Goal: Check status: Check status

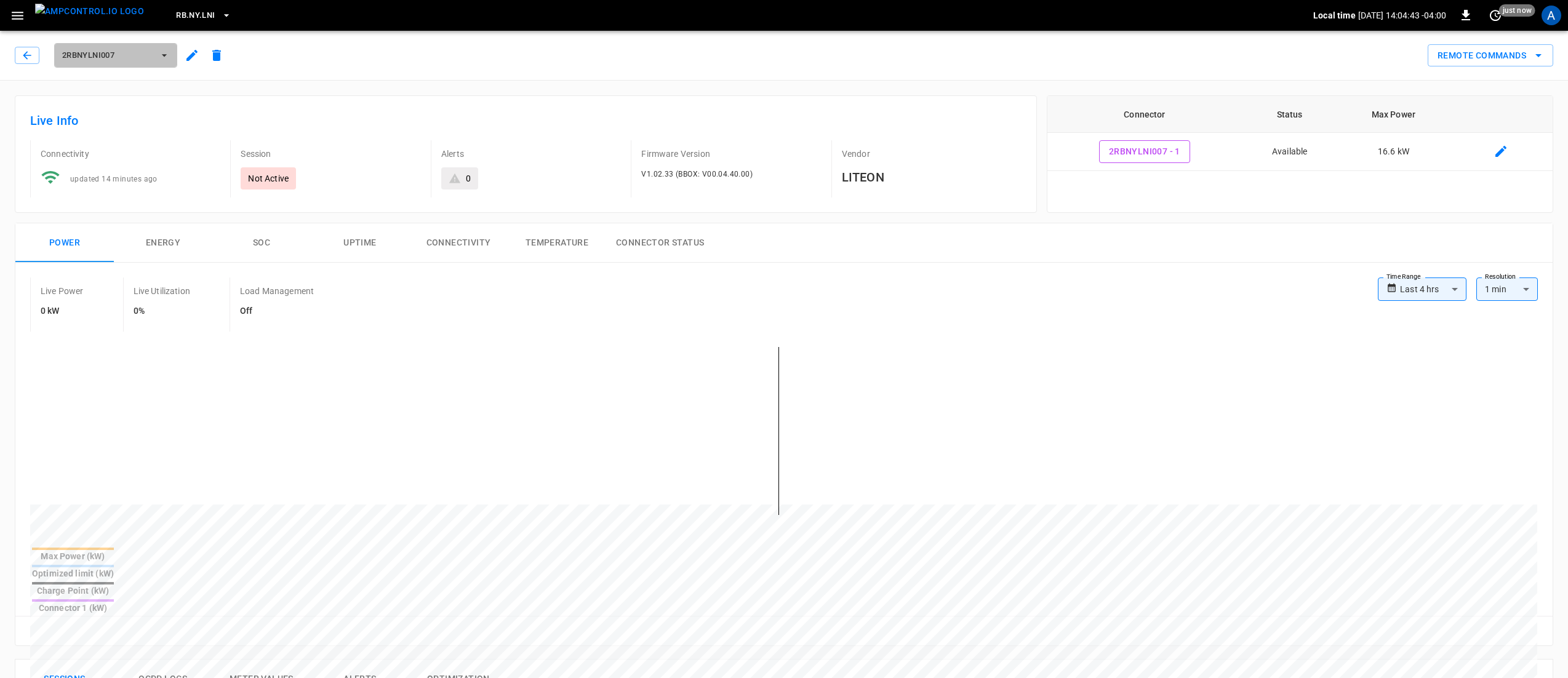
click at [147, 59] on span "2RBNYLNI007" at bounding box center [108, 55] width 91 height 14
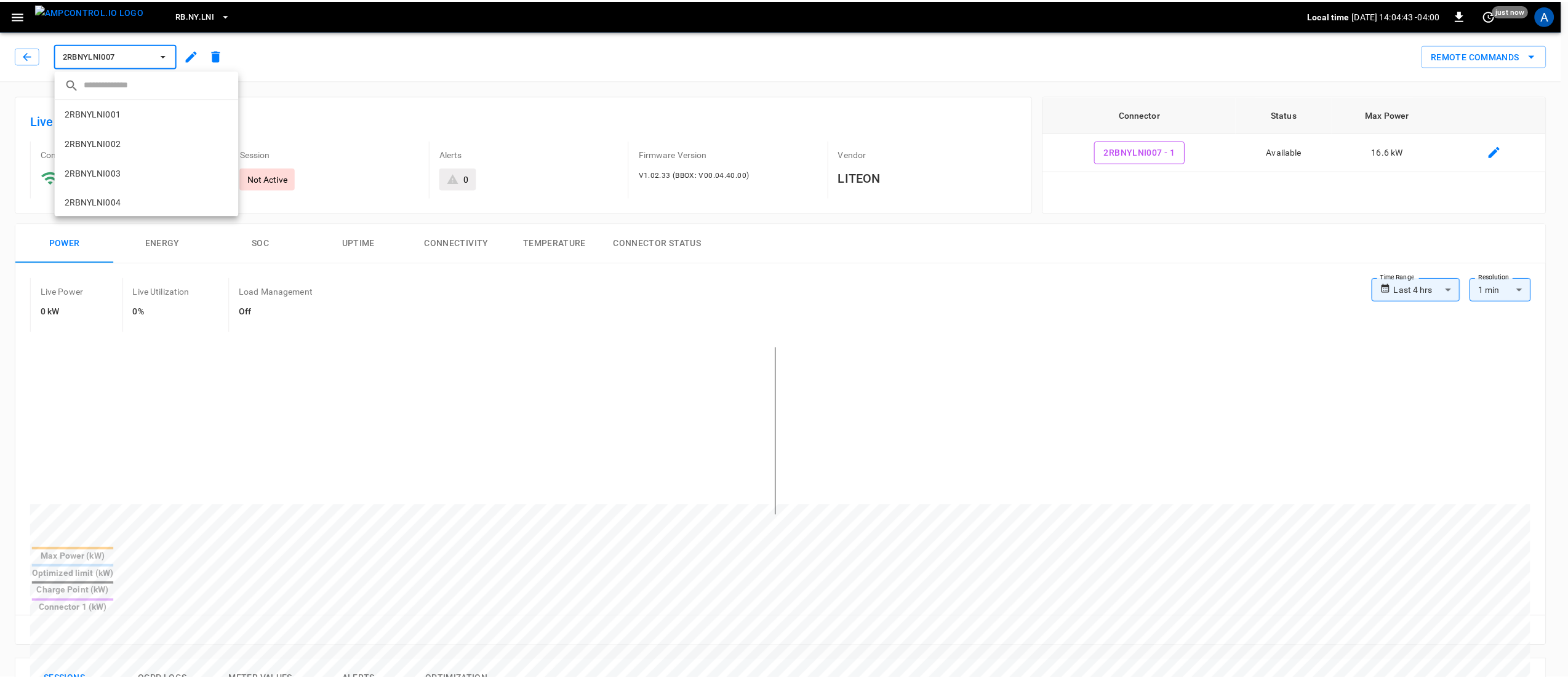
scroll to position [89, 0]
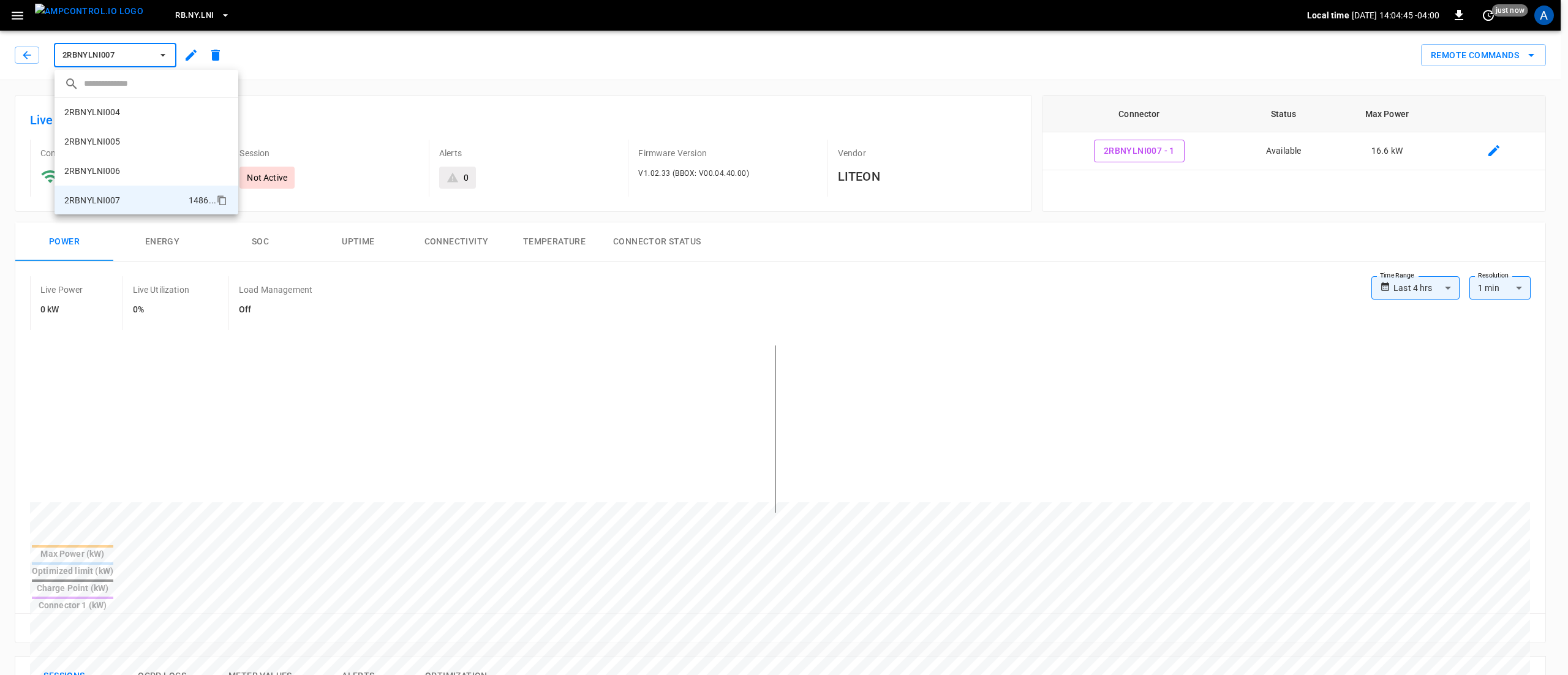
click at [569, 97] on div at bounding box center [784, 338] width 1568 height 675
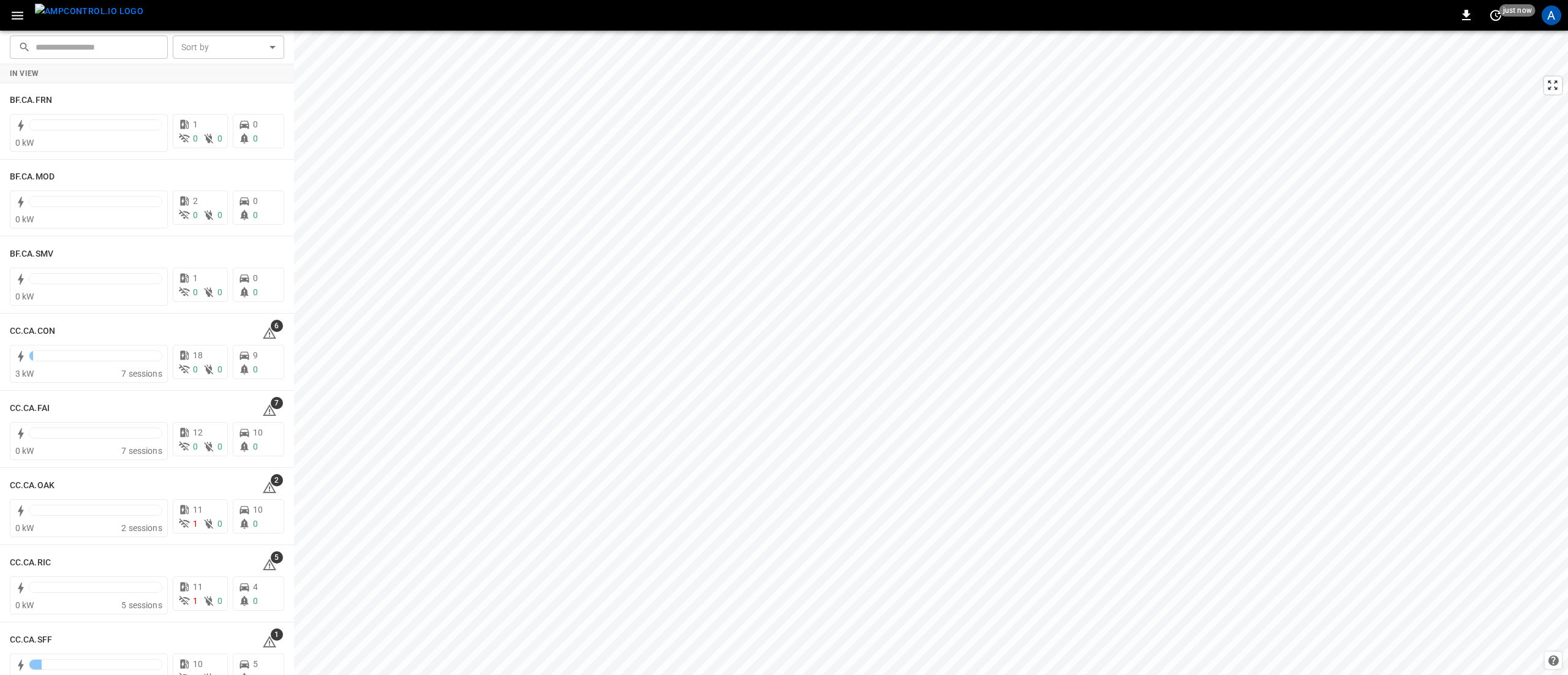
click at [206, 50] on body "0 just now A ​ ​ Sort by ​ Sort by In View BF.CA.FRN 0 kW 1 0 0 0 0 BF.CA.MOD 0…" at bounding box center [784, 338] width 1568 height 675
click at [133, 55] on div at bounding box center [784, 338] width 1568 height 675
click at [123, 43] on input "text" at bounding box center [98, 47] width 124 height 23
paste input "**********"
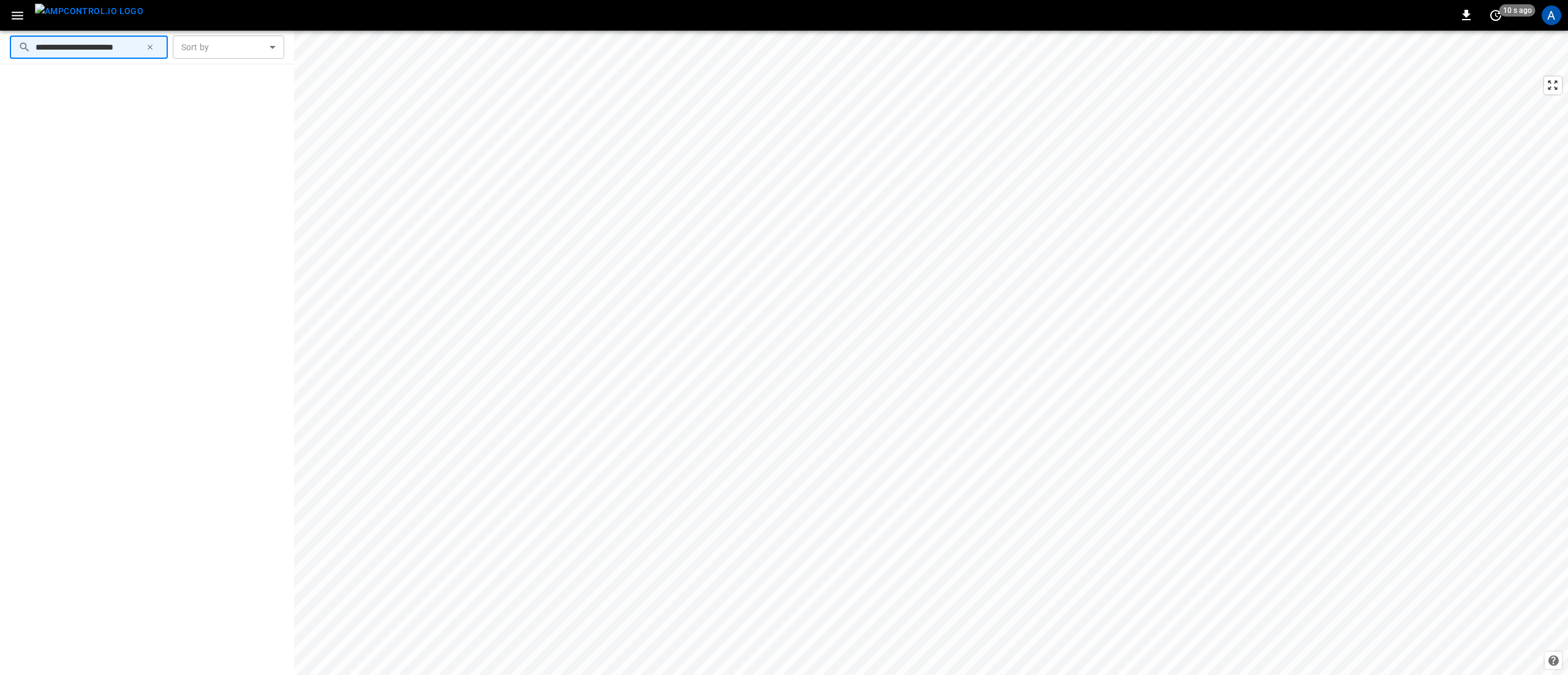
type input "**********"
click at [18, 17] on icon "button" at bounding box center [17, 15] width 15 height 15
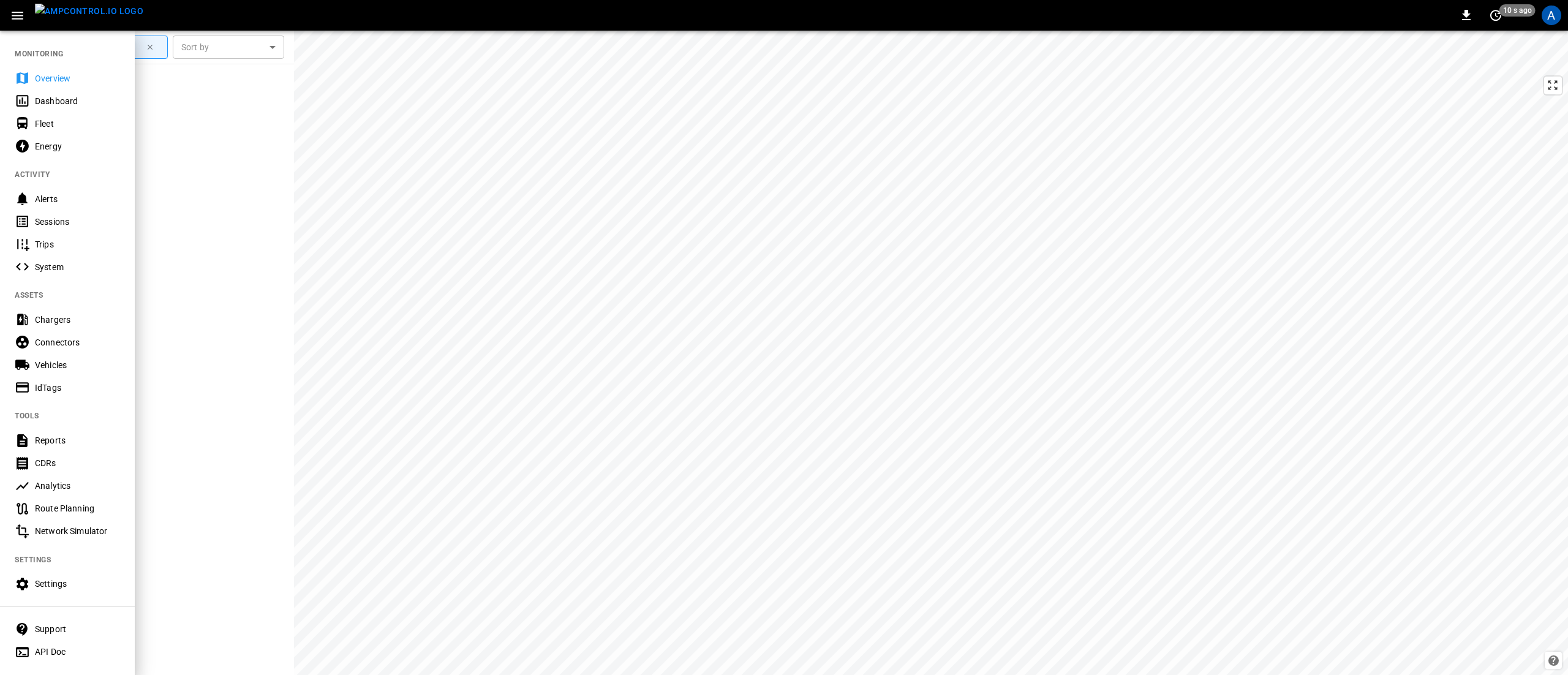
drag, startPoint x: 64, startPoint y: 347, endPoint x: 303, endPoint y: 328, distance: 239.8
click at [64, 347] on div "Connectors" at bounding box center [77, 342] width 85 height 12
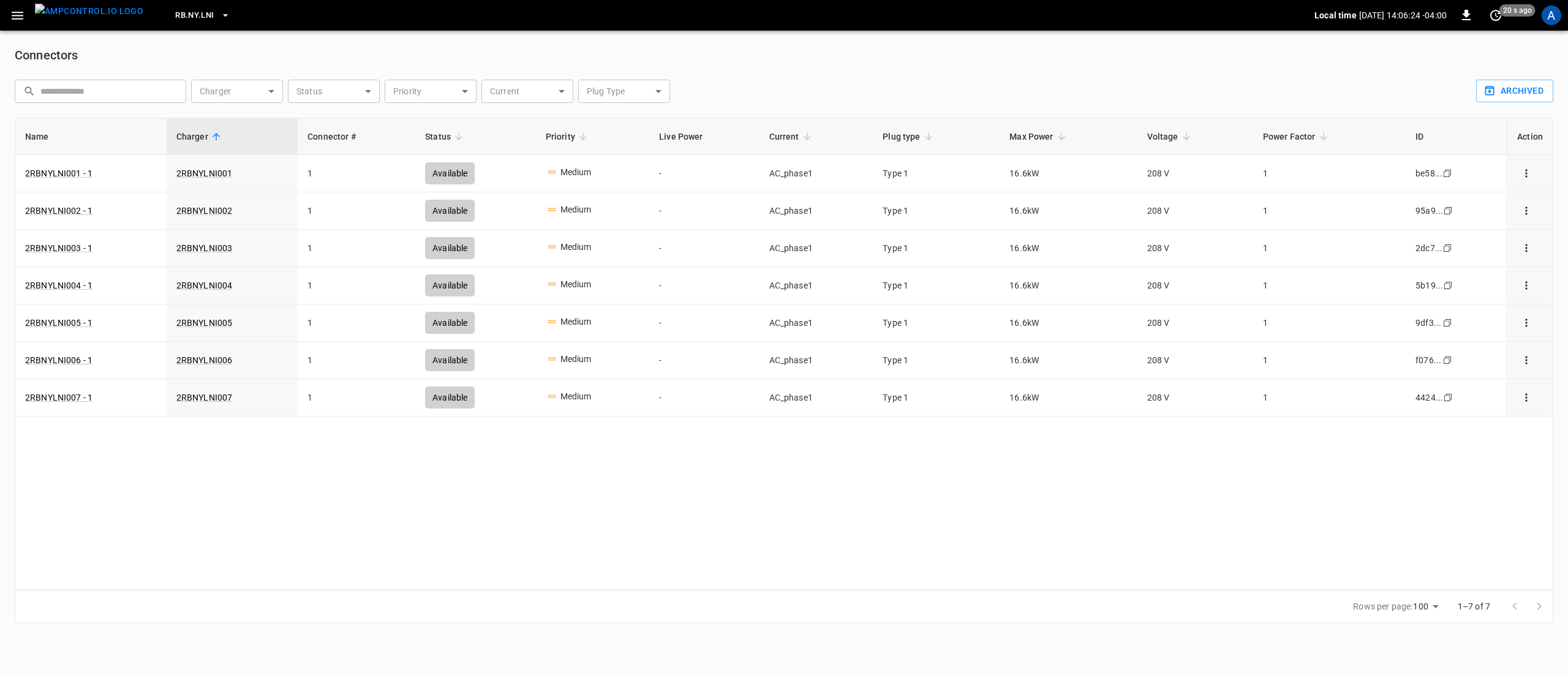
click at [177, 10] on span "RB.NY.LNI" at bounding box center [194, 15] width 39 height 14
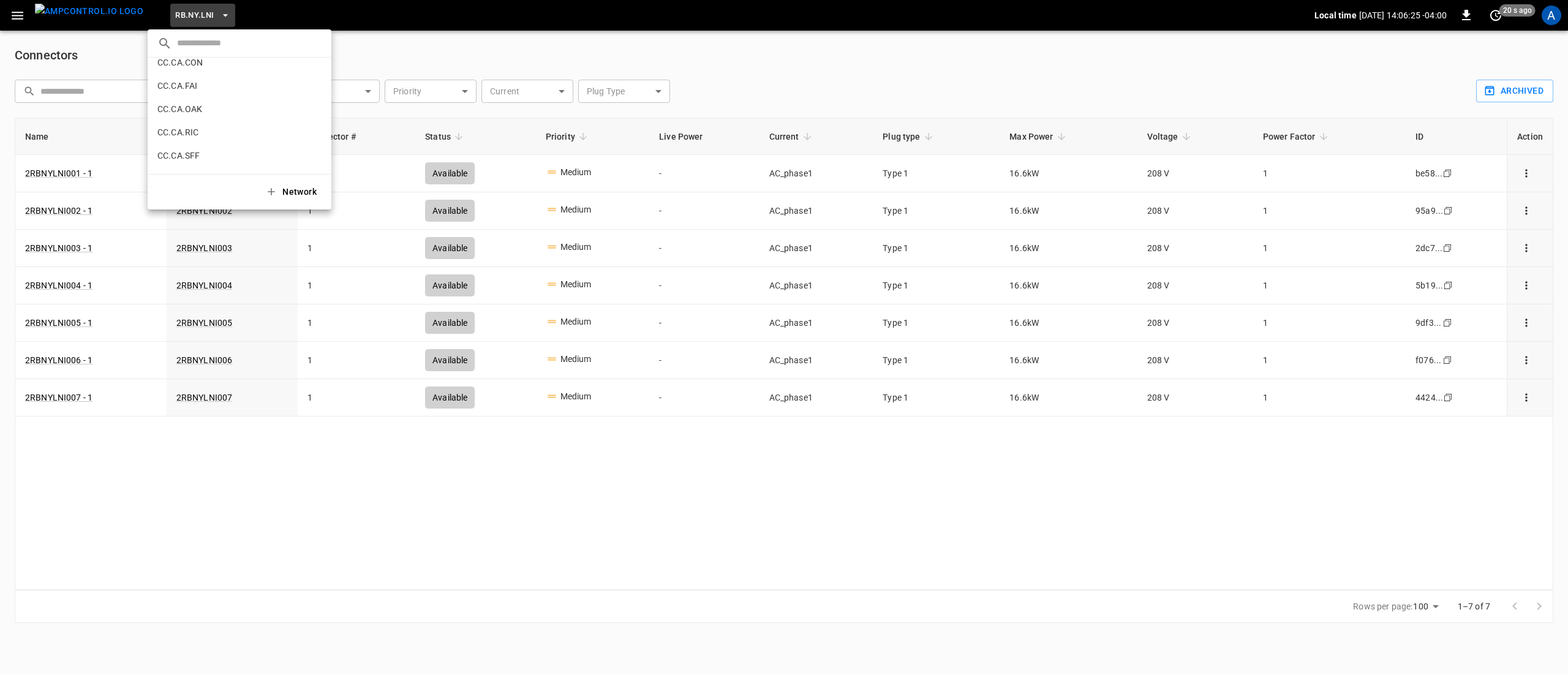
scroll to position [89, 0]
click at [222, 43] on input "text" at bounding box center [249, 43] width 145 height 18
paste input "**********"
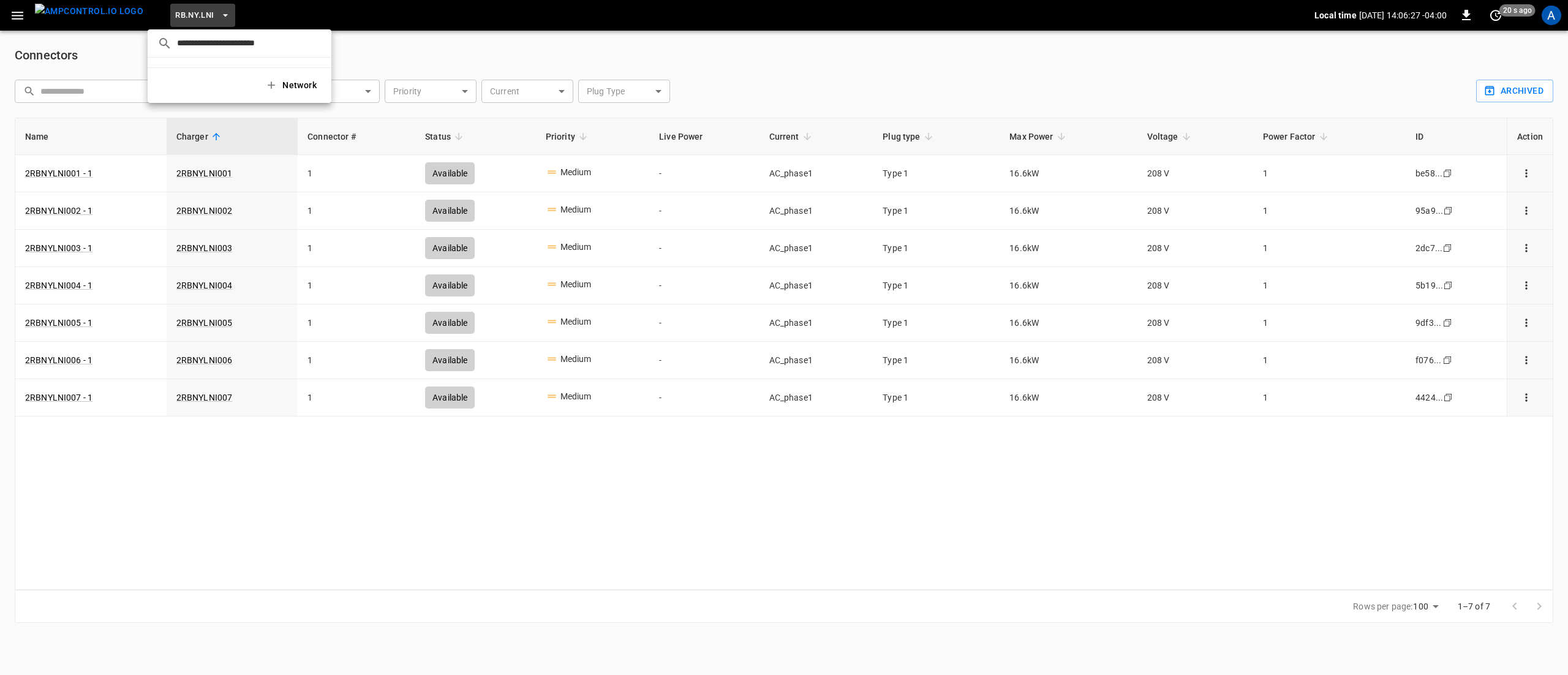
scroll to position [0, 0]
type input "**********"
click at [107, 100] on div at bounding box center [784, 338] width 1568 height 675
click at [101, 83] on div "​ AmpEdge a766 ... BF.CA.FRN 61c8 ... BF.CA.MOD 026b ... BF.CA.SMV df61 ... Cat…" at bounding box center [784, 338] width 1568 height 675
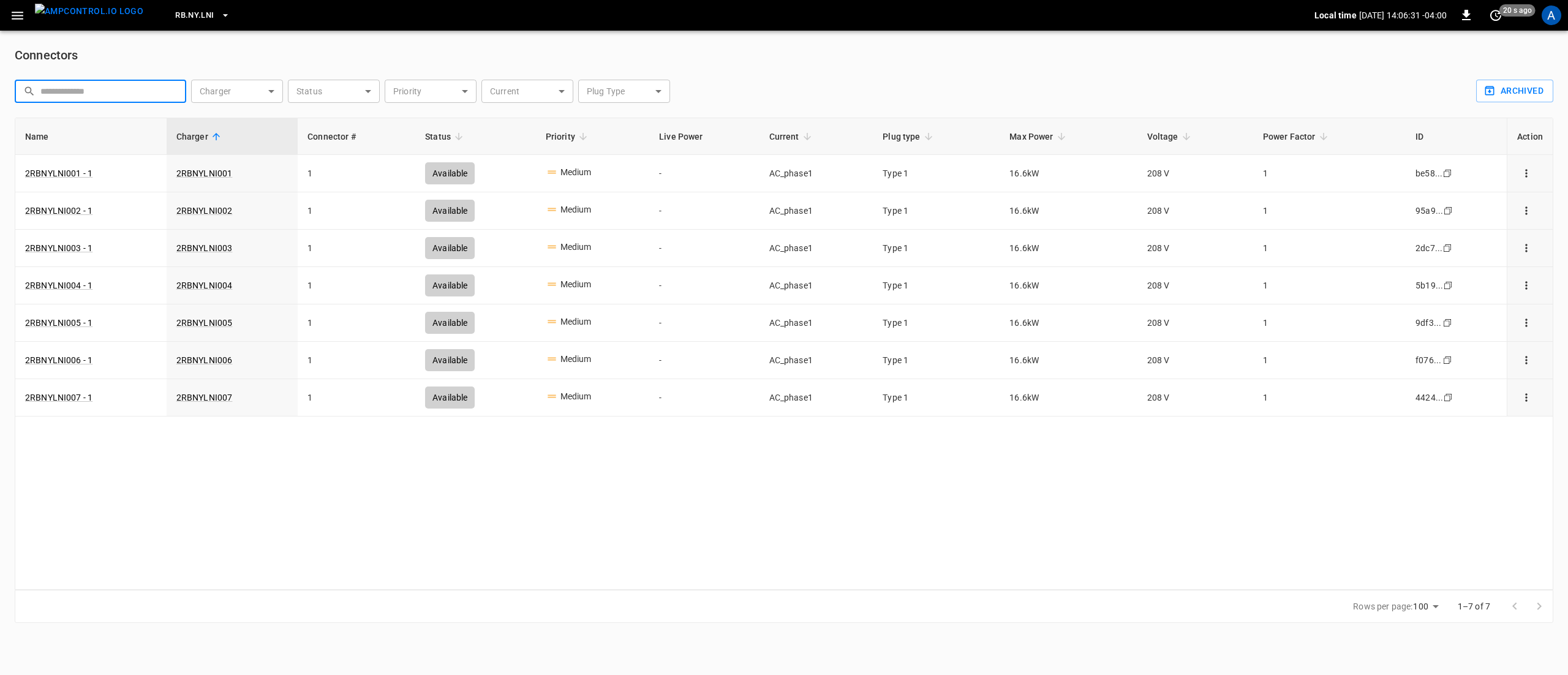
click at [125, 88] on input "connector table" at bounding box center [109, 91] width 137 height 23
paste input "**********"
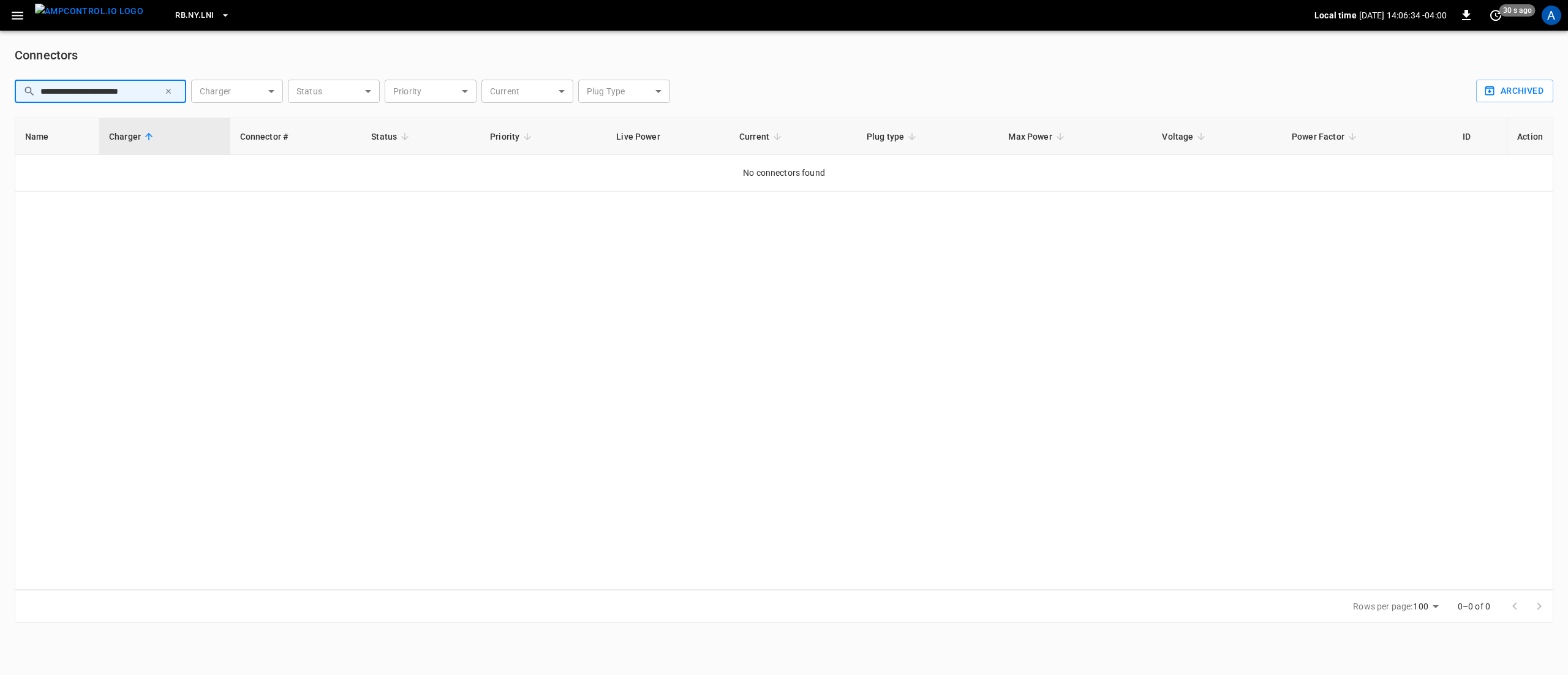
type input "**********"
click at [1, 9] on div "RB.NY.LNI Local time 2025-09-24 14:06:34 -04:00 0 30 s ago A" at bounding box center [784, 15] width 1568 height 31
click at [4, 14] on div "RB.NY.LNI Local time 2025-09-24 14:06:34 -04:00 0 just now A" at bounding box center [784, 15] width 1568 height 31
click at [26, 12] on button "button" at bounding box center [17, 15] width 25 height 23
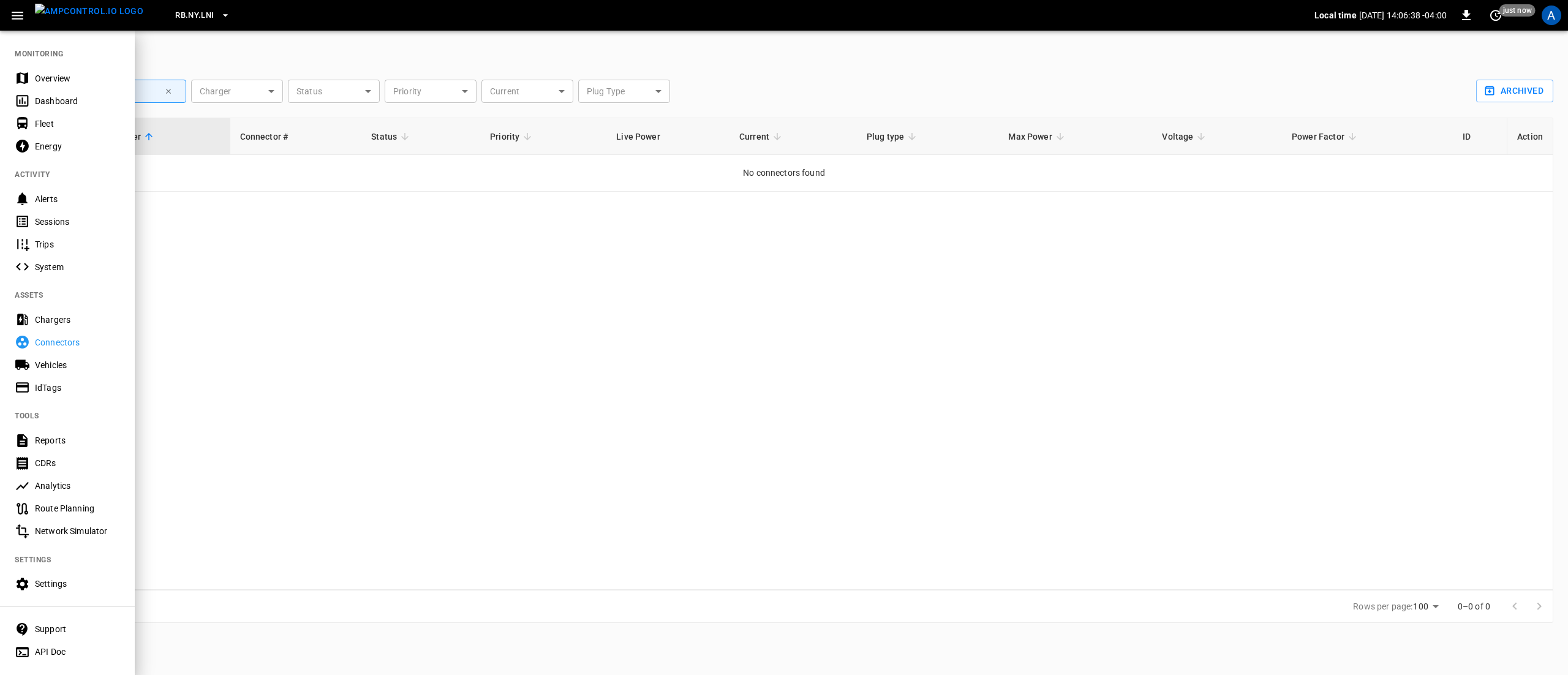
click at [42, 322] on div "Chargers" at bounding box center [77, 320] width 85 height 12
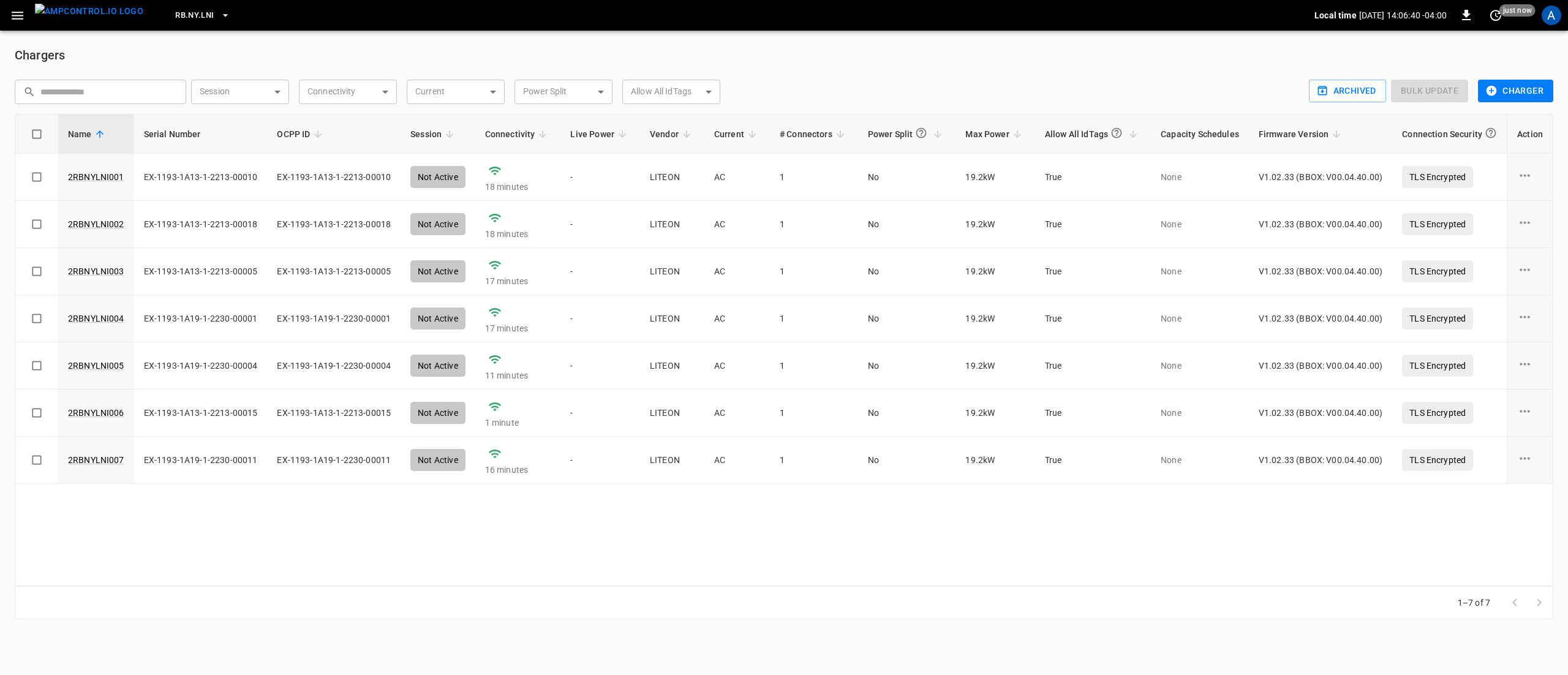
click at [96, 95] on input "text" at bounding box center [109, 91] width 137 height 23
paste input "**********"
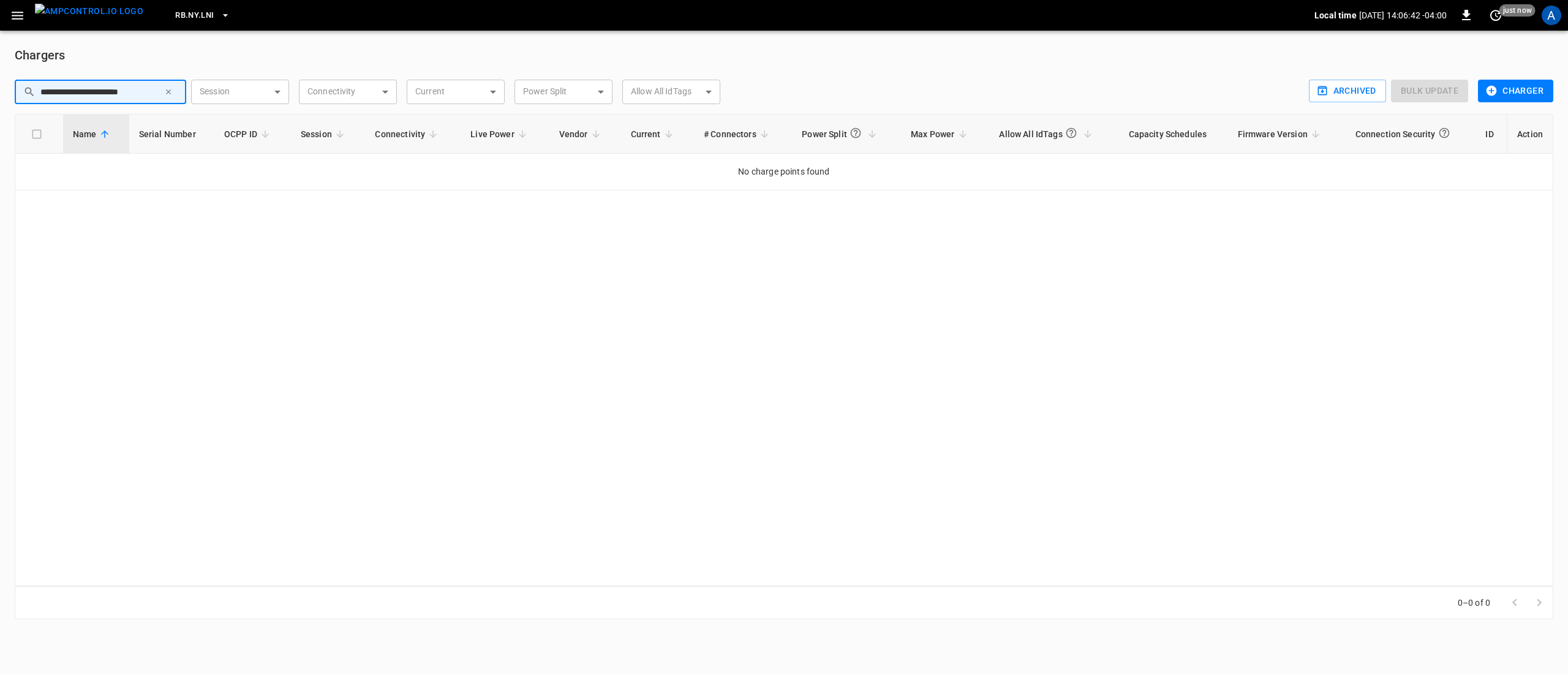
type input "**********"
click at [175, 16] on span "RB.NY.LNI" at bounding box center [194, 15] width 39 height 14
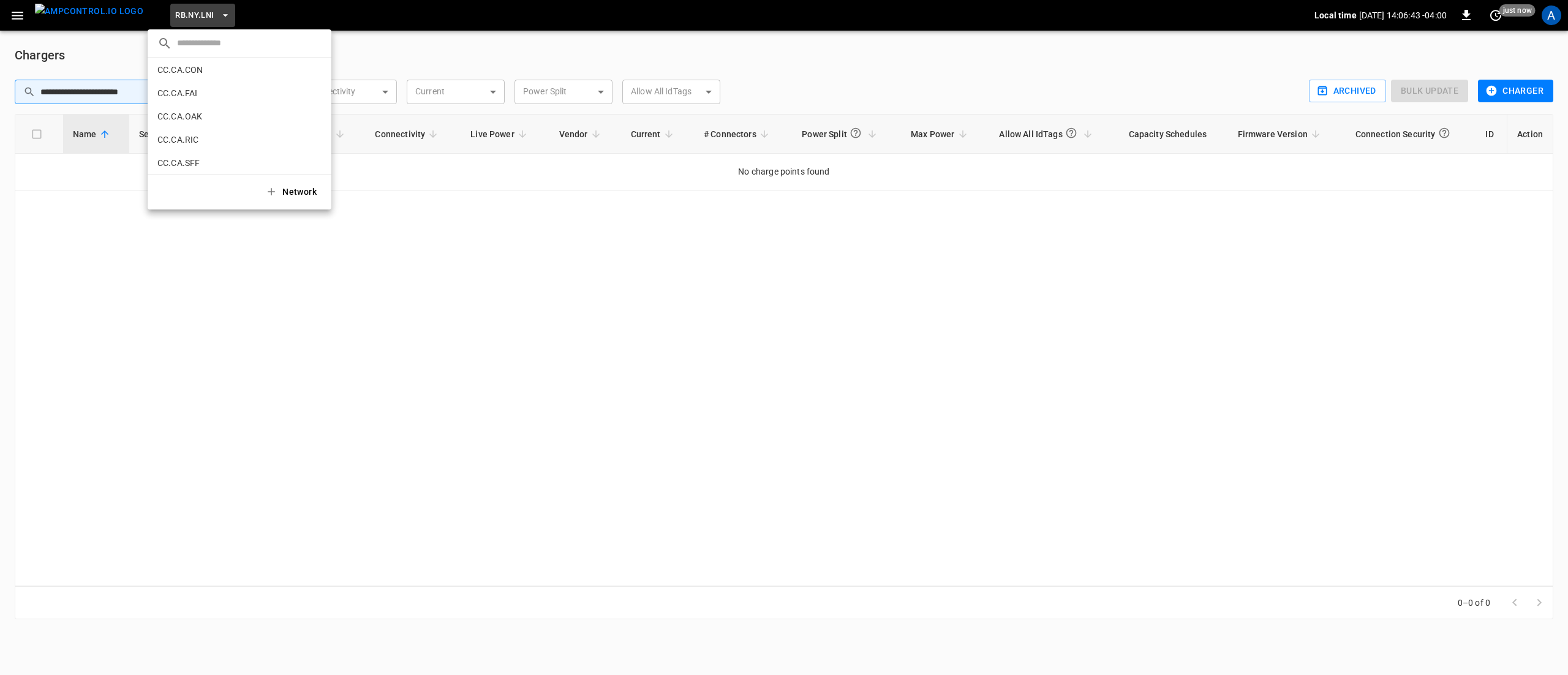
scroll to position [579, 0]
click at [194, 128] on p "RB.CA.CON" at bounding box center [217, 124] width 120 height 12
click at [223, 15] on icon "button" at bounding box center [230, 15] width 12 height 12
click at [181, 99] on p "RB.CA.FRN" at bounding box center [218, 101] width 122 height 12
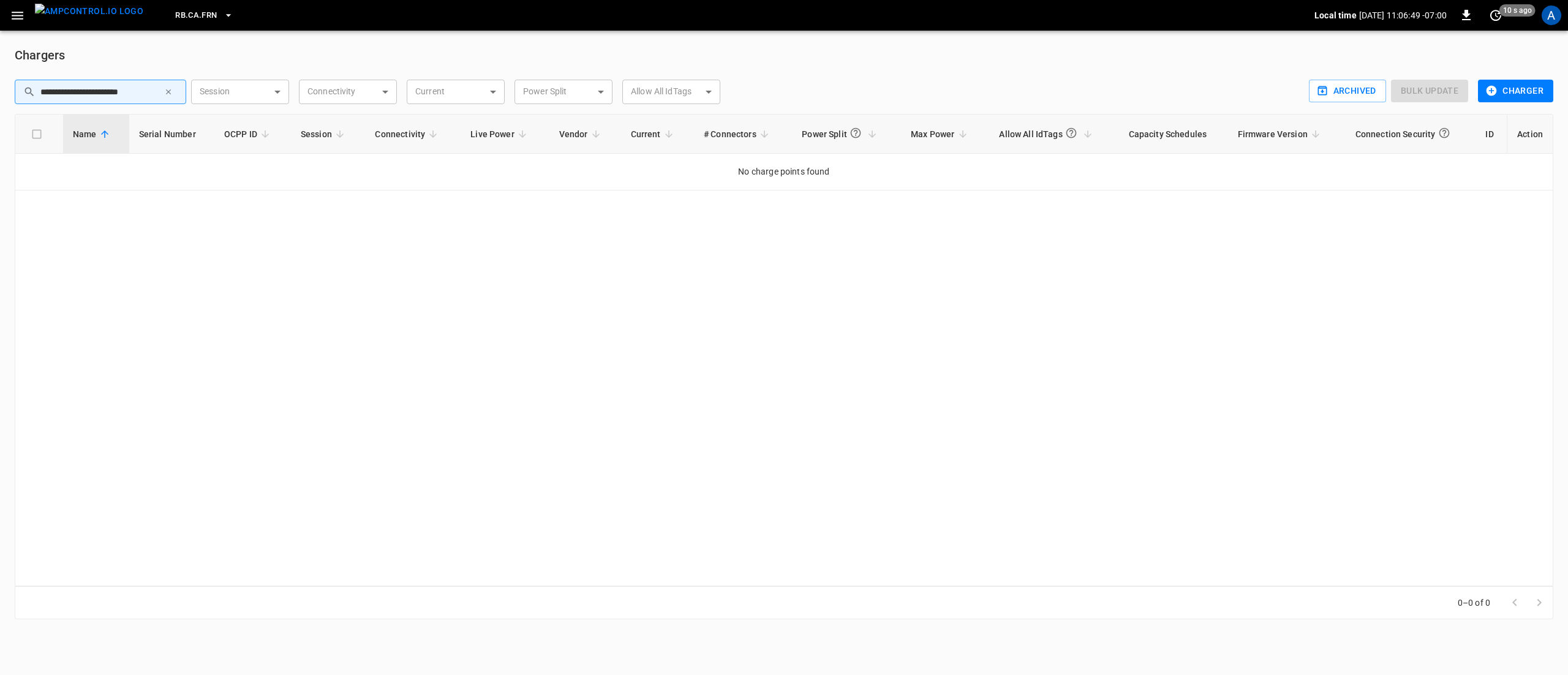
click at [194, 21] on span "RB.CA.FRN" at bounding box center [196, 15] width 42 height 14
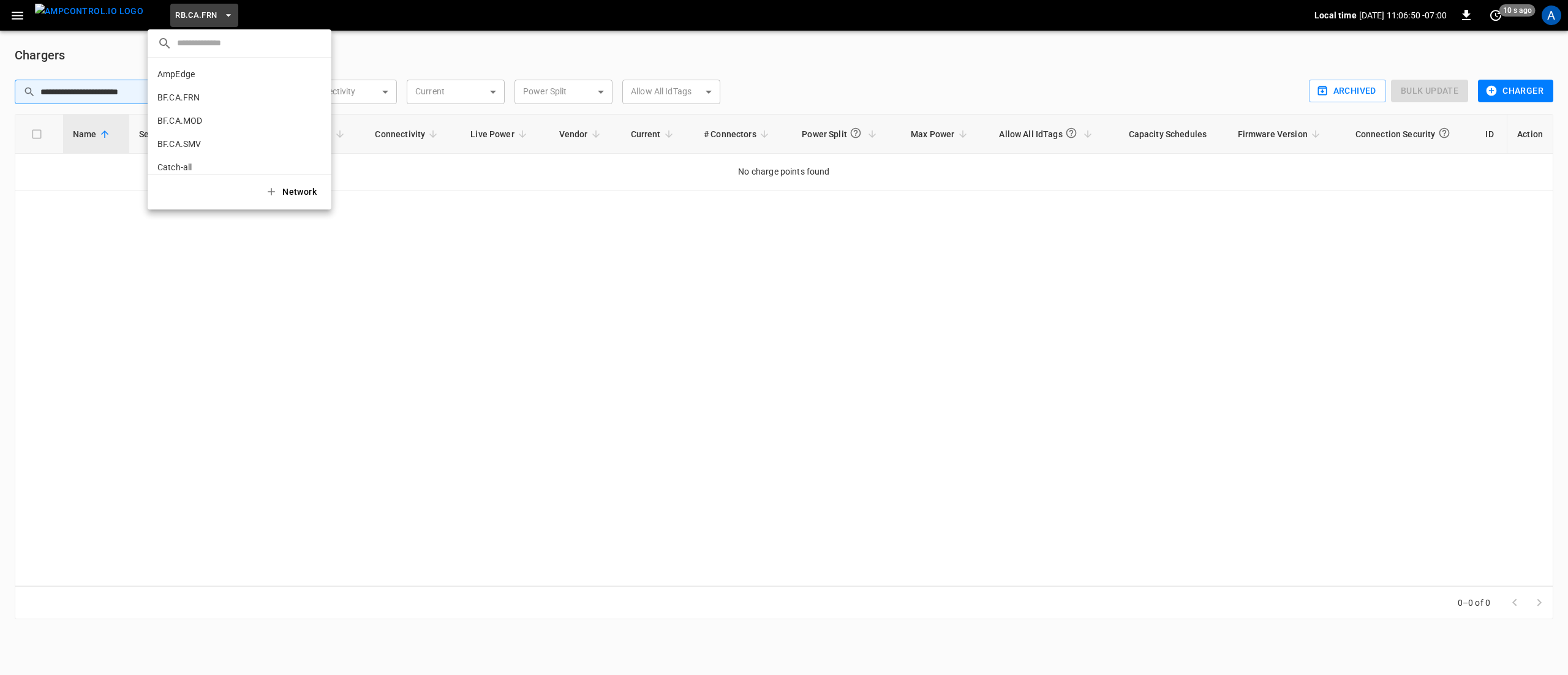
scroll to position [648, 0]
click at [196, 105] on p "RB.CA.GRD" at bounding box center [217, 101] width 120 height 12
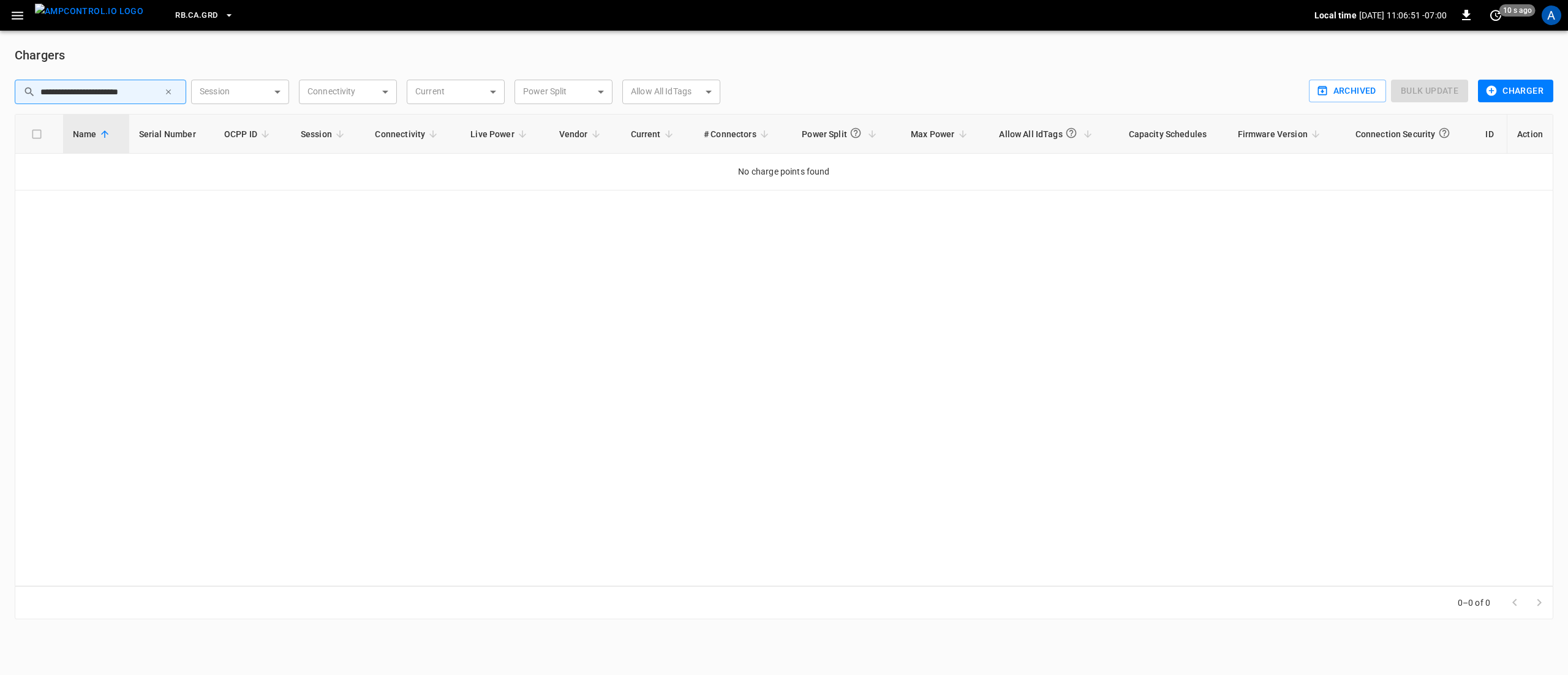
click at [150, 88] on input "**********" at bounding box center [100, 91] width 119 height 23
click at [169, 90] on icon "button" at bounding box center [168, 92] width 9 height 9
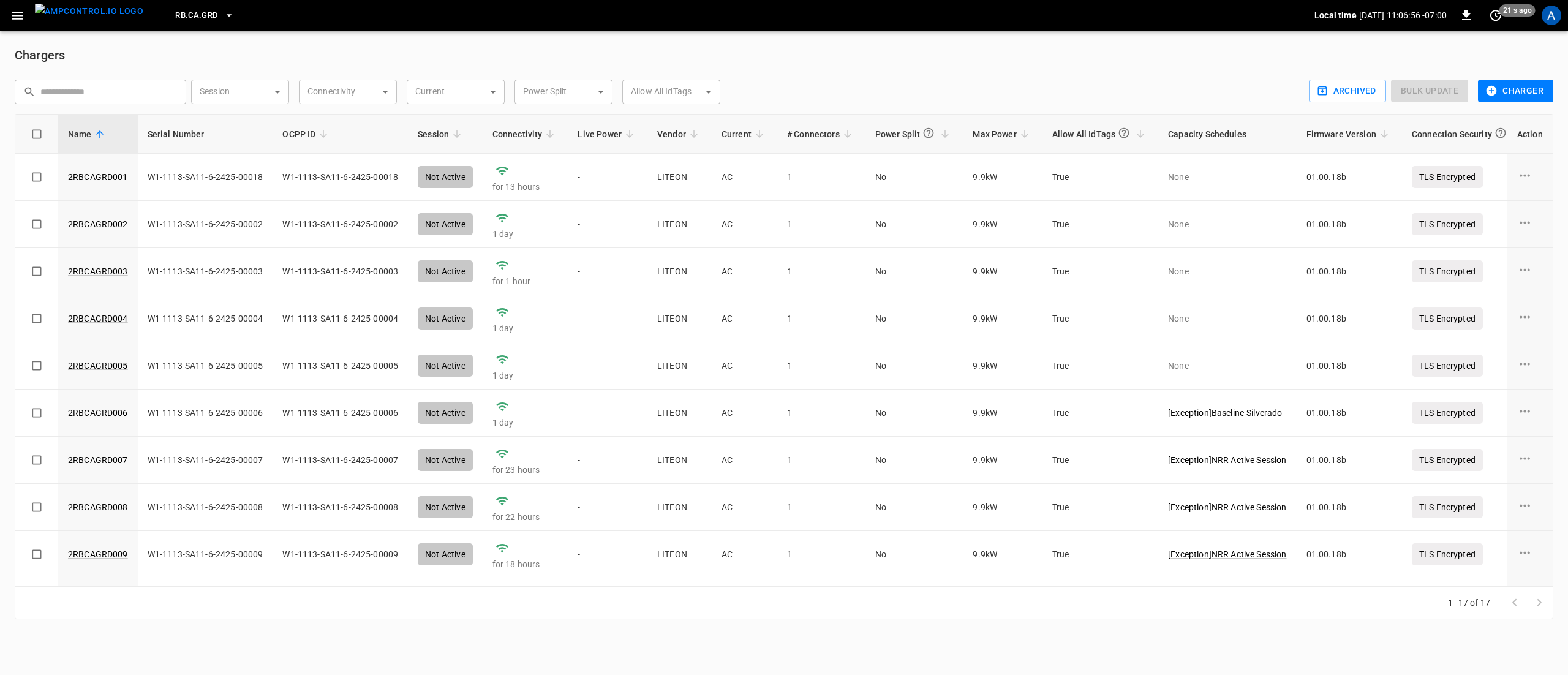
click at [120, 93] on input "text" at bounding box center [109, 91] width 137 height 23
paste input "**********"
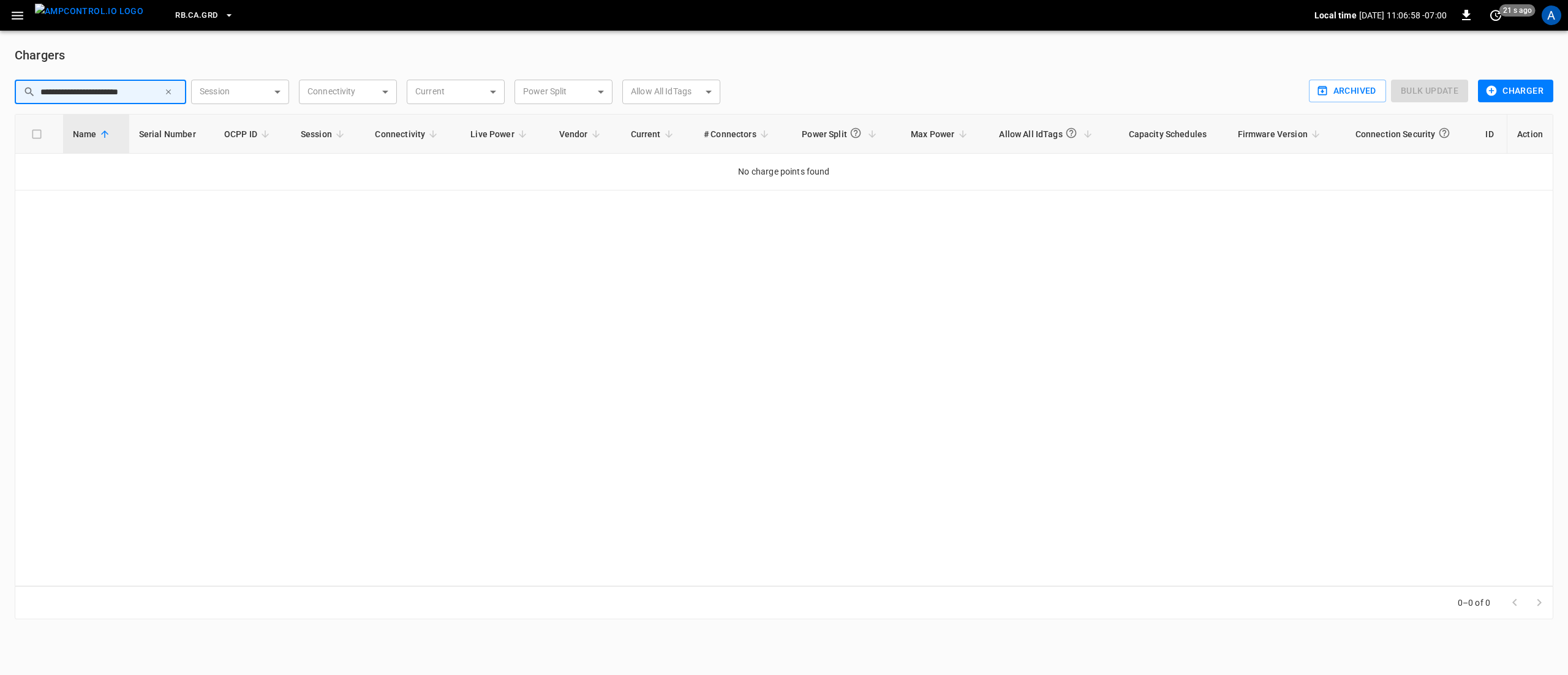
type input "**********"
click at [197, 16] on button "RB.CA.GRD" at bounding box center [204, 15] width 68 height 24
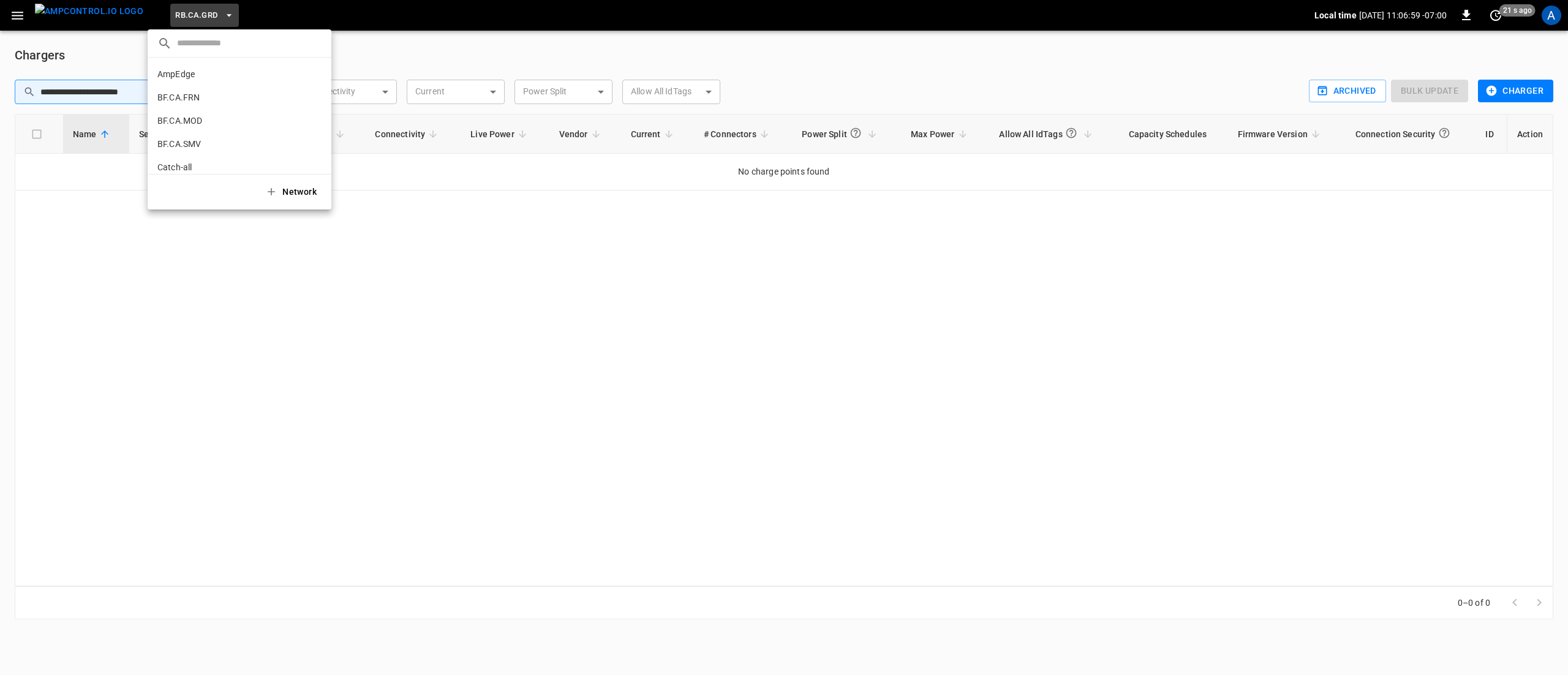
scroll to position [671, 0]
click at [198, 101] on p "RB.CA.LMR" at bounding box center [217, 101] width 120 height 12
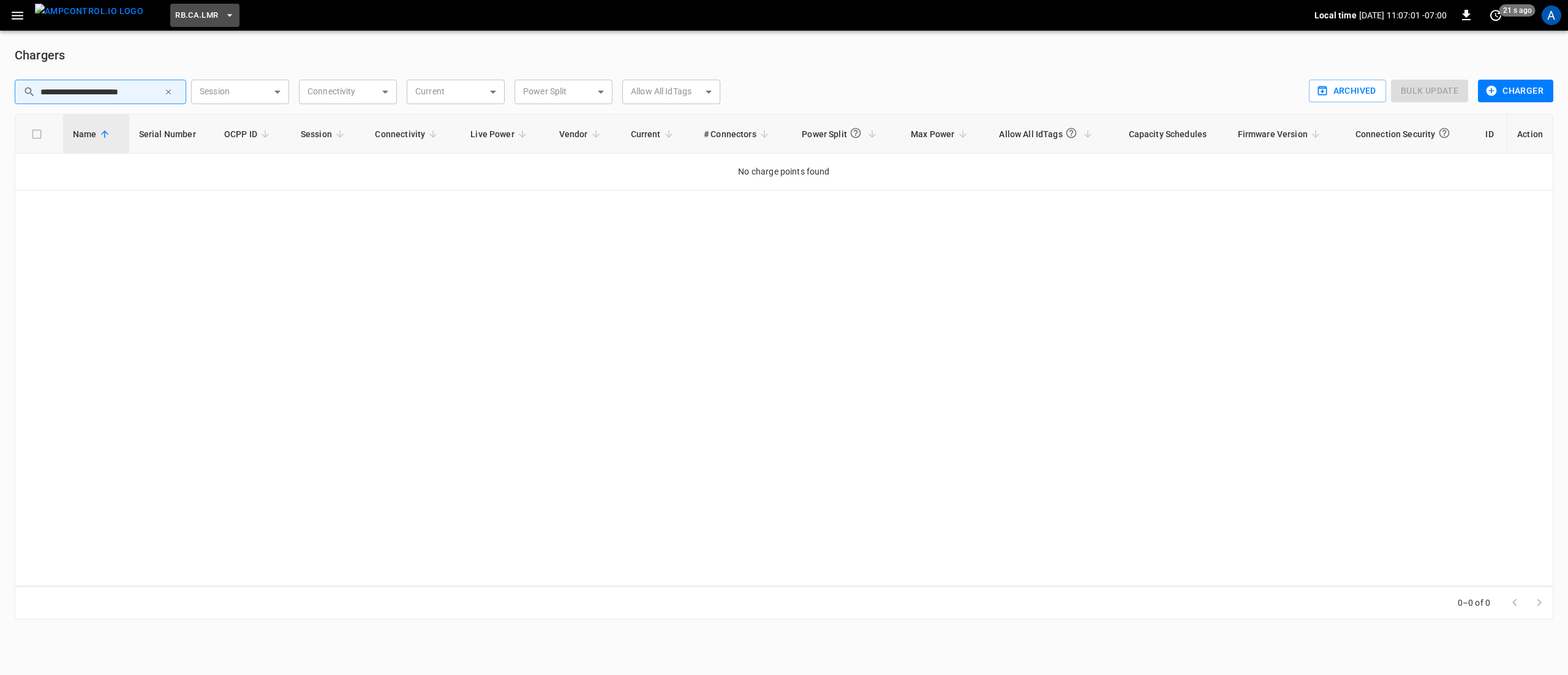
click at [174, 23] on button "RB.CA.LMR" at bounding box center [204, 15] width 69 height 24
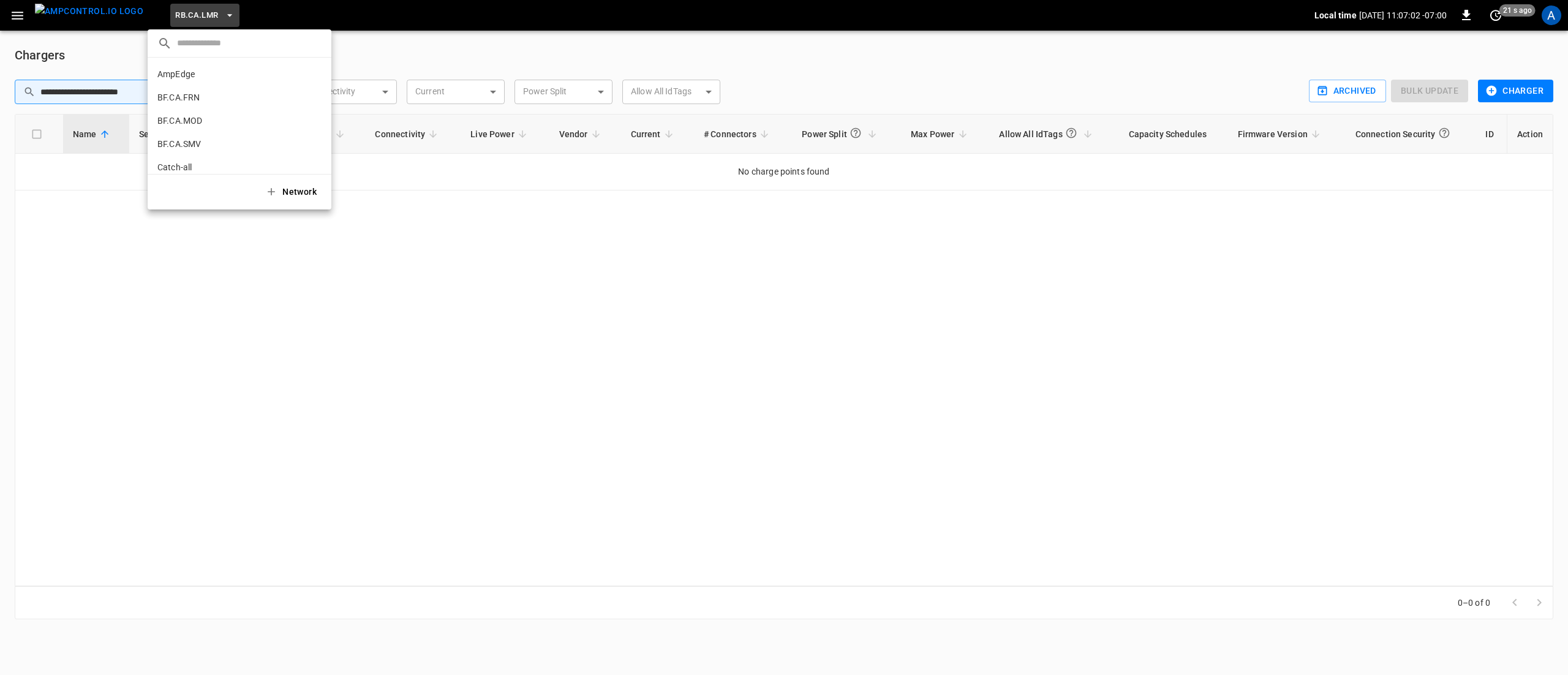
scroll to position [695, 0]
click at [185, 102] on p "RB.CA.RVS" at bounding box center [217, 101] width 120 height 12
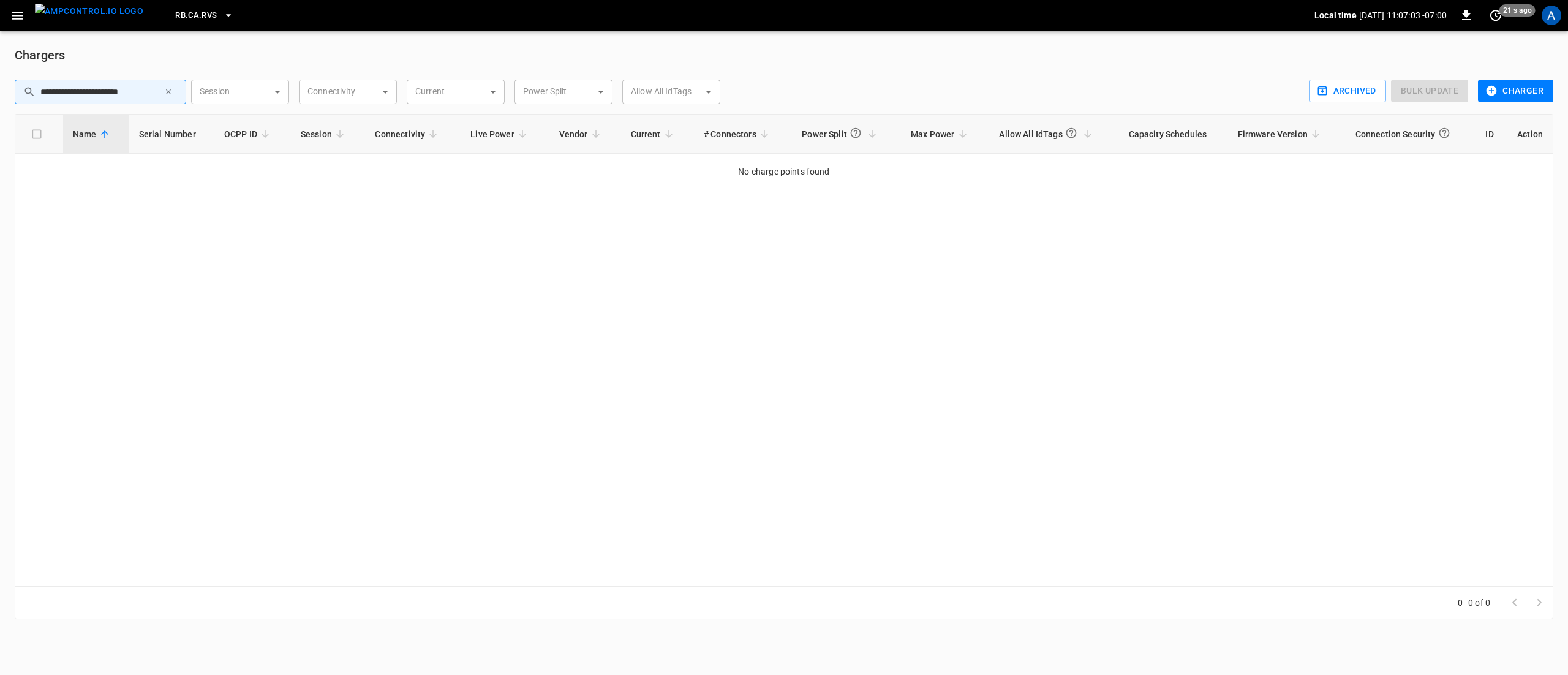
click at [170, 26] on button "RB.CA.RVS" at bounding box center [204, 15] width 68 height 24
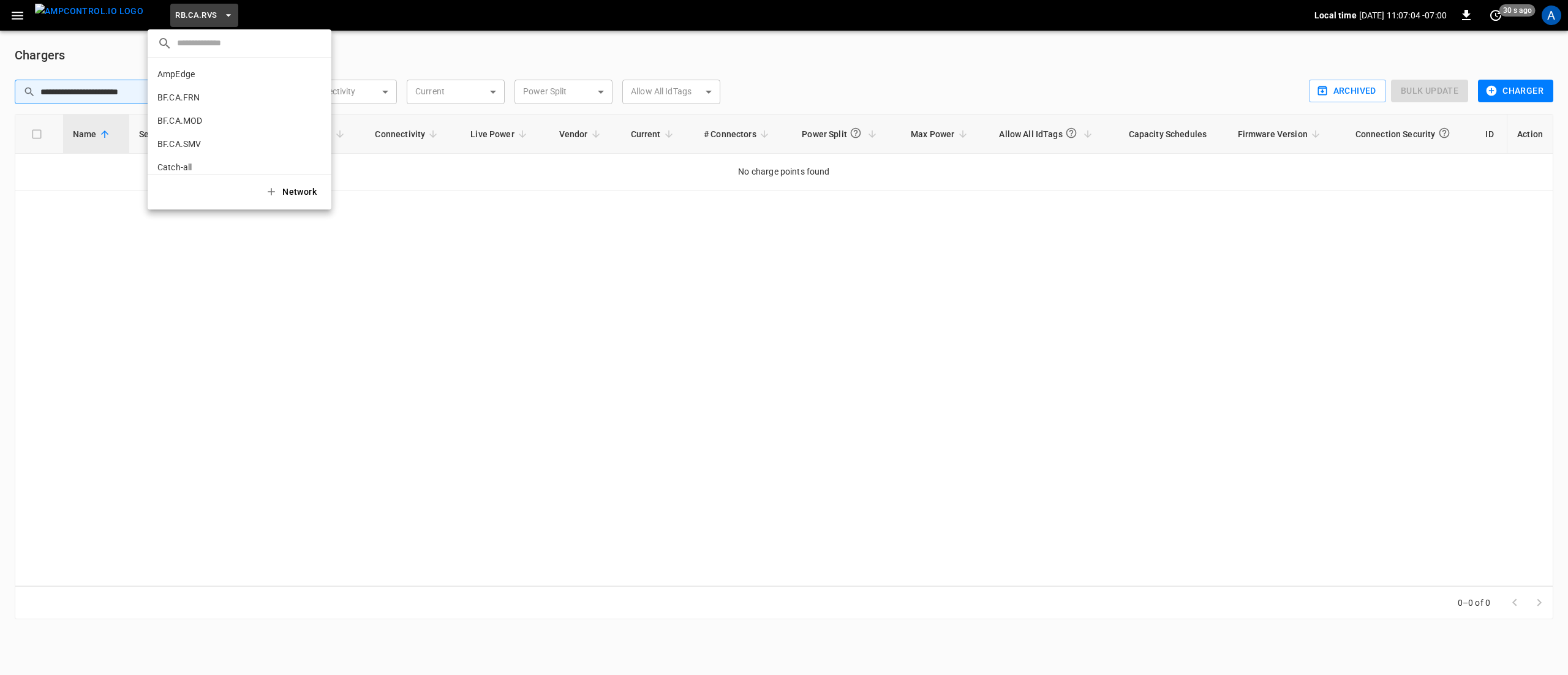
scroll to position [718, 0]
click at [181, 102] on p "RB.CA.SDG" at bounding box center [218, 101] width 122 height 12
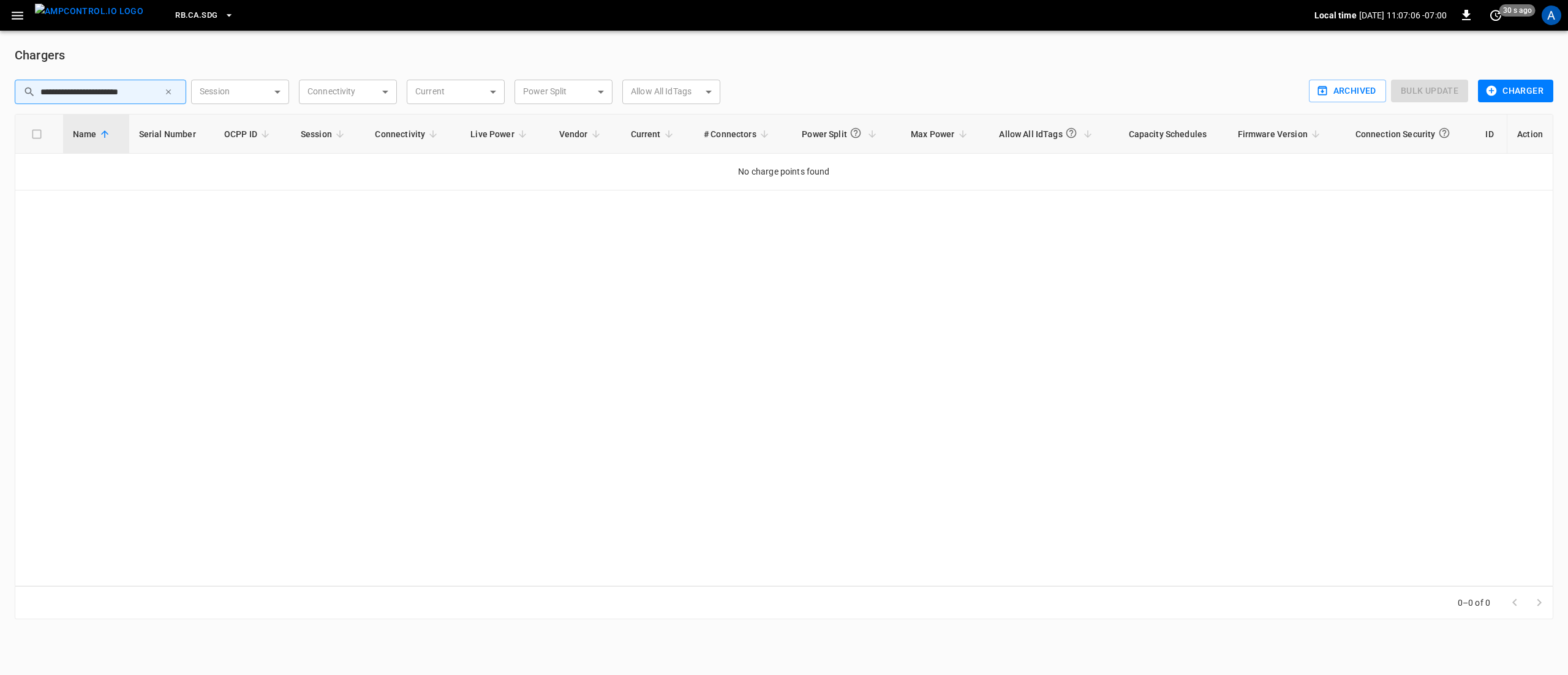
click at [176, 17] on span "RB.CA.SDG" at bounding box center [196, 15] width 42 height 14
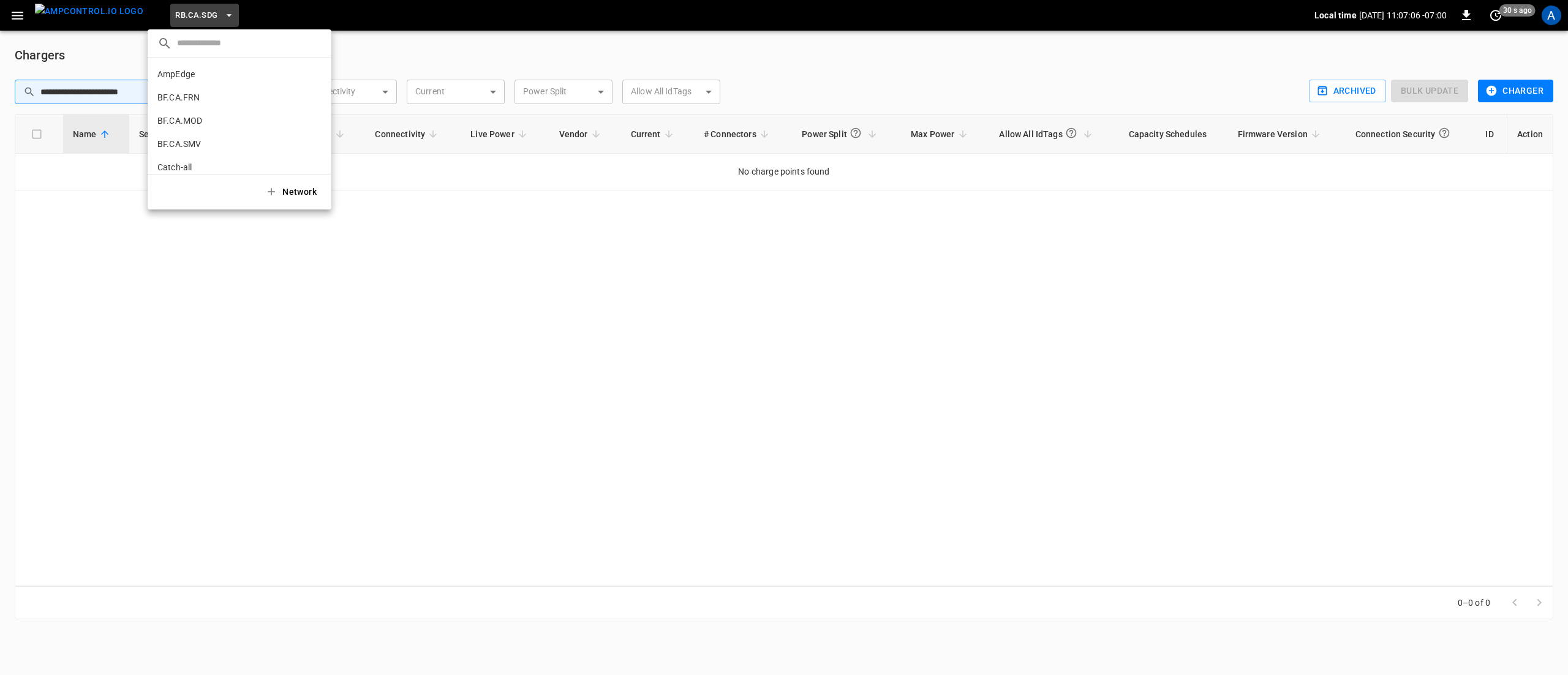
scroll to position [741, 0]
click at [188, 104] on p "RB.CA.SNA" at bounding box center [217, 101] width 120 height 12
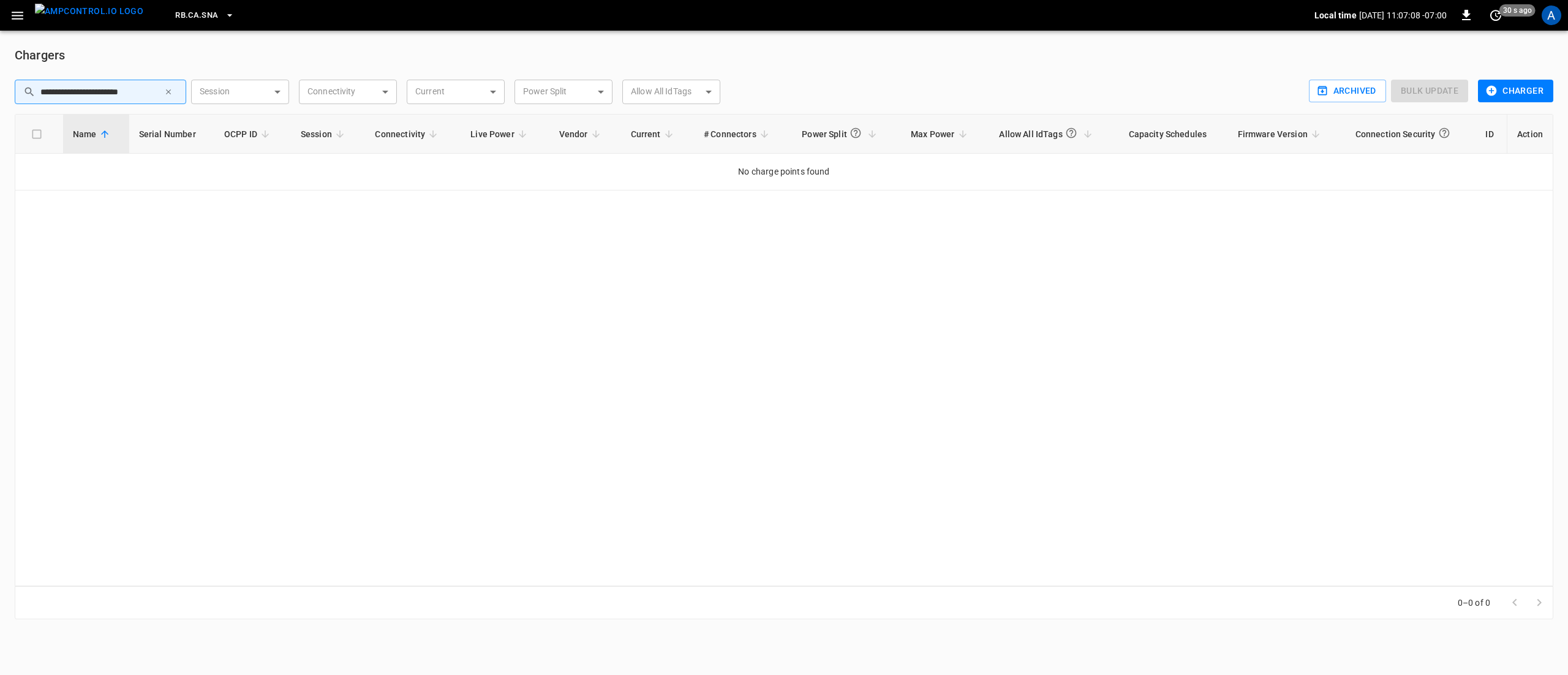
click at [175, 19] on span "RB.CA.SNA" at bounding box center [196, 15] width 43 height 14
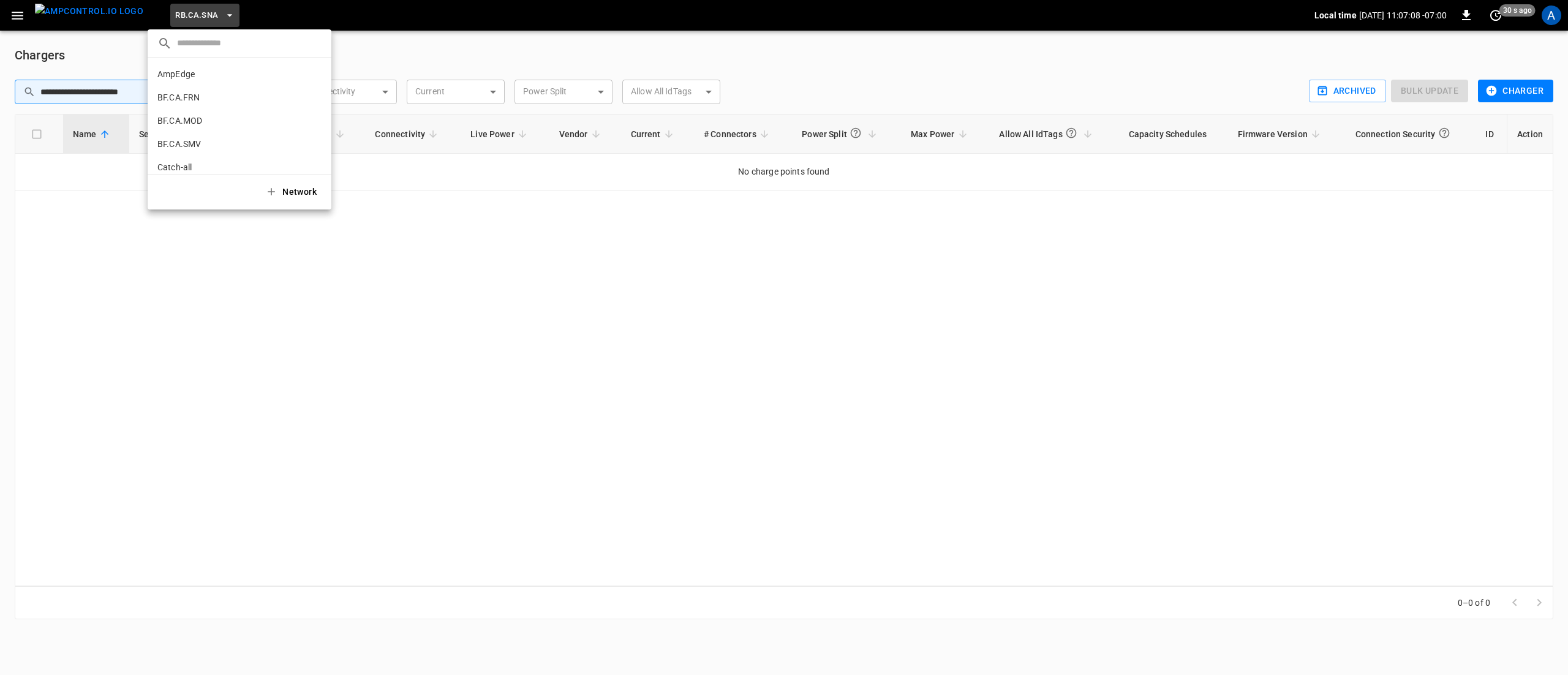
scroll to position [765, 0]
click at [191, 99] on p "RB.CA.SNM" at bounding box center [217, 101] width 121 height 12
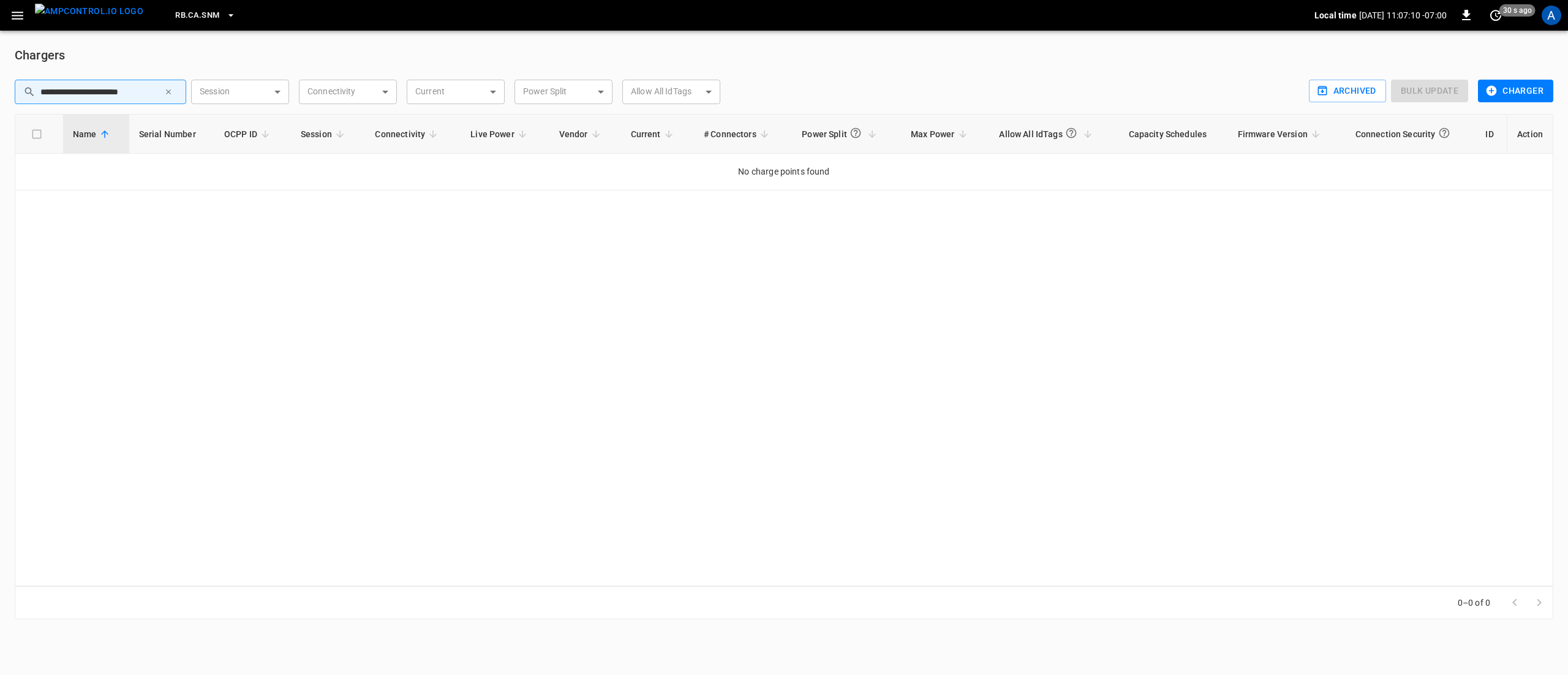
click at [164, 93] on icon "button" at bounding box center [168, 92] width 9 height 9
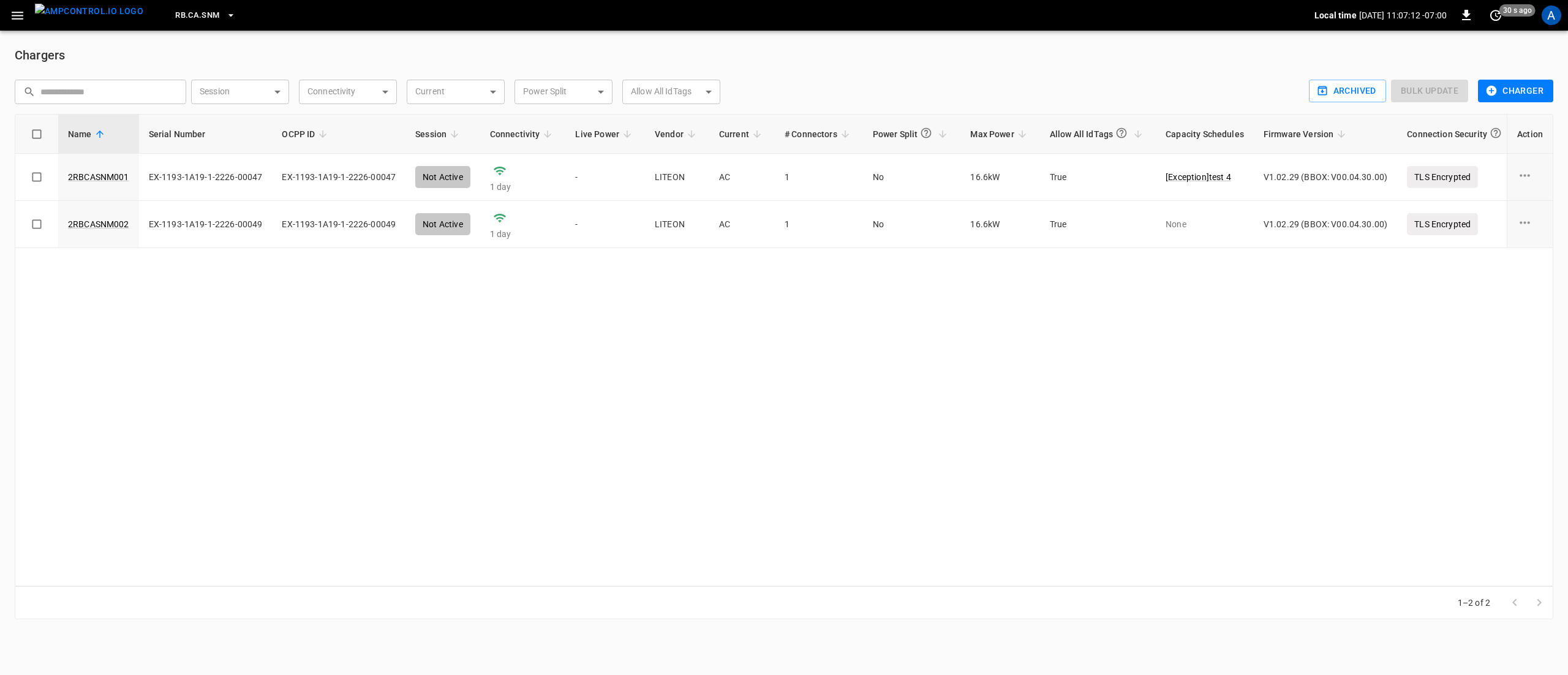
click at [129, 90] on input "text" at bounding box center [109, 91] width 137 height 23
paste input "**********"
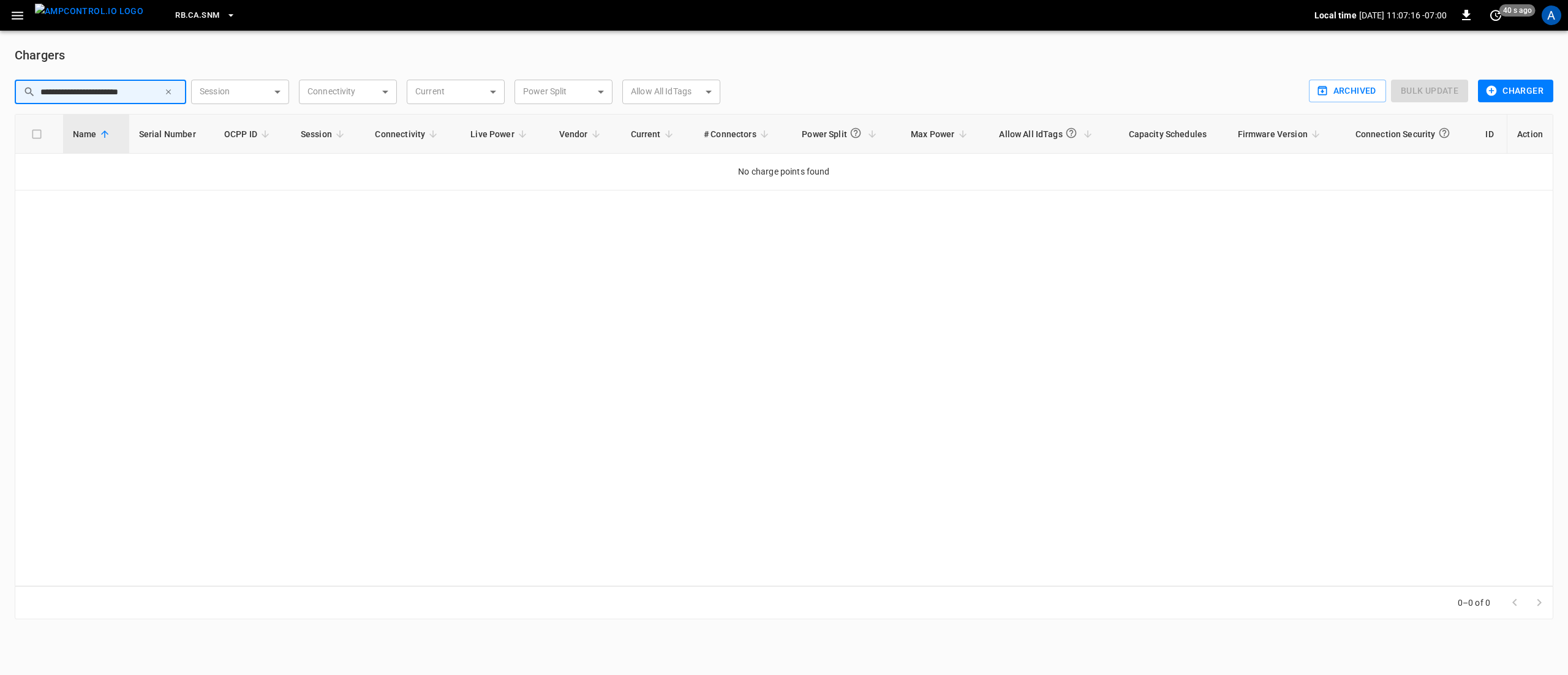
type input "**********"
click at [167, 90] on icon "button" at bounding box center [168, 92] width 9 height 9
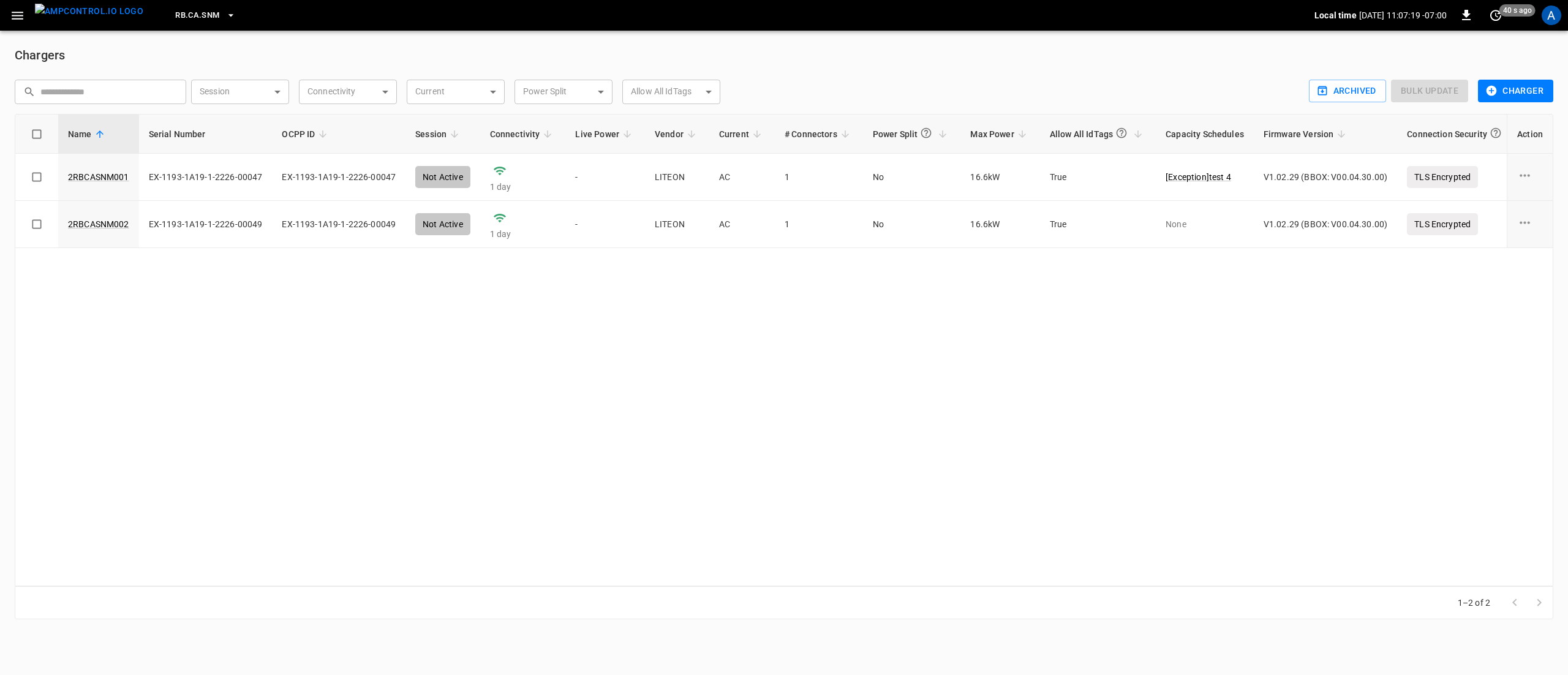
click at [170, 22] on button "RB.CA.SNM" at bounding box center [205, 15] width 70 height 24
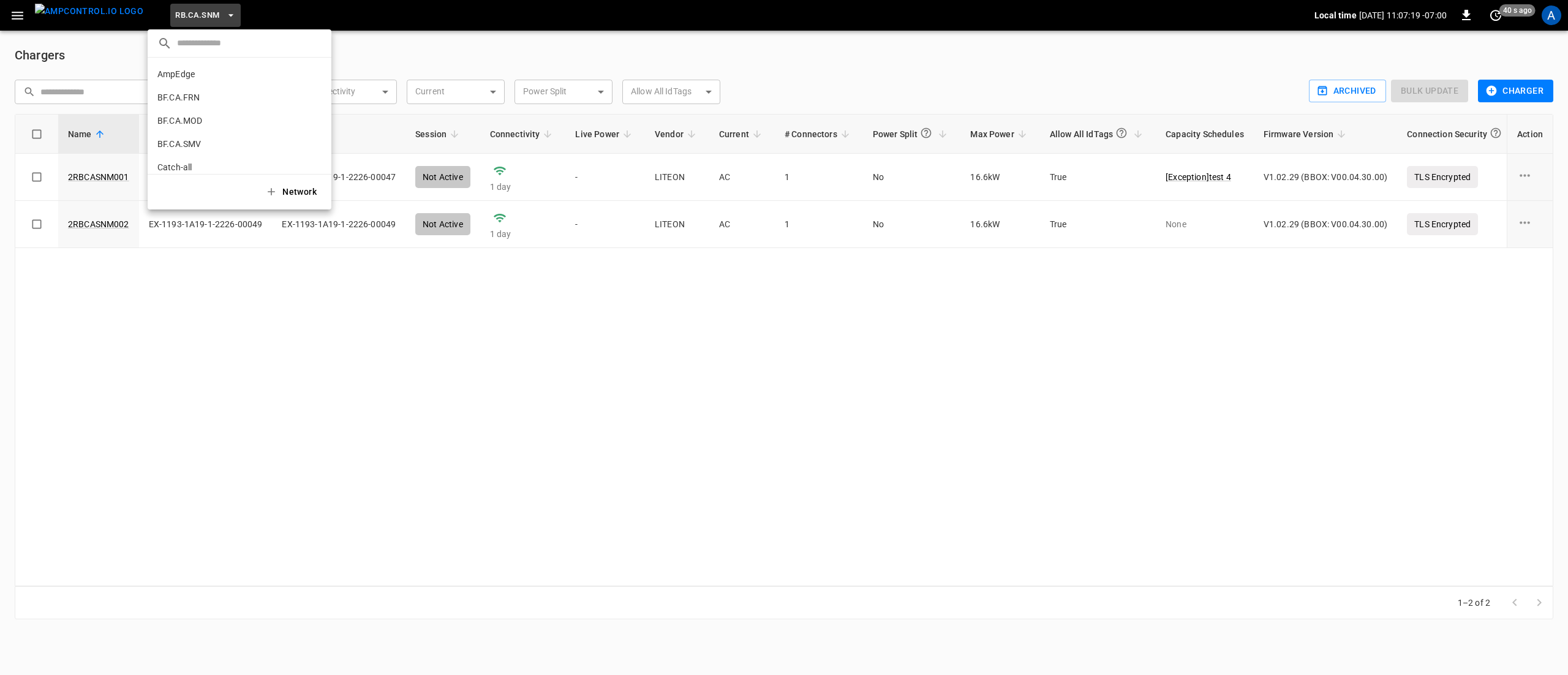
scroll to position [787, 0]
click at [209, 106] on p "RB.CA.VNY" at bounding box center [217, 101] width 120 height 12
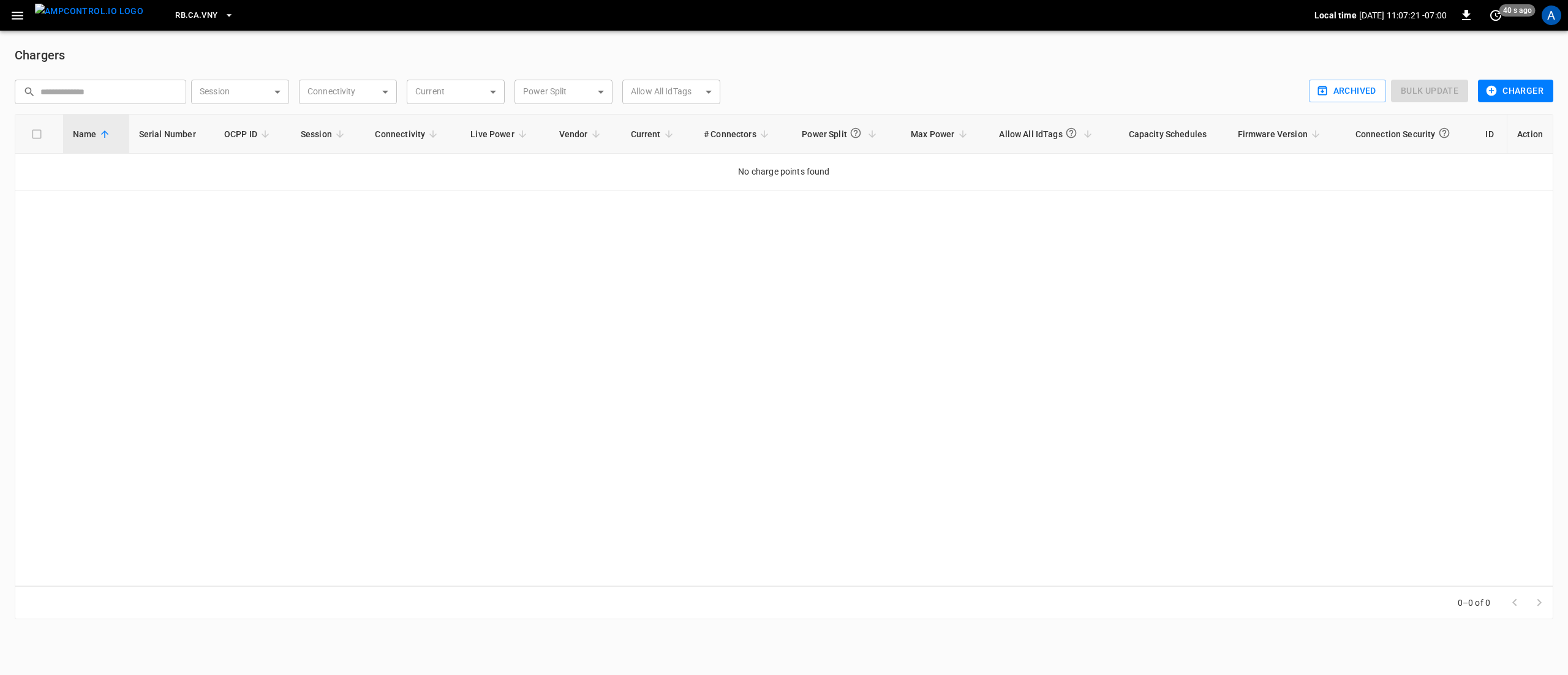
click at [187, 14] on span "RB.CA.VNY" at bounding box center [196, 15] width 42 height 14
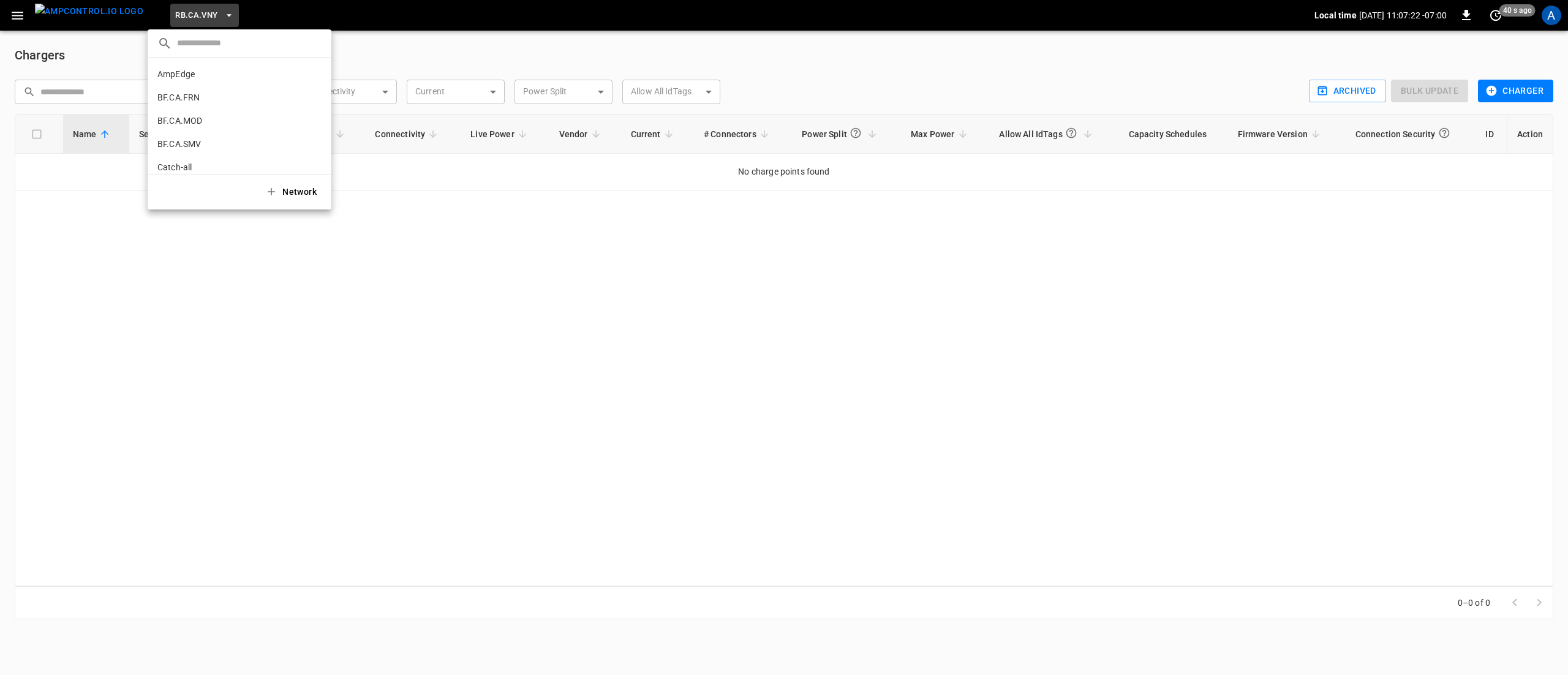
scroll to position [811, 0]
click at [192, 97] on p "RB.NY.BRK" at bounding box center [217, 101] width 120 height 12
click at [187, 15] on span "RB.NY.BRK" at bounding box center [195, 15] width 41 height 14
drag, startPoint x: 196, startPoint y: 100, endPoint x: 223, endPoint y: 206, distance: 109.4
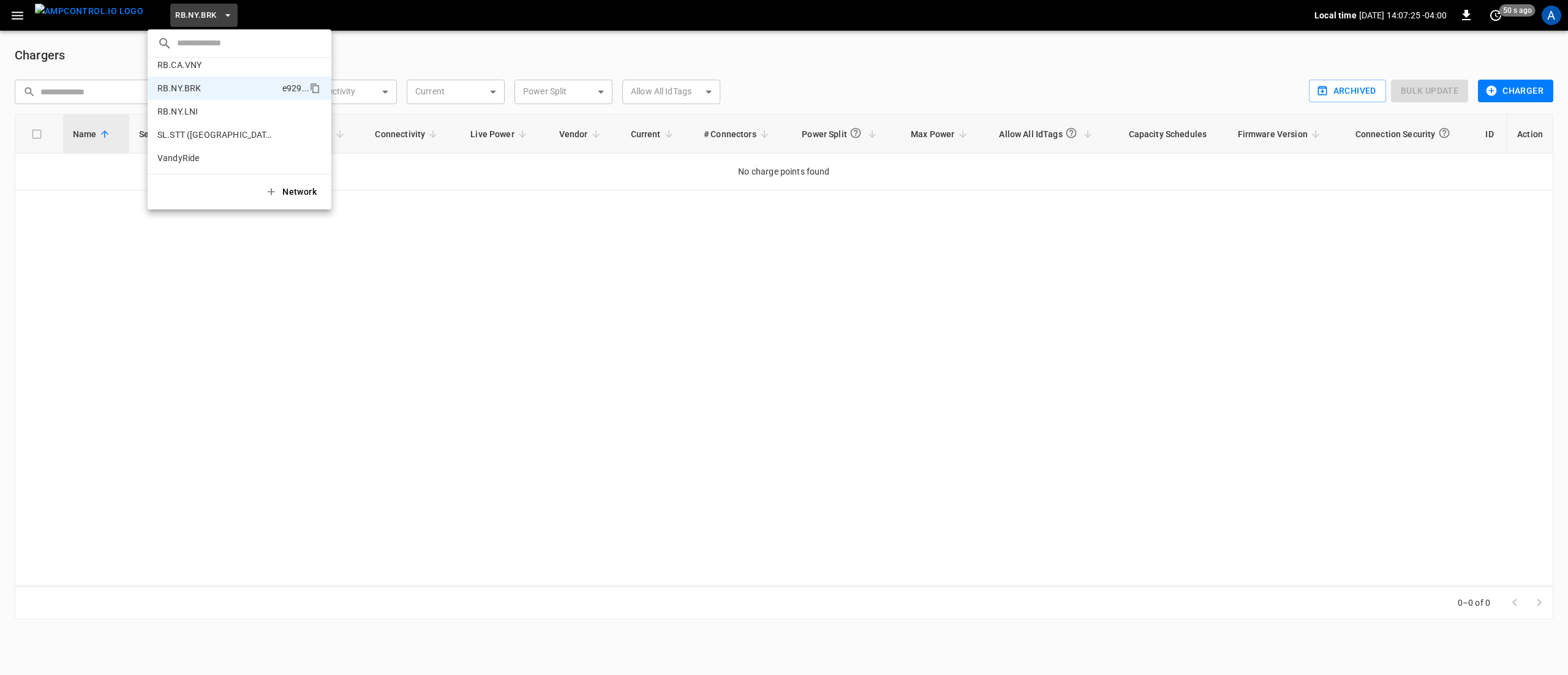
click at [196, 101] on li "RB.NY.LNI 07ab ..." at bounding box center [239, 112] width 183 height 23
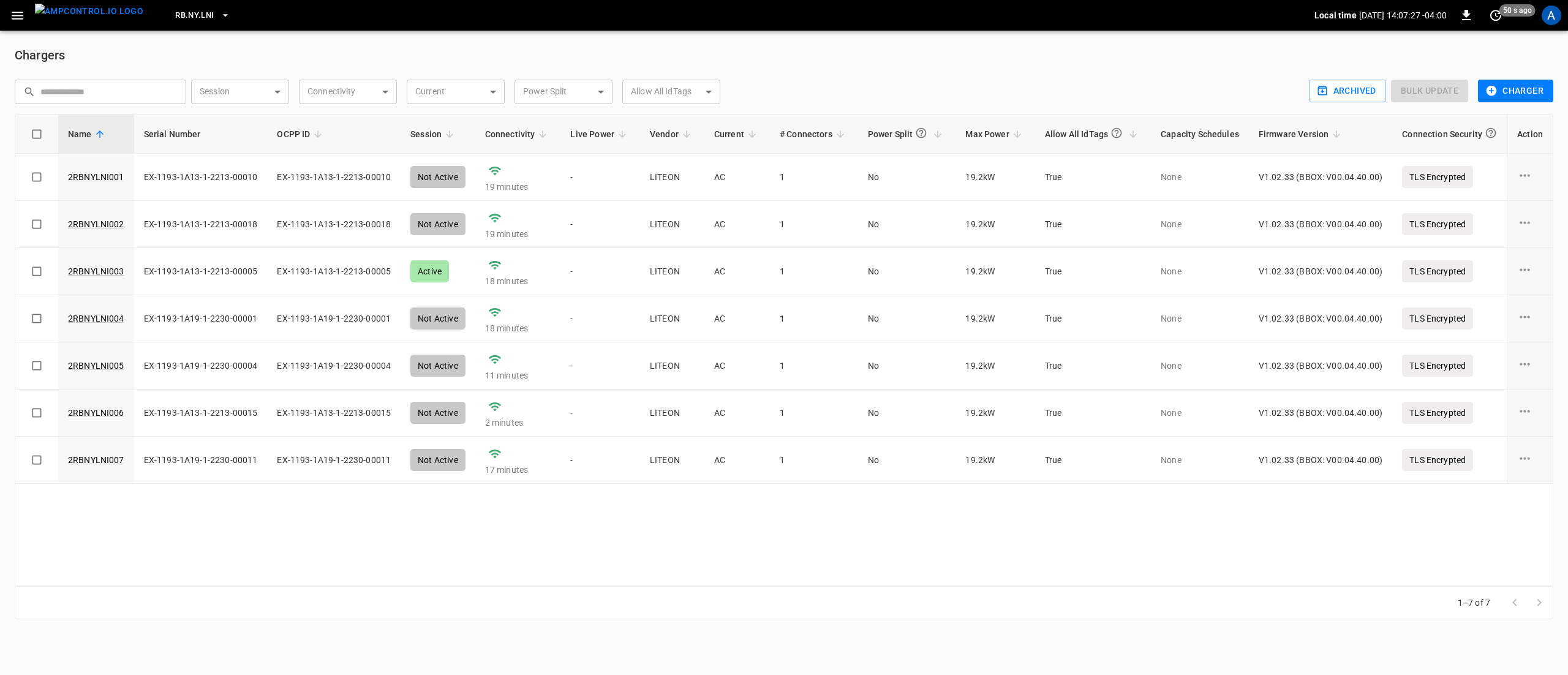
click at [199, 22] on button "RB.NY.LNI" at bounding box center [202, 15] width 64 height 24
click at [209, 120] on p "RB.CA.CON" at bounding box center [217, 124] width 120 height 12
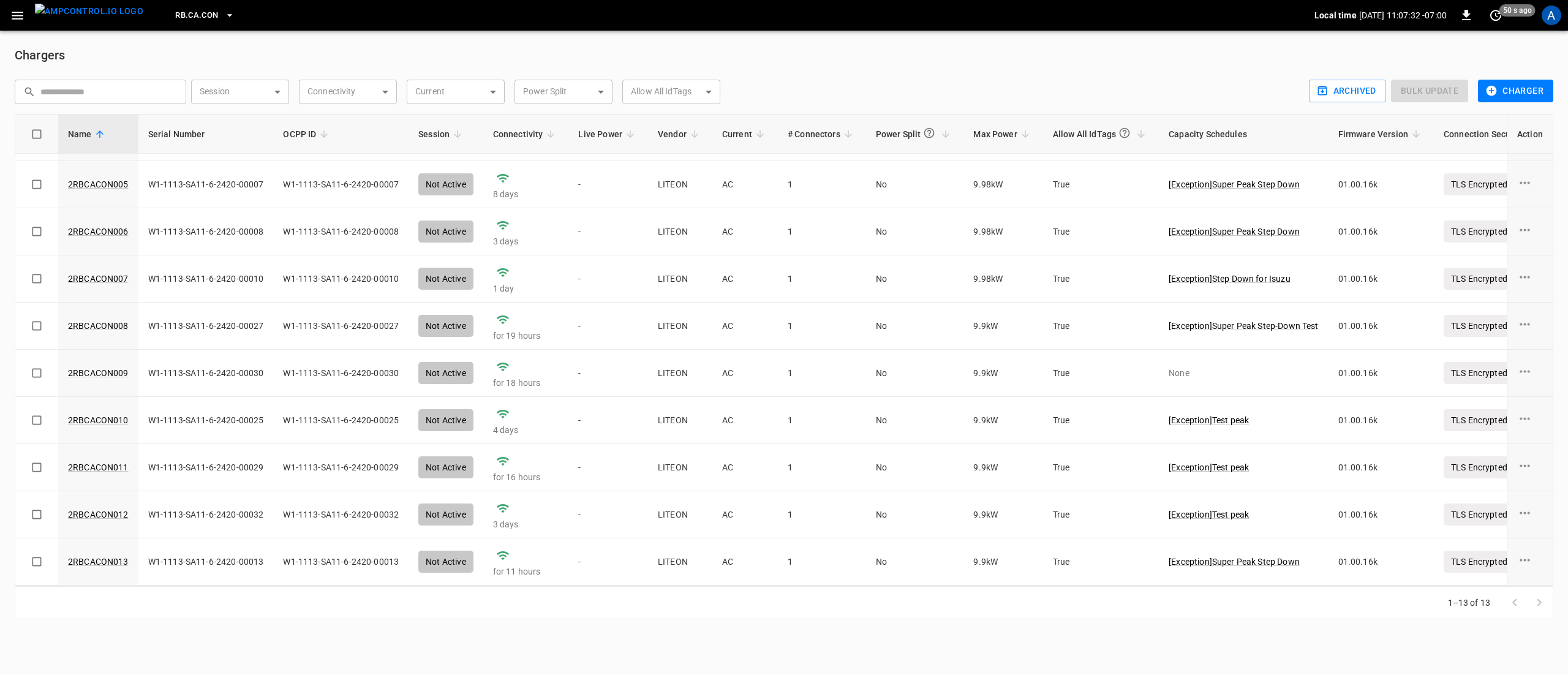
scroll to position [0, 0]
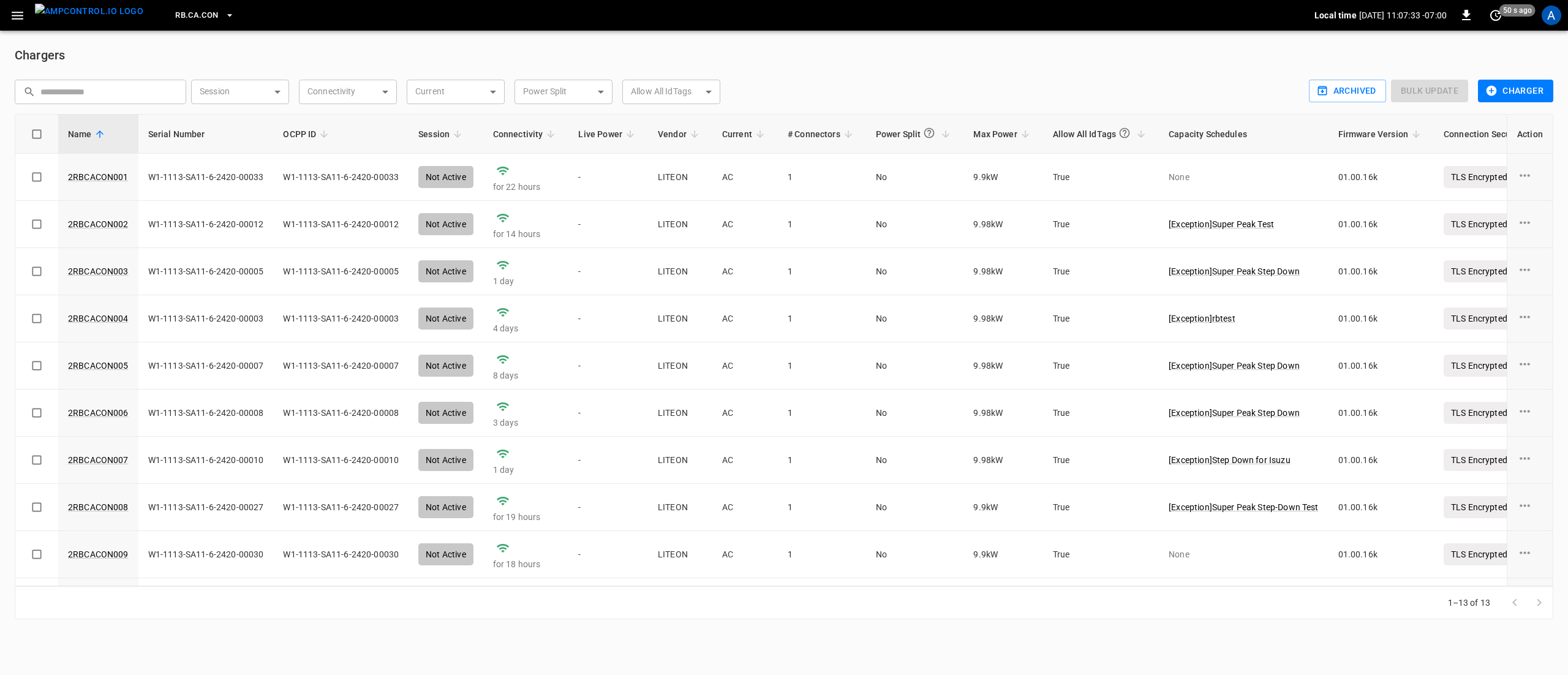
click at [177, 17] on span "RB.CA.CON" at bounding box center [196, 15] width 43 height 14
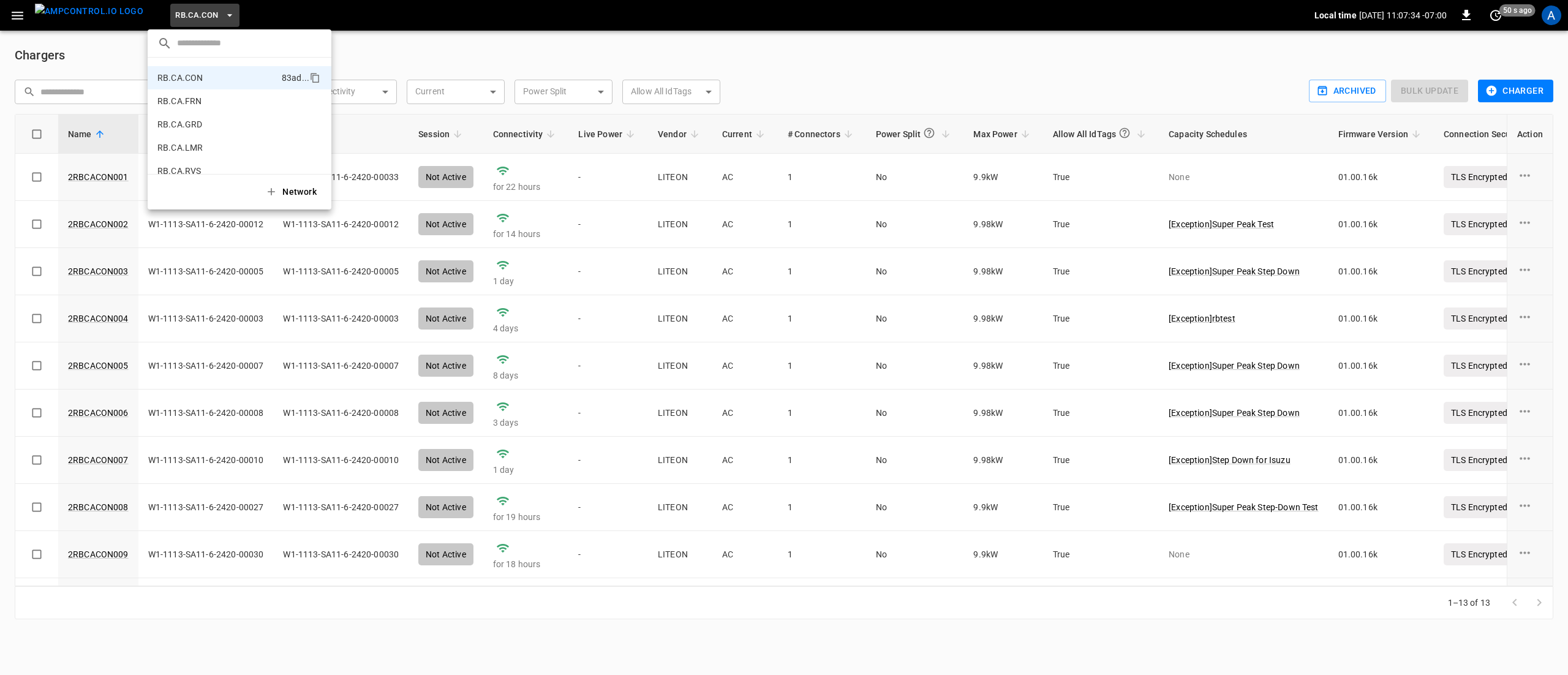
click at [211, 93] on li "RB.CA.FRN fd04 ..." at bounding box center [239, 101] width 183 height 23
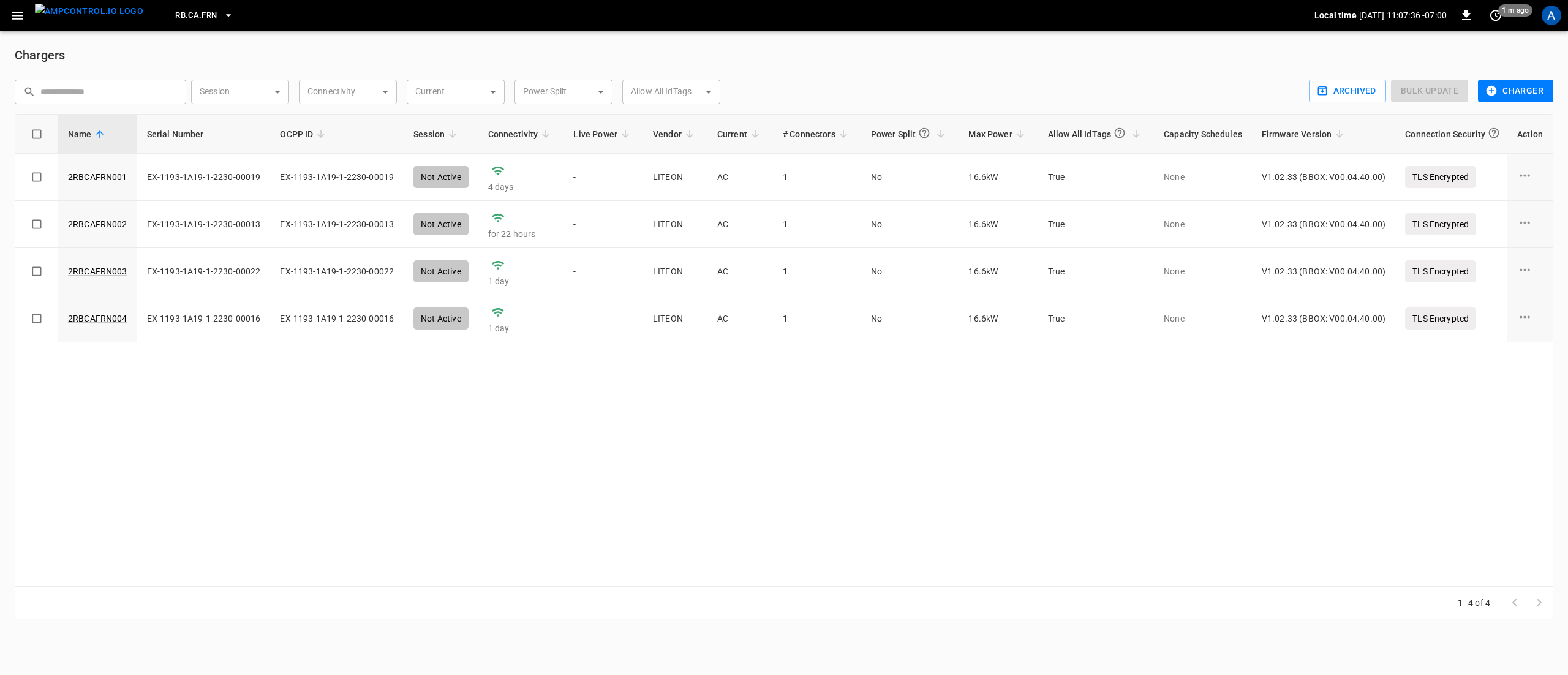
click at [185, 21] on span "RB.CA.FRN" at bounding box center [196, 15] width 42 height 14
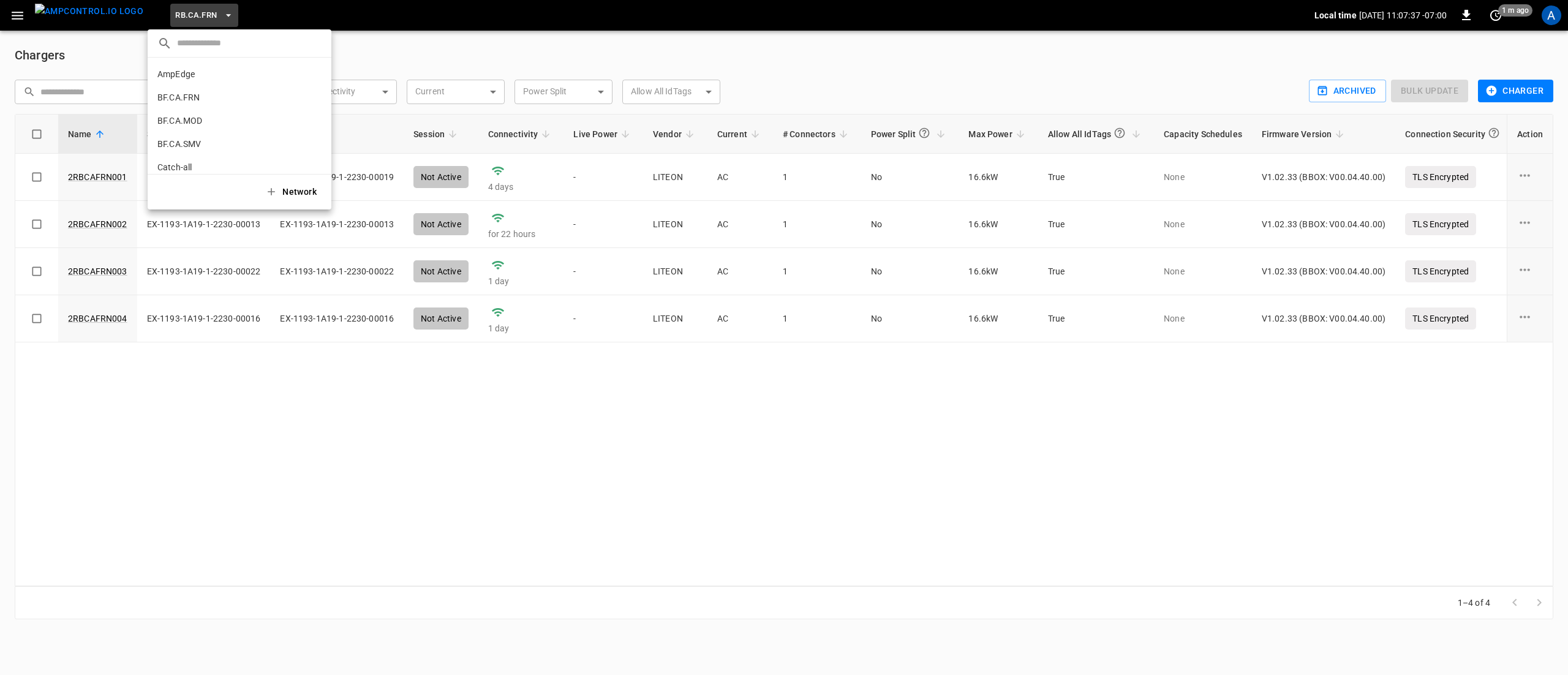
scroll to position [648, 0]
drag, startPoint x: 249, startPoint y: 106, endPoint x: 480, endPoint y: 411, distance: 382.6
click at [248, 106] on p "RB.CA.GRD" at bounding box center [217, 101] width 120 height 12
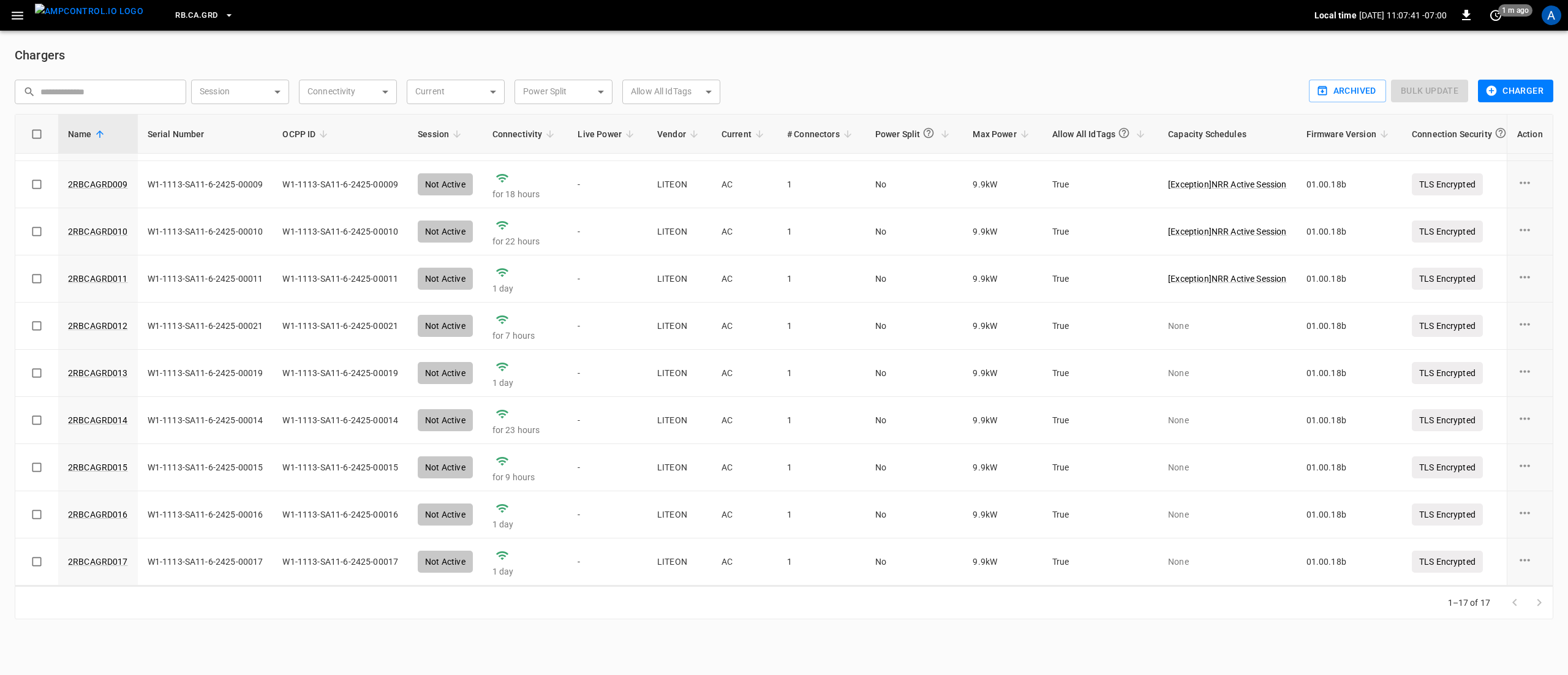
scroll to position [0, 0]
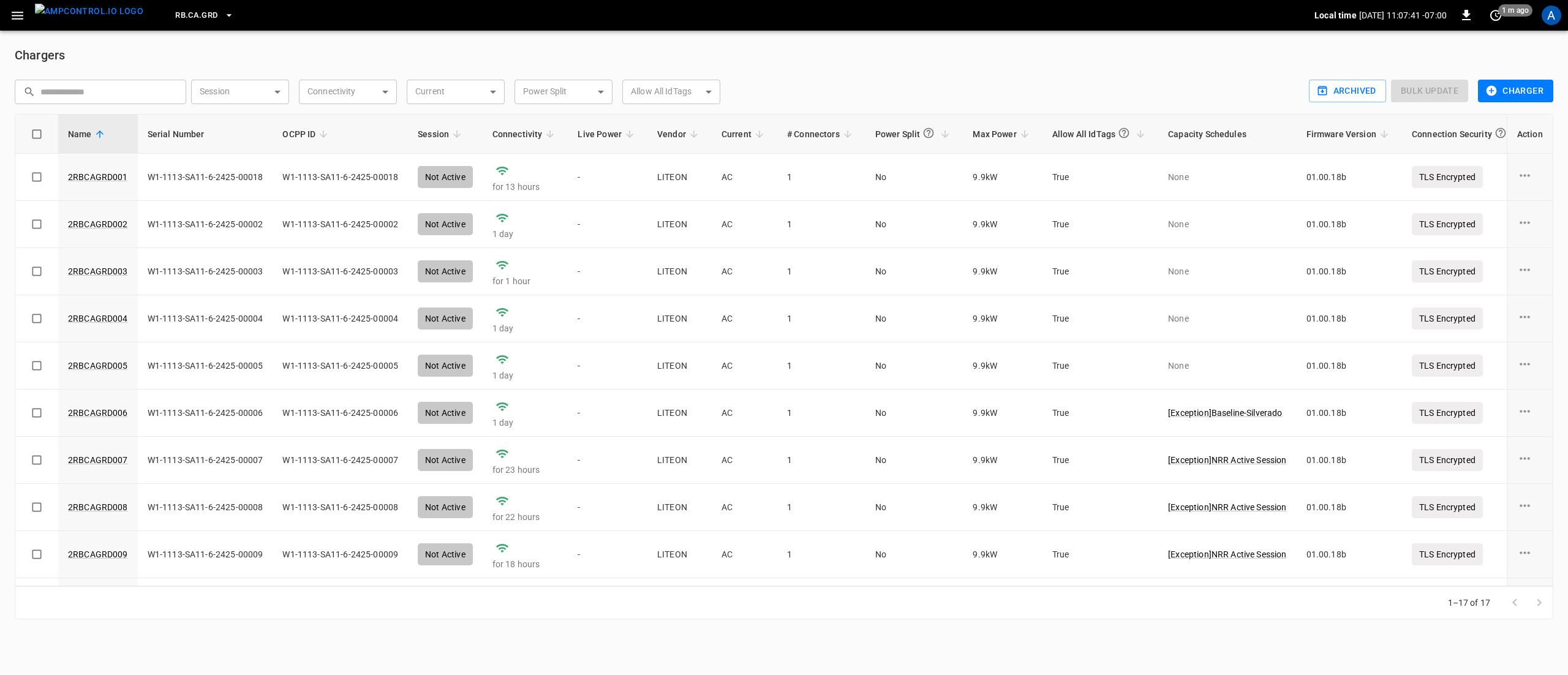
click at [192, 28] on div "RB.CA.GRD" at bounding box center [734, 15] width 1161 height 29
click at [191, 18] on span "RB.CA.GRD" at bounding box center [196, 15] width 42 height 14
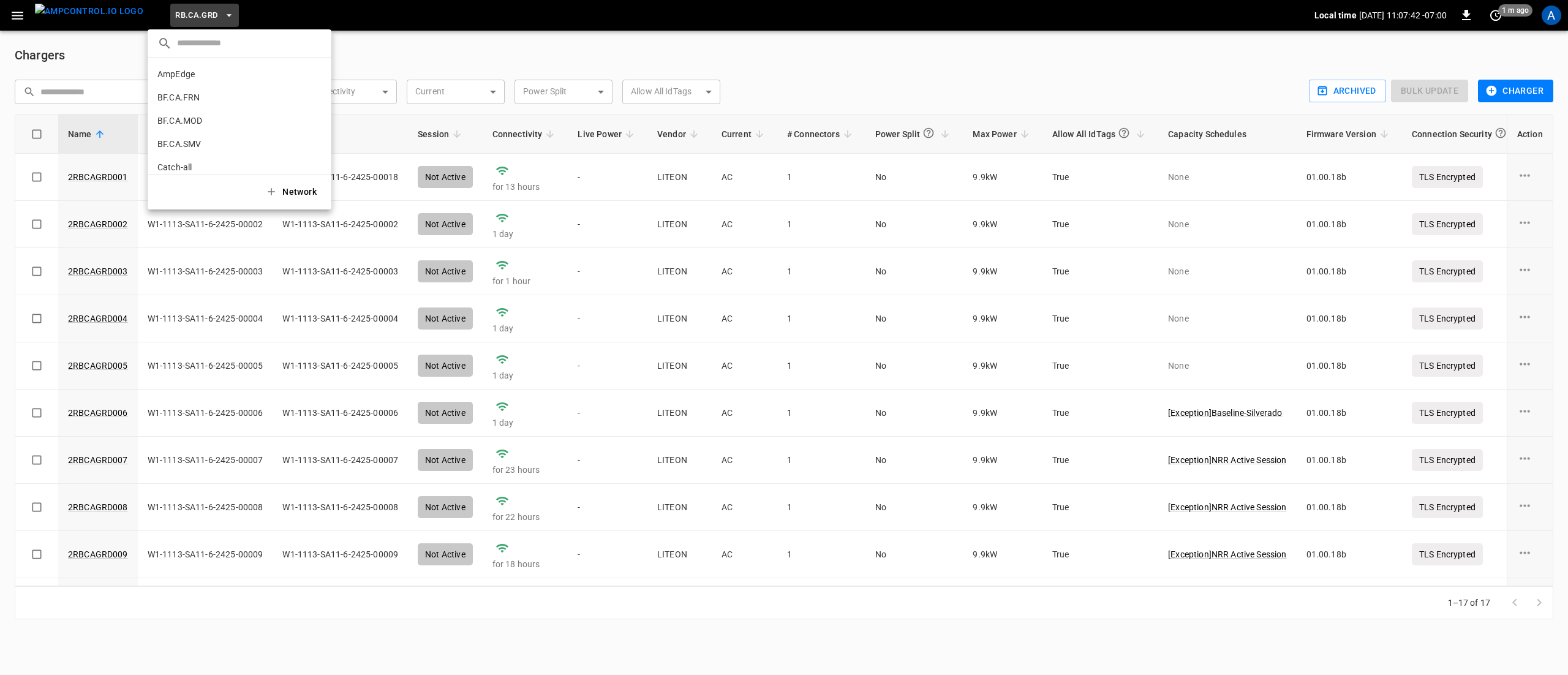
scroll to position [671, 0]
click at [210, 102] on p "RB.CA.LMR" at bounding box center [217, 101] width 120 height 12
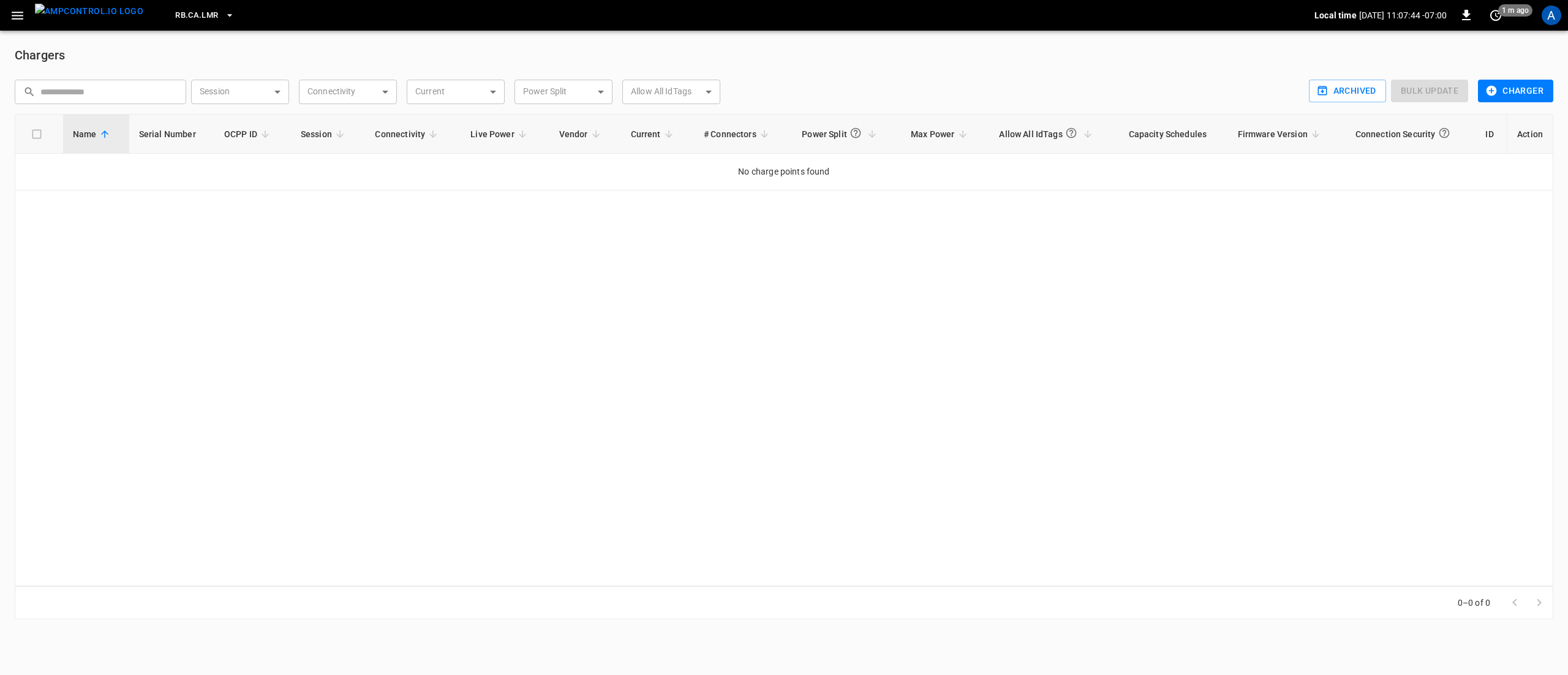
click at [184, 17] on span "RB.CA.LMR" at bounding box center [196, 15] width 43 height 14
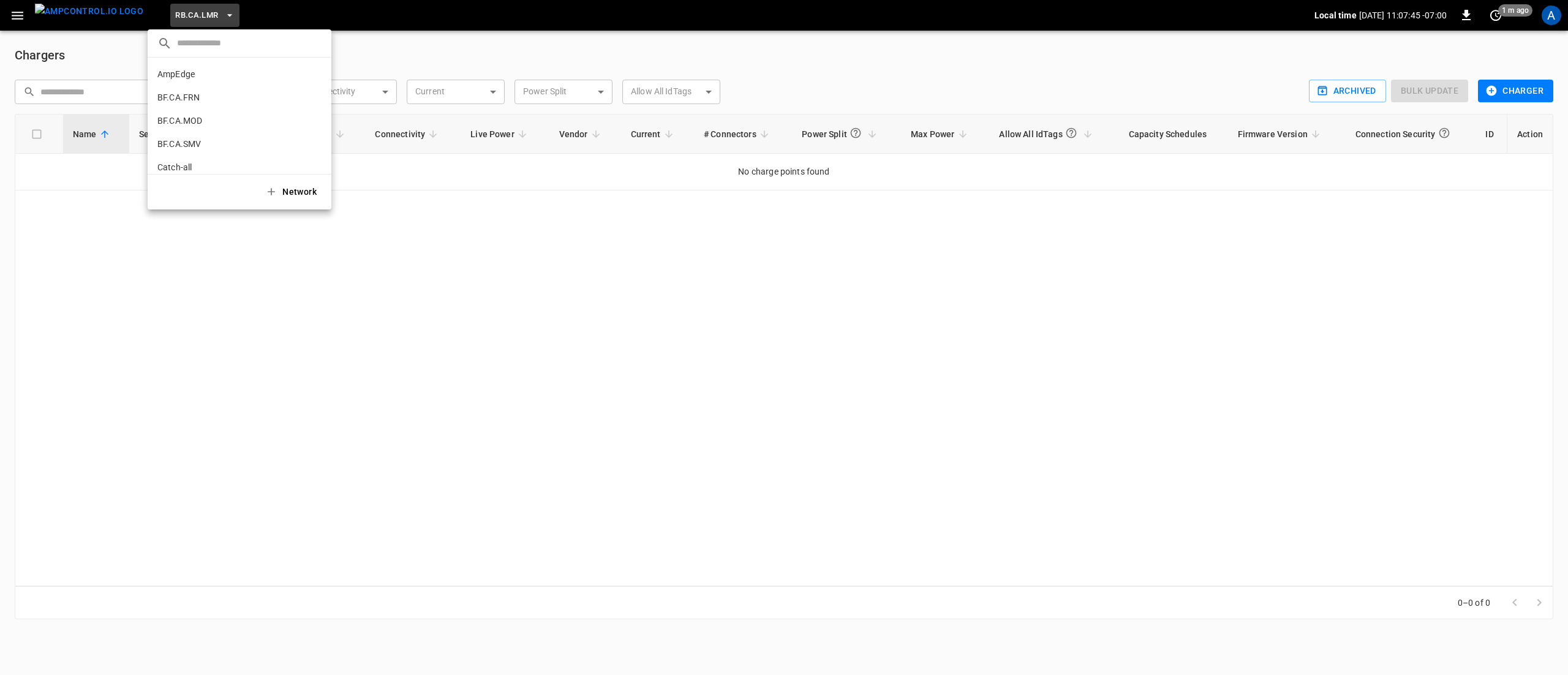
drag, startPoint x: 203, startPoint y: 93, endPoint x: 195, endPoint y: 80, distance: 15.3
click at [203, 94] on p "BF.CA.FRN" at bounding box center [217, 98] width 120 height 12
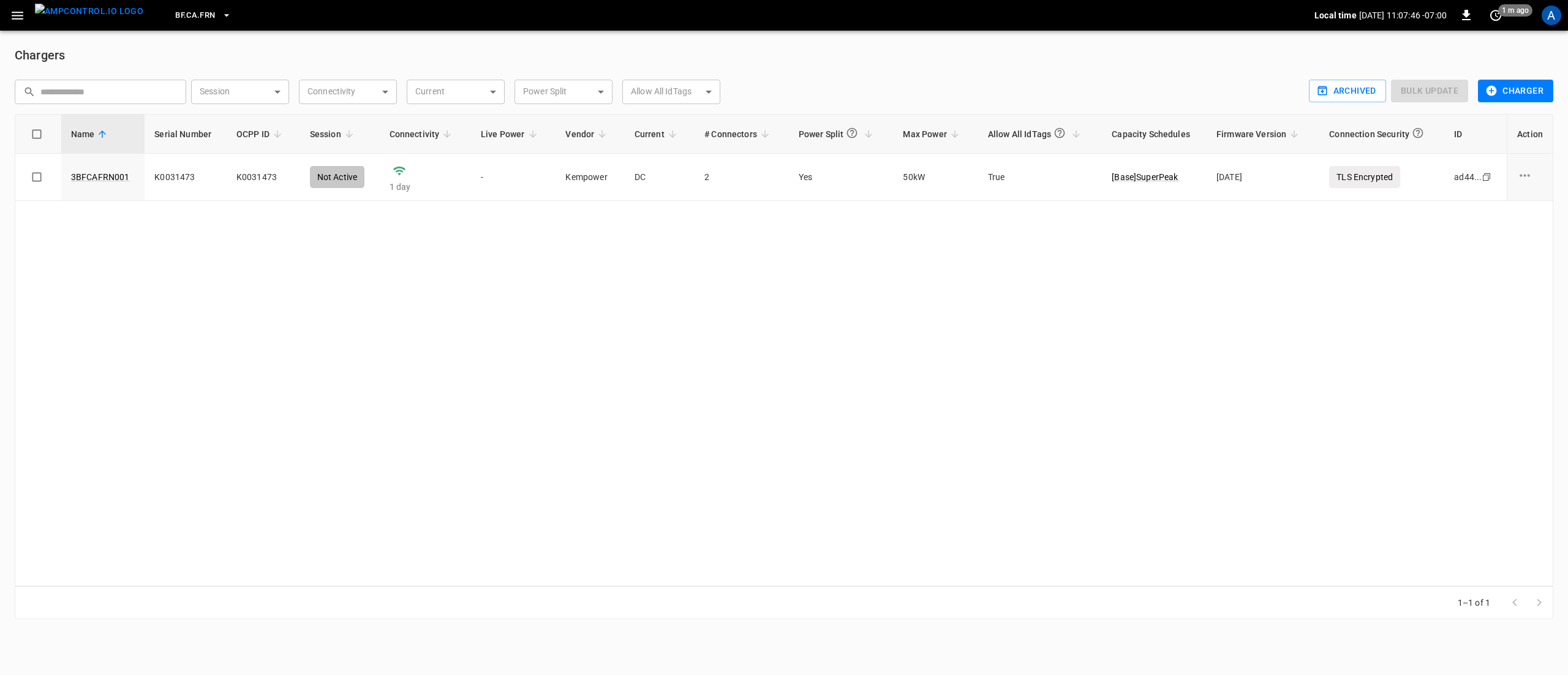
click at [176, 18] on span "BF.CA.FRN" at bounding box center [195, 15] width 40 height 14
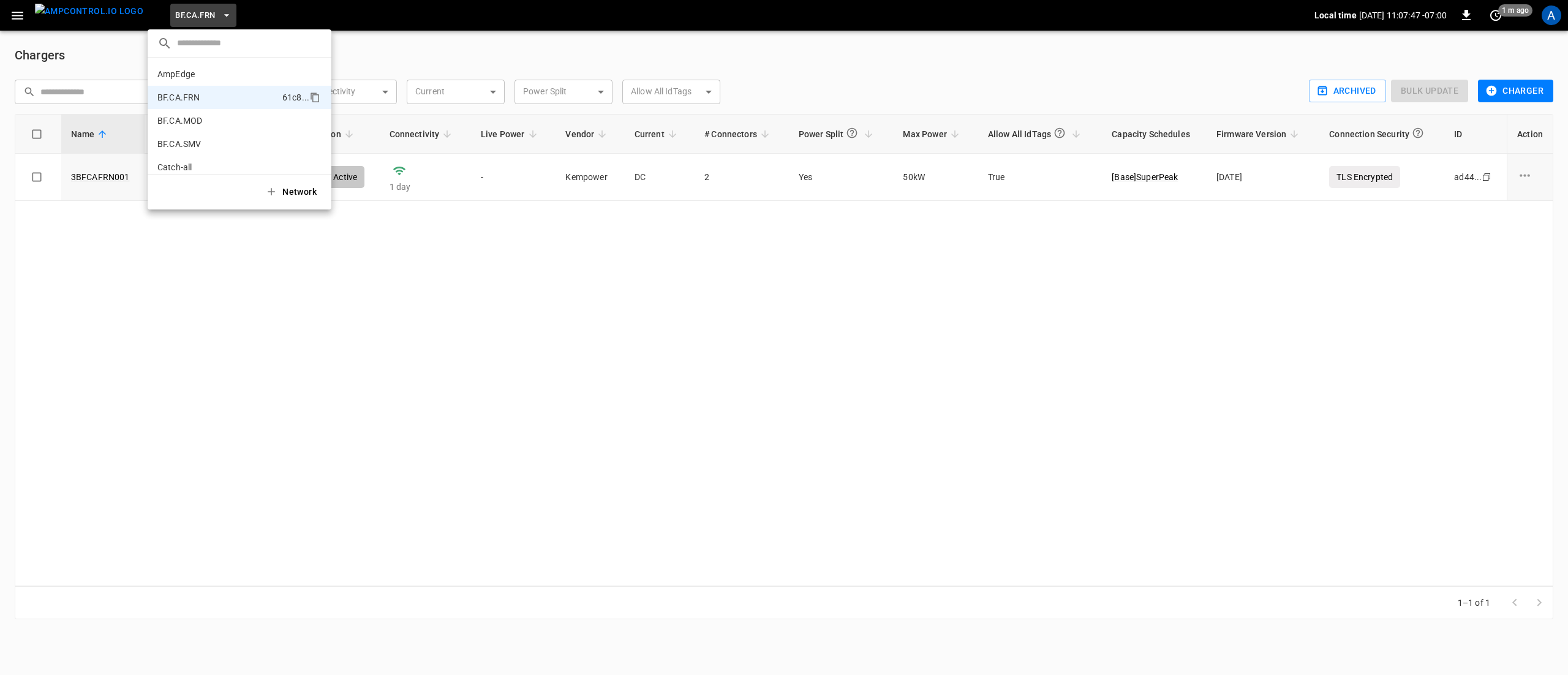
scroll to position [20, 0]
click at [204, 102] on p "BF.CA.MOD" at bounding box center [217, 101] width 120 height 12
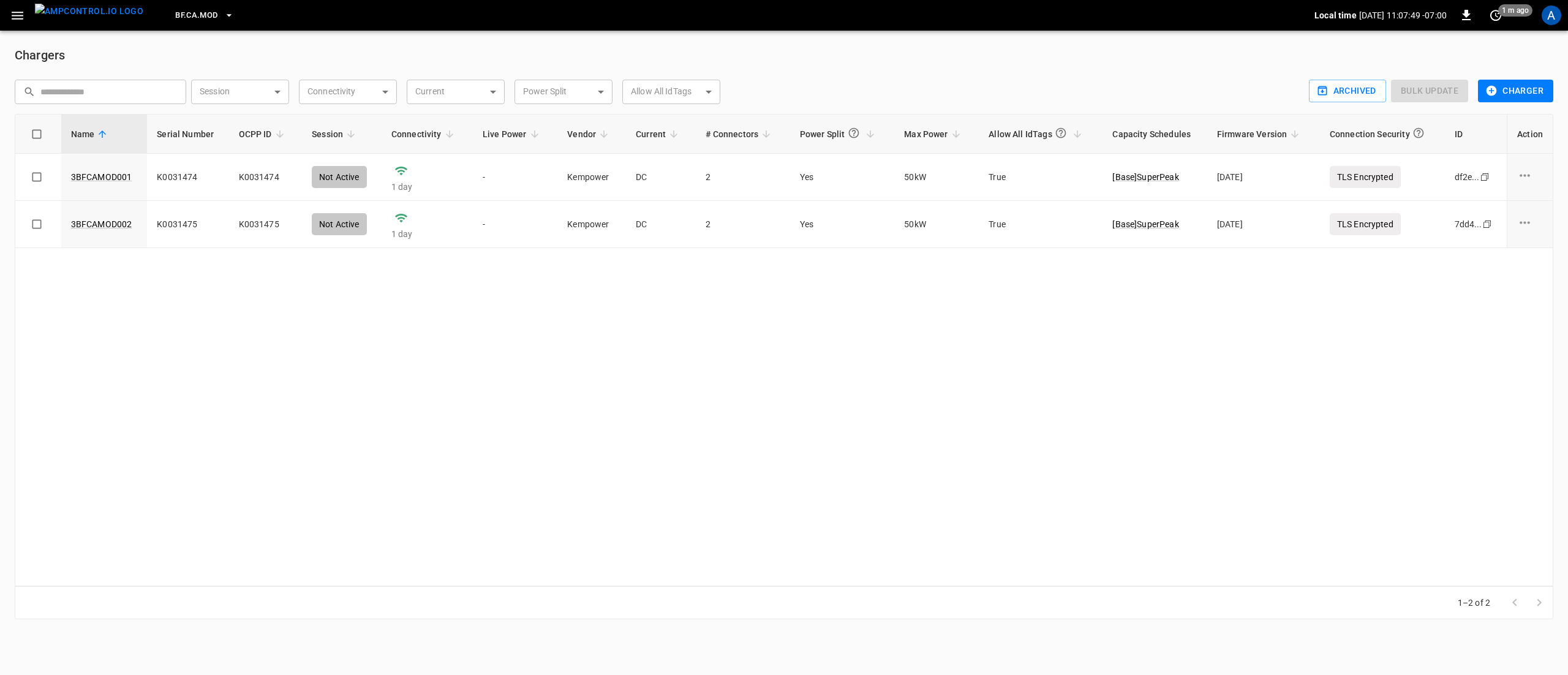
click at [194, 17] on span "BF.CA.MOD" at bounding box center [196, 15] width 42 height 14
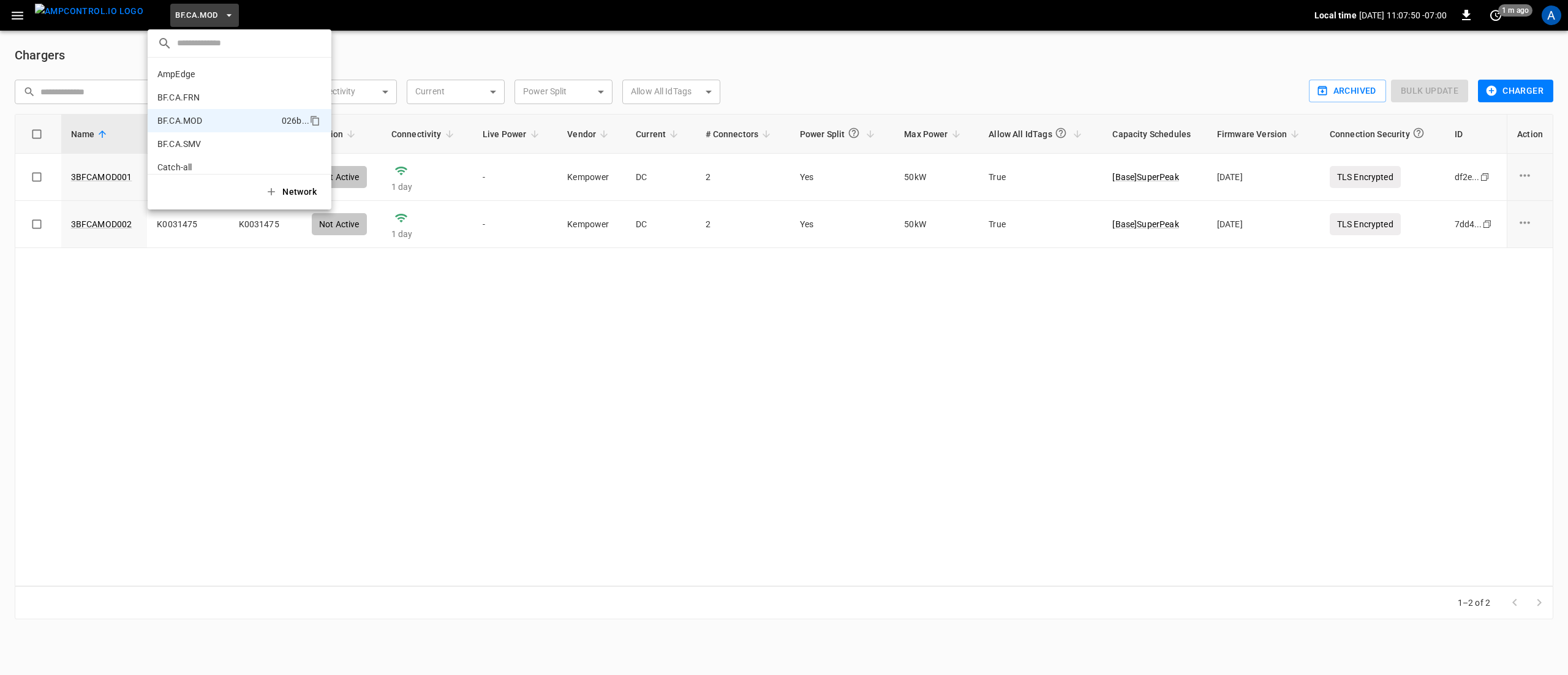
scroll to position [43, 0]
click at [208, 106] on p "BF.CA.SMV" at bounding box center [218, 101] width 122 height 12
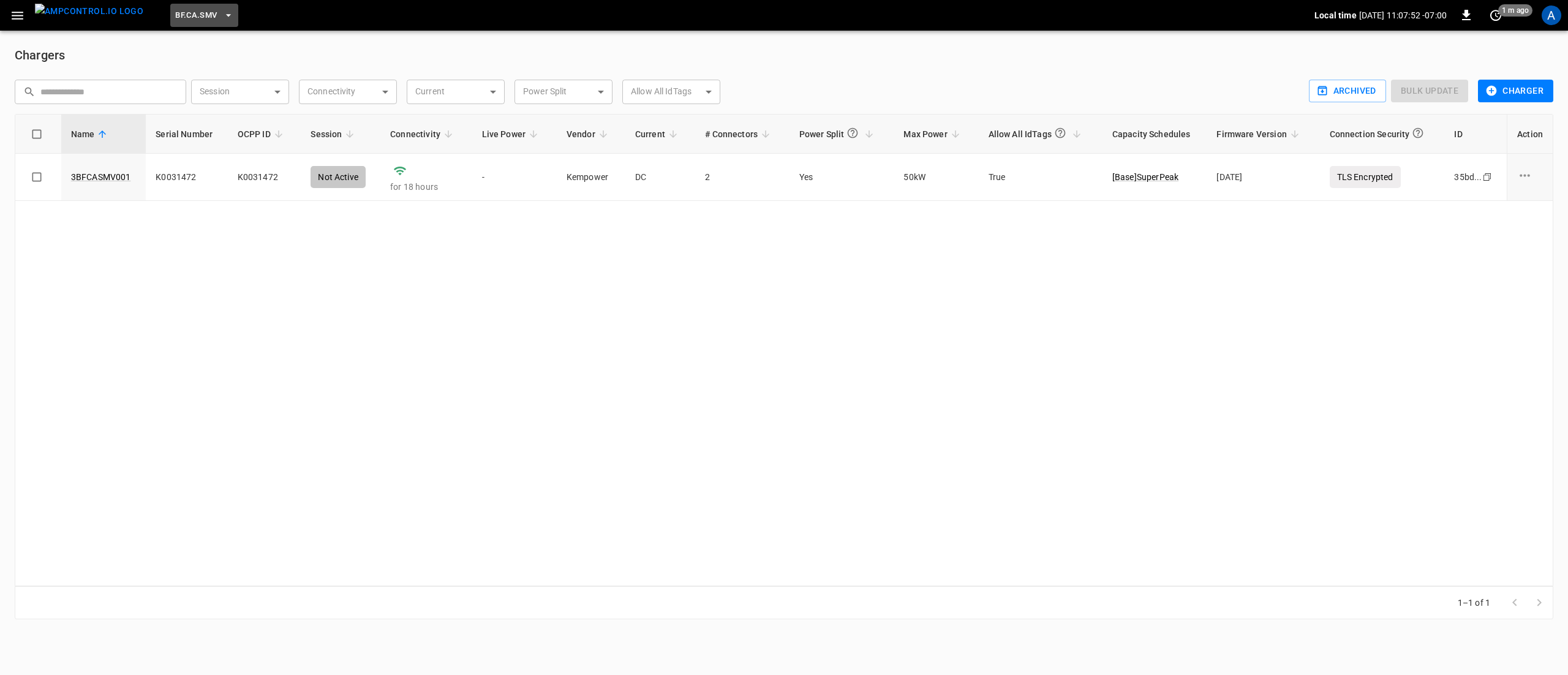
click at [180, 19] on span "BF.CA.SMV" at bounding box center [196, 15] width 42 height 14
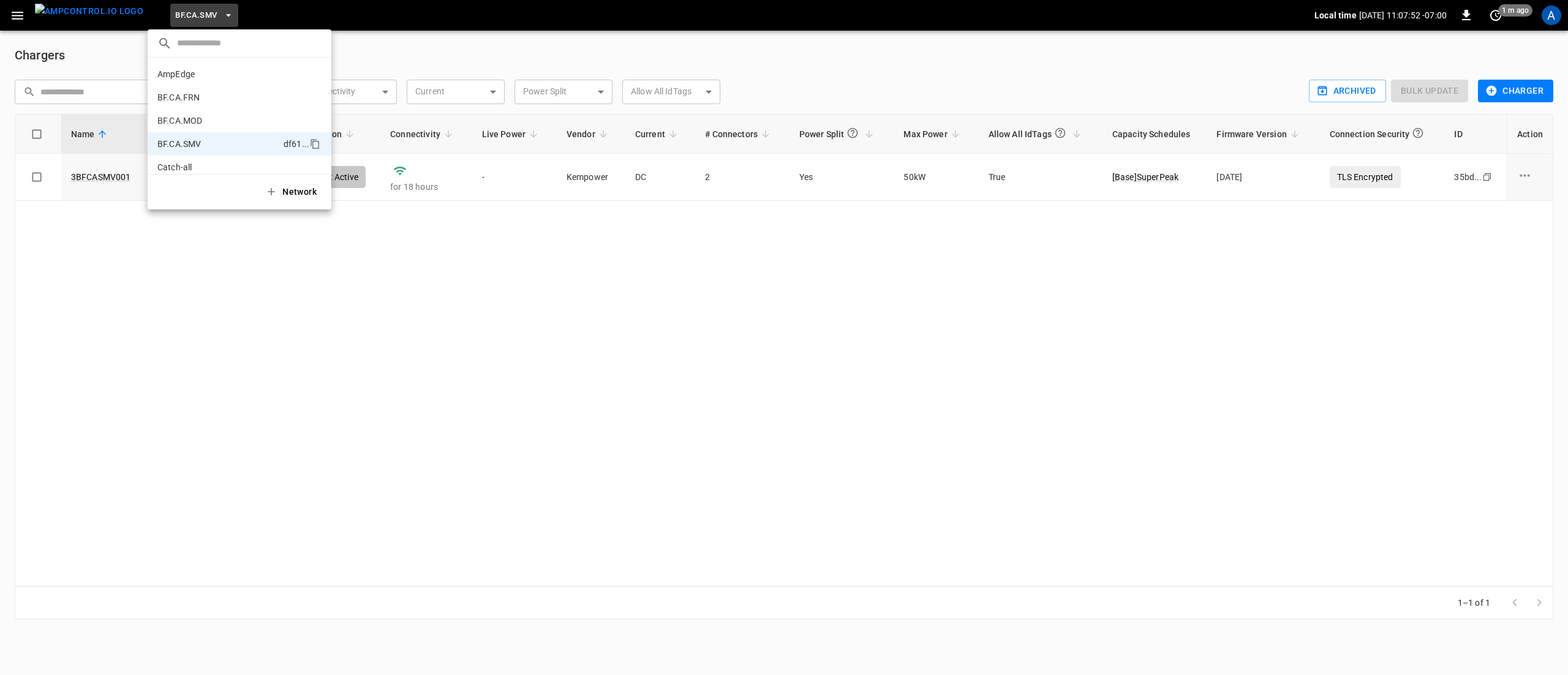
scroll to position [66, 0]
click at [197, 120] on p "CC.CA.CON" at bounding box center [217, 125] width 120 height 12
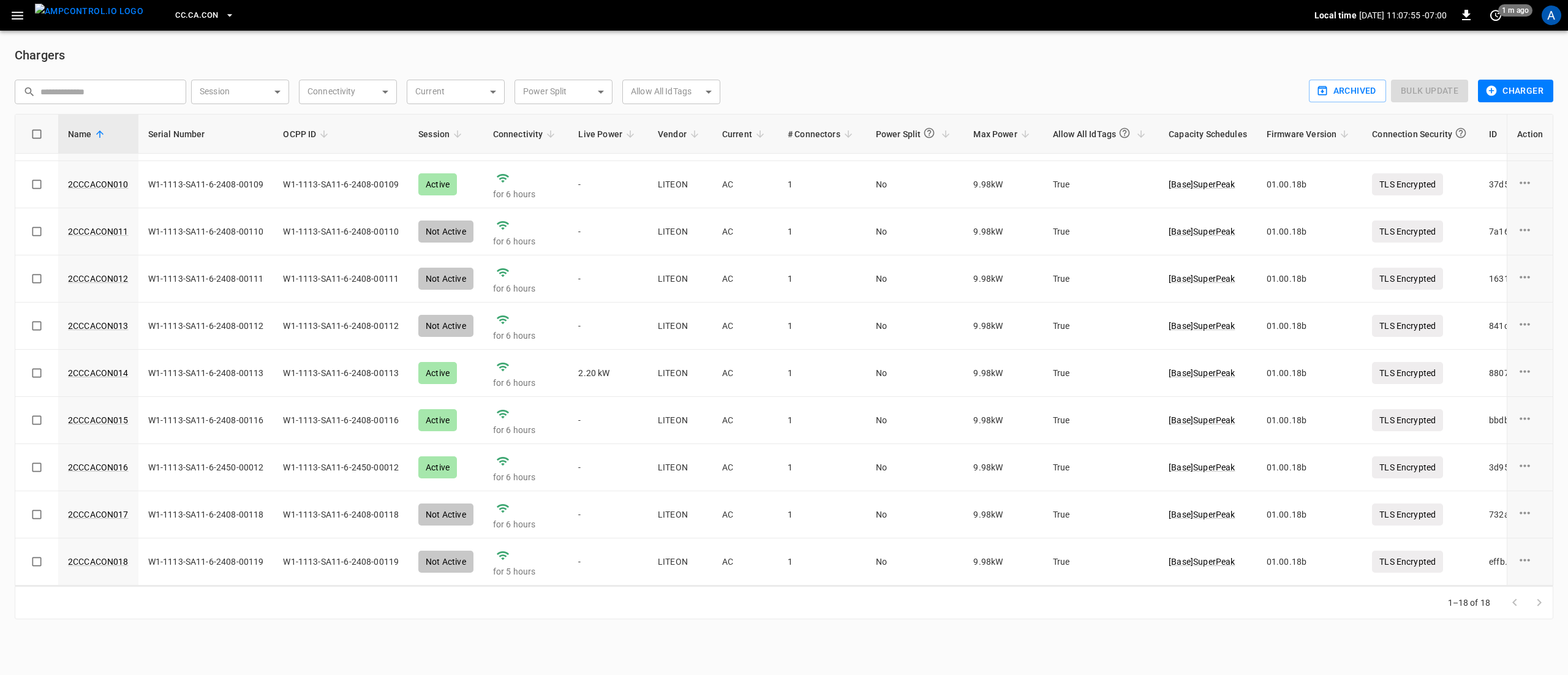
scroll to position [0, 0]
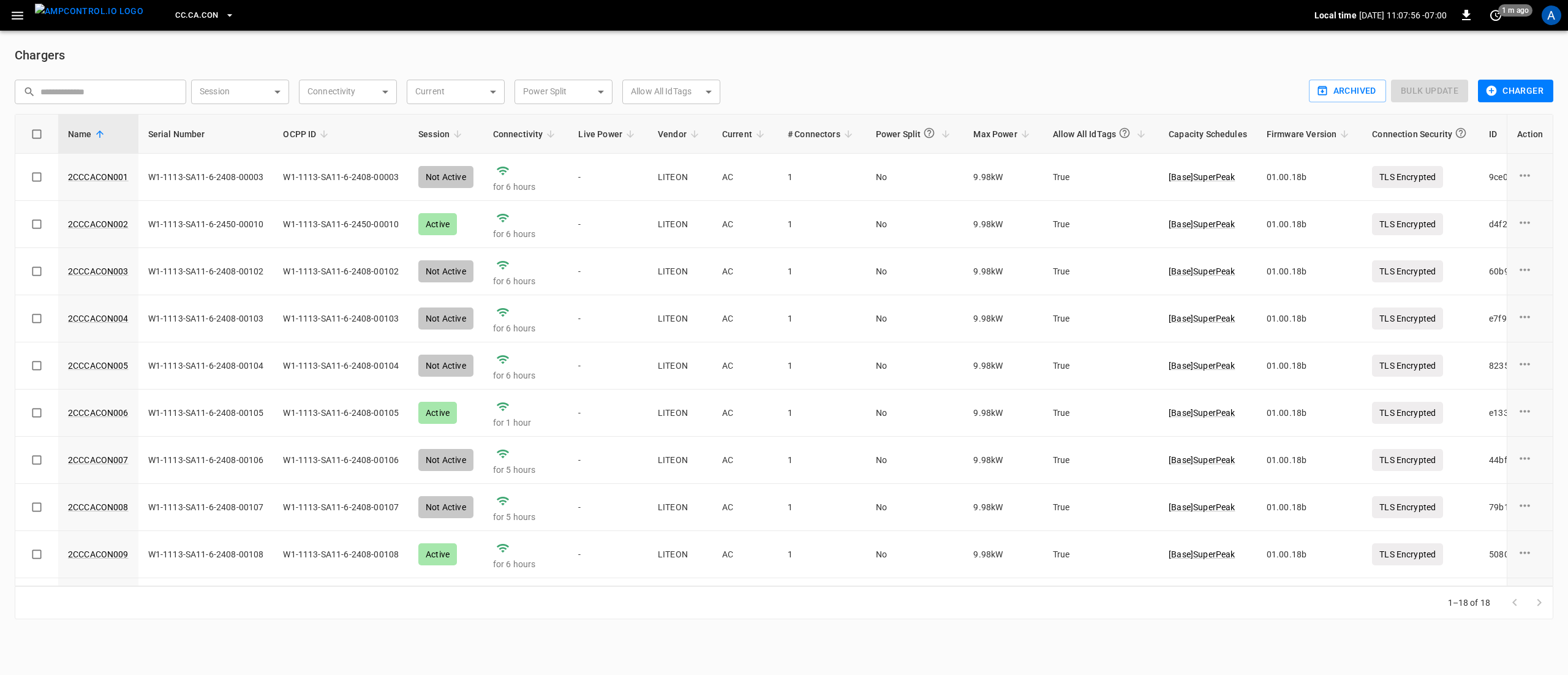
click at [191, 9] on span "CC.CA.CON" at bounding box center [196, 15] width 43 height 14
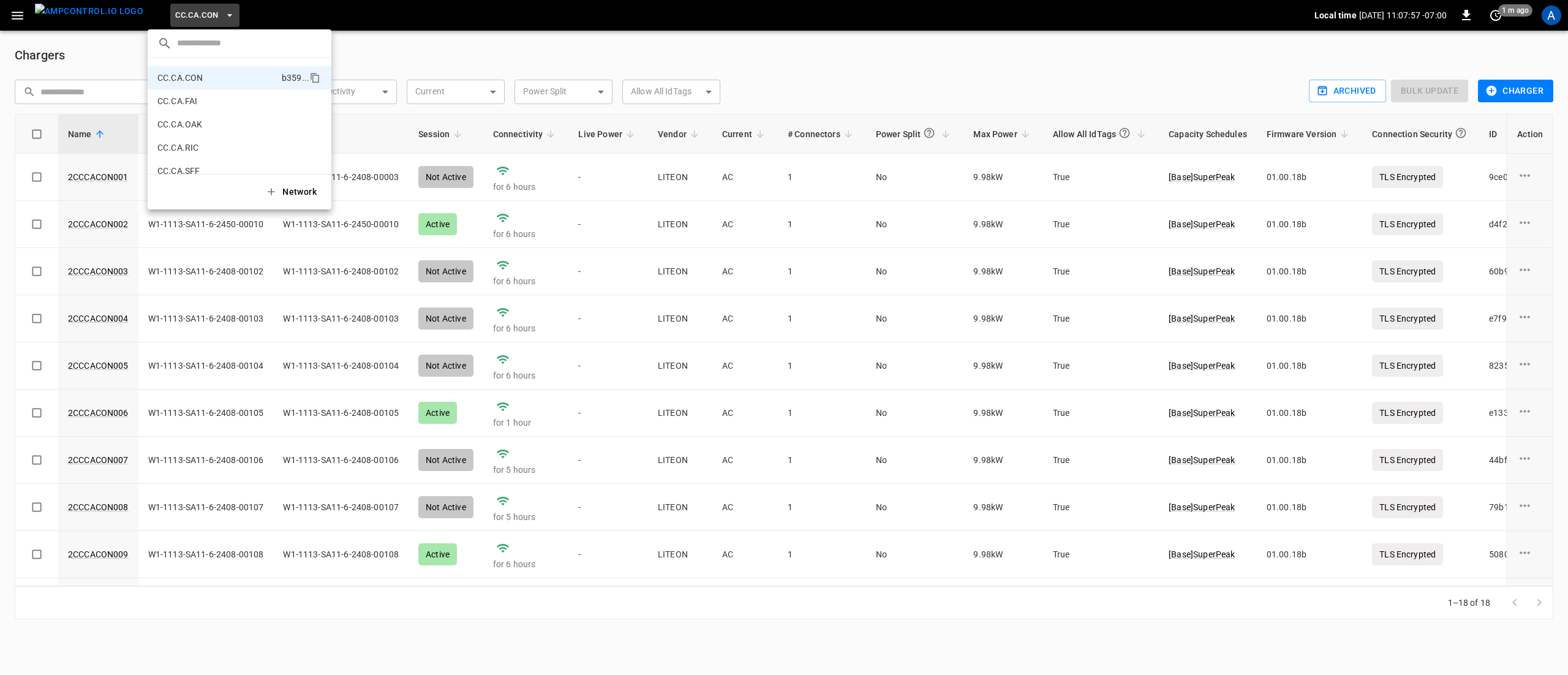
click at [196, 95] on p "CC.CA.FAI" at bounding box center [217, 101] width 120 height 12
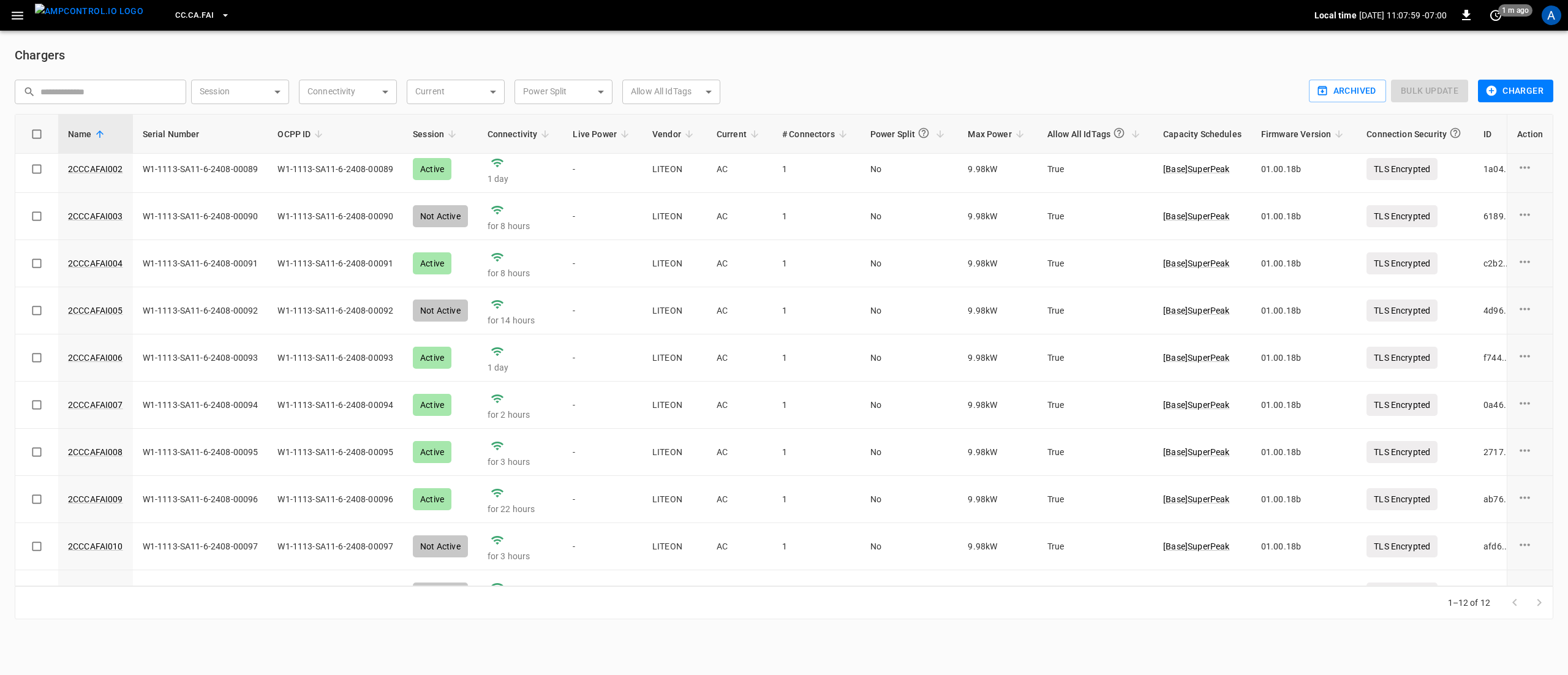
scroll to position [0, 0]
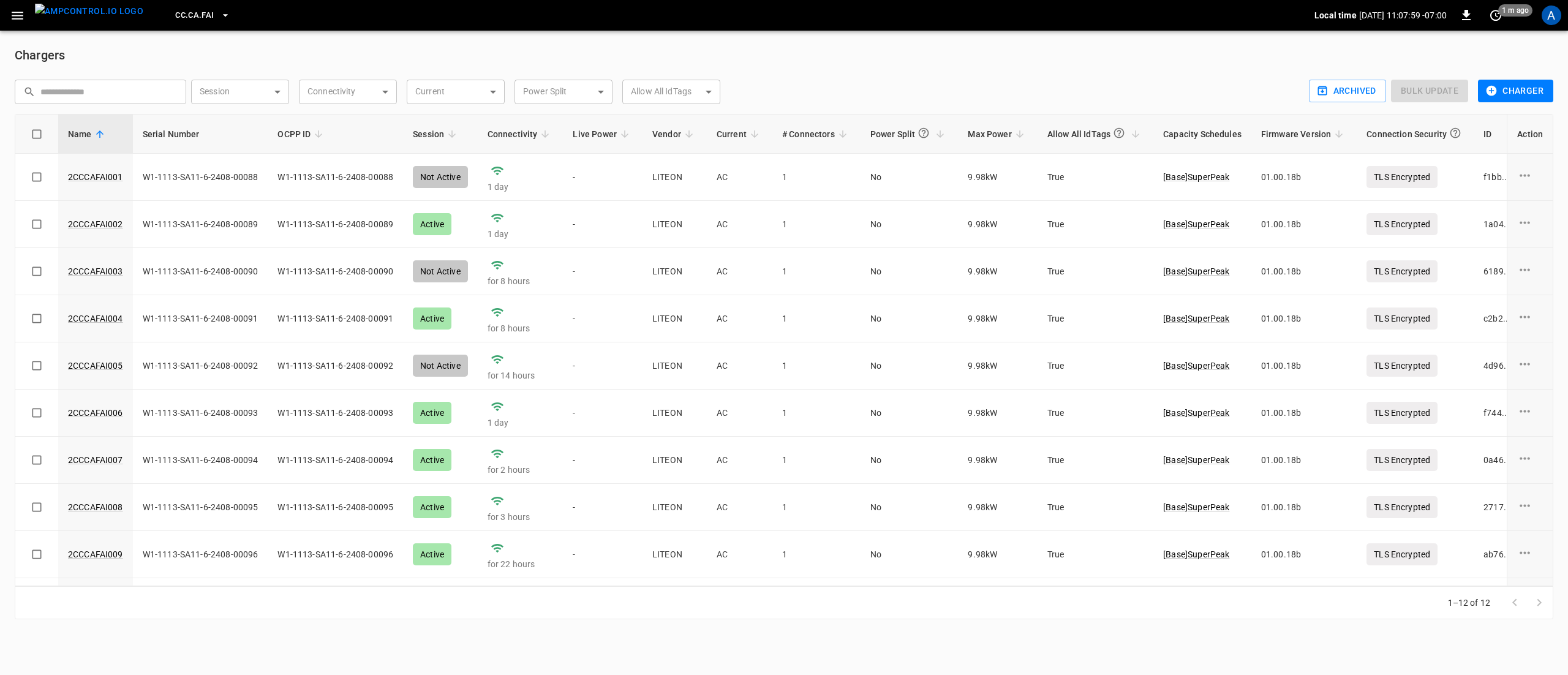
click at [187, 10] on span "CC.CA.FAI" at bounding box center [194, 15] width 39 height 14
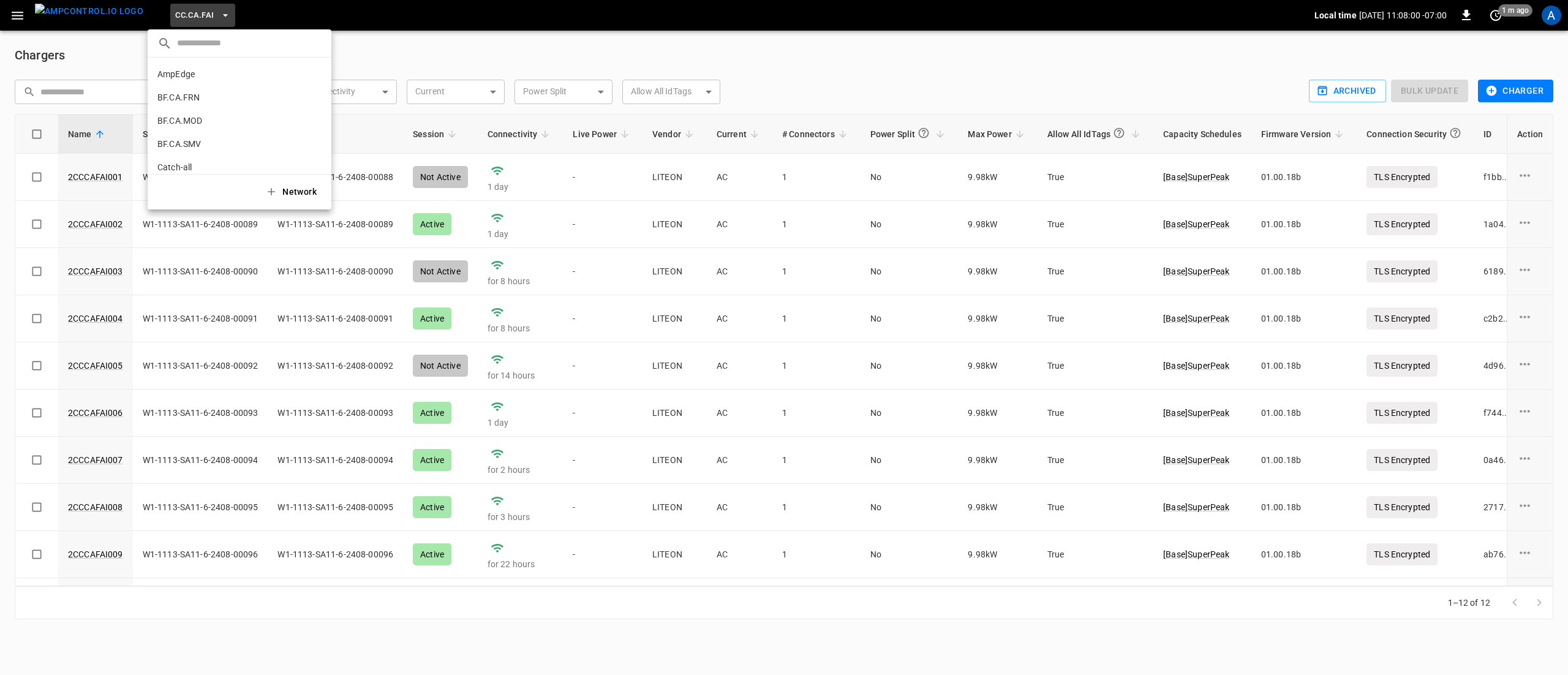
scroll to position [136, 0]
click at [195, 103] on p "CC.CA.OAK" at bounding box center [217, 101] width 120 height 12
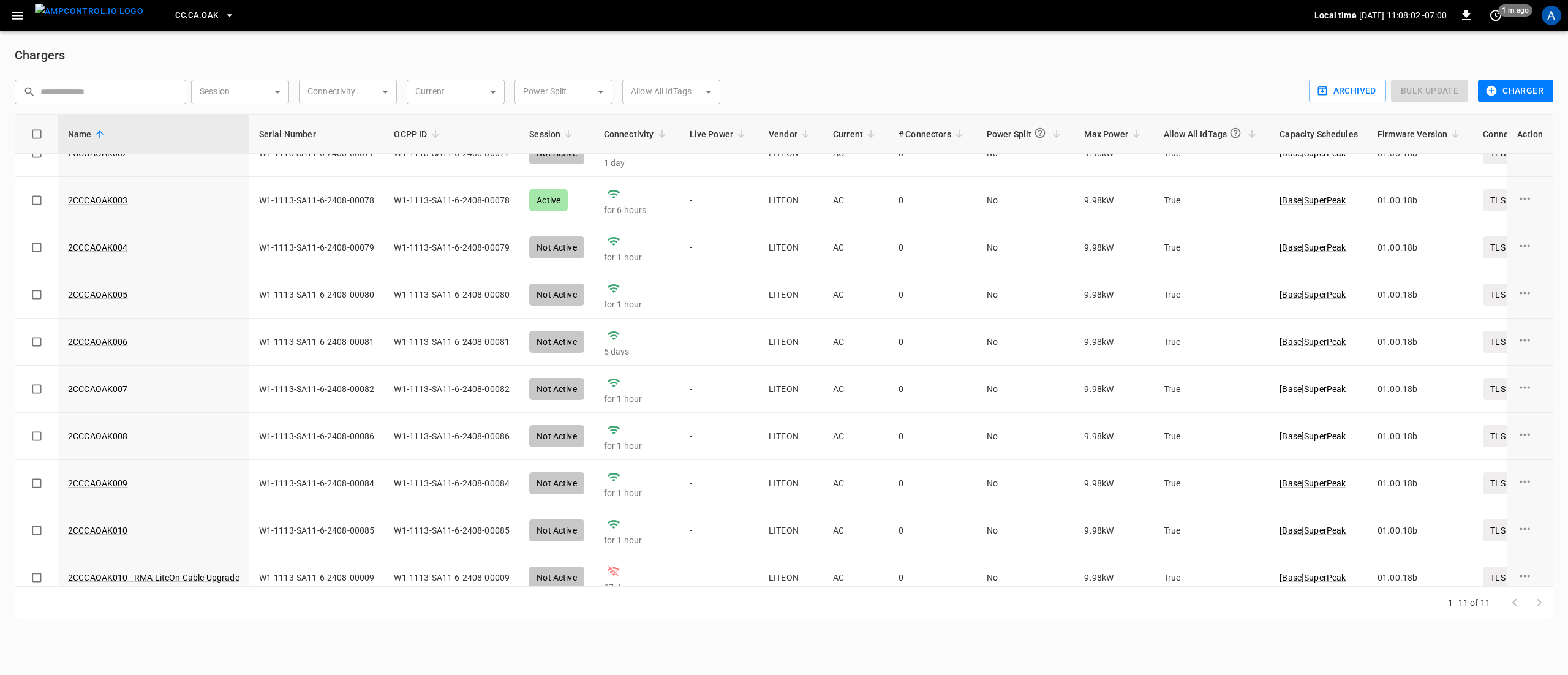
scroll to position [0, 0]
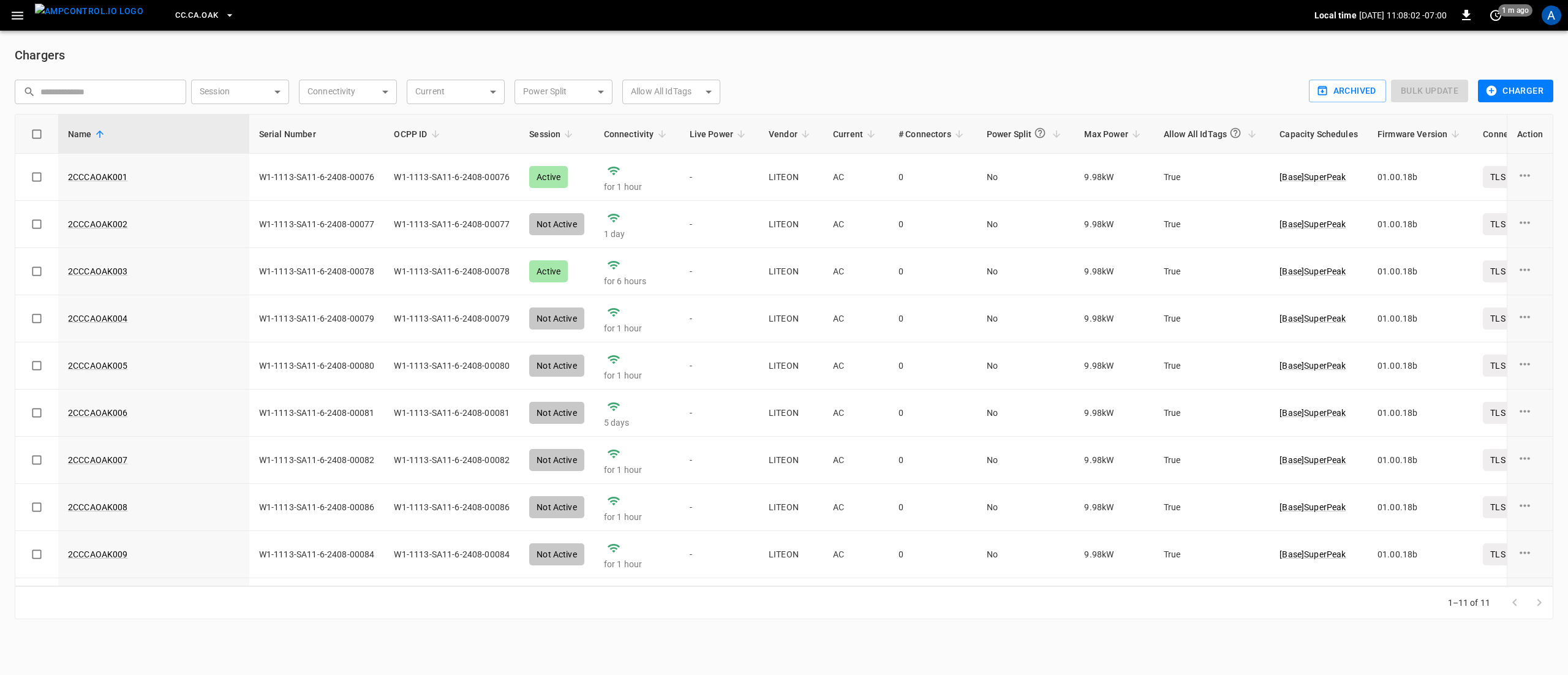
click at [194, 15] on span "CC.CA.OAK" at bounding box center [196, 15] width 43 height 14
drag, startPoint x: 2, startPoint y: 9, endPoint x: 21, endPoint y: 17, distance: 20.6
click at [2, 9] on div at bounding box center [784, 338] width 1568 height 675
click at [22, 20] on div at bounding box center [784, 338] width 1568 height 675
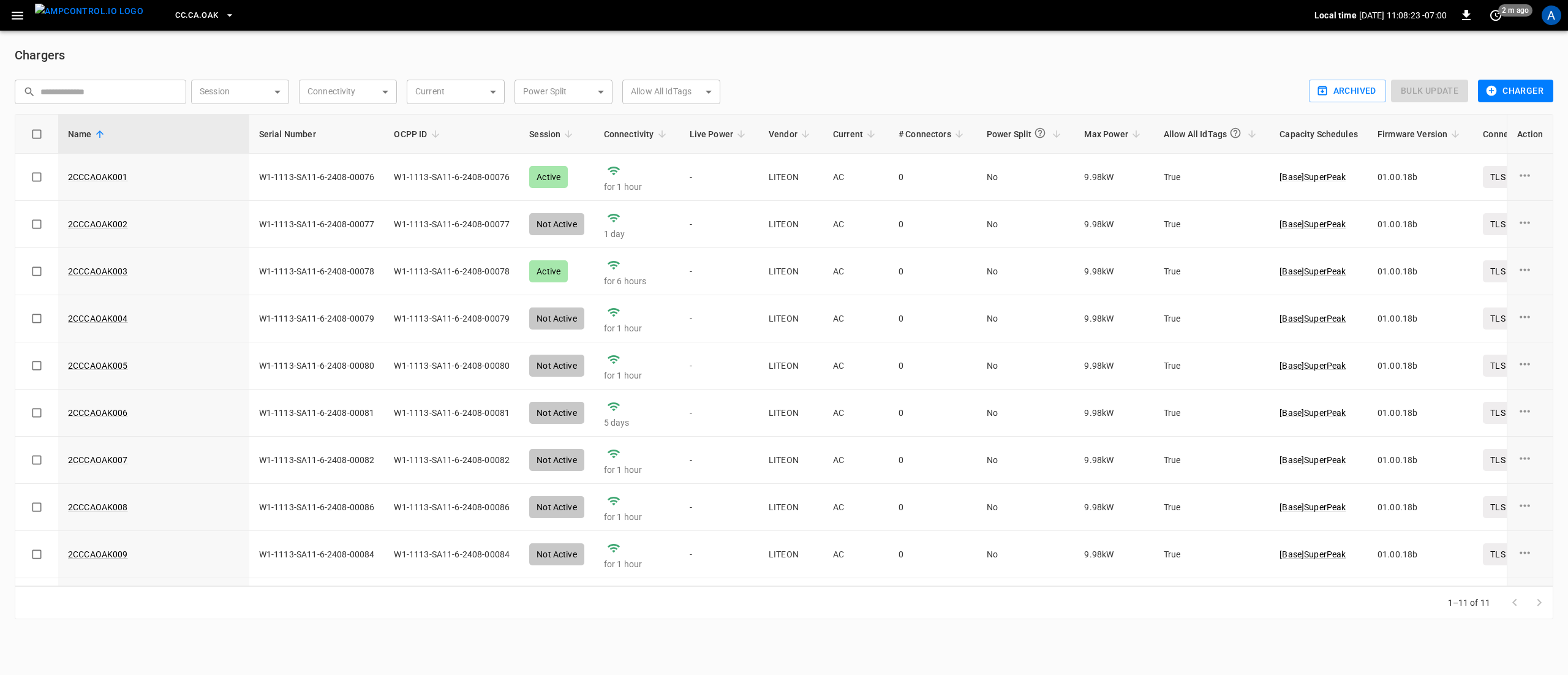
click at [20, 15] on div at bounding box center [784, 338] width 1568 height 675
drag, startPoint x: 15, startPoint y: 14, endPoint x: 31, endPoint y: 24, distance: 18.9
click at [15, 14] on icon "button" at bounding box center [17, 15] width 15 height 15
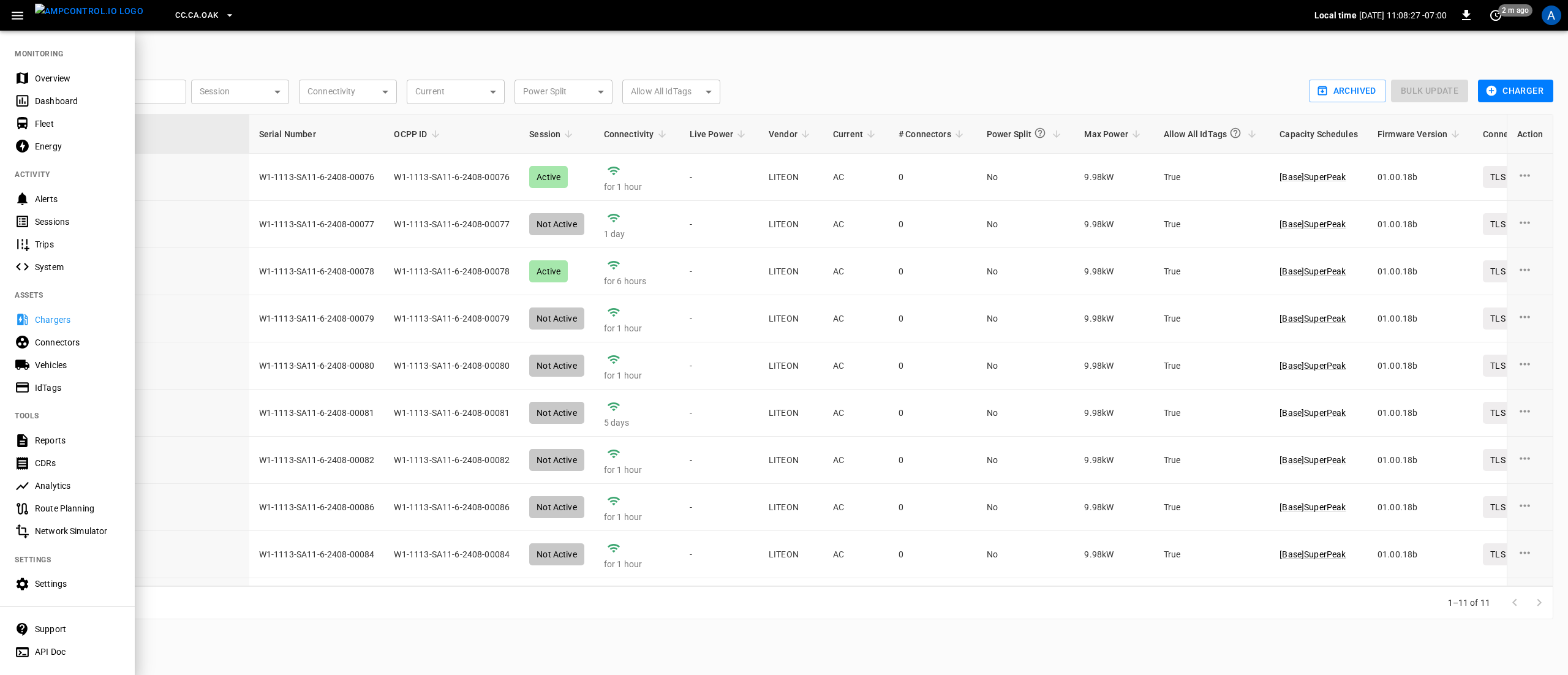
click at [55, 78] on div "Overview" at bounding box center [77, 79] width 85 height 12
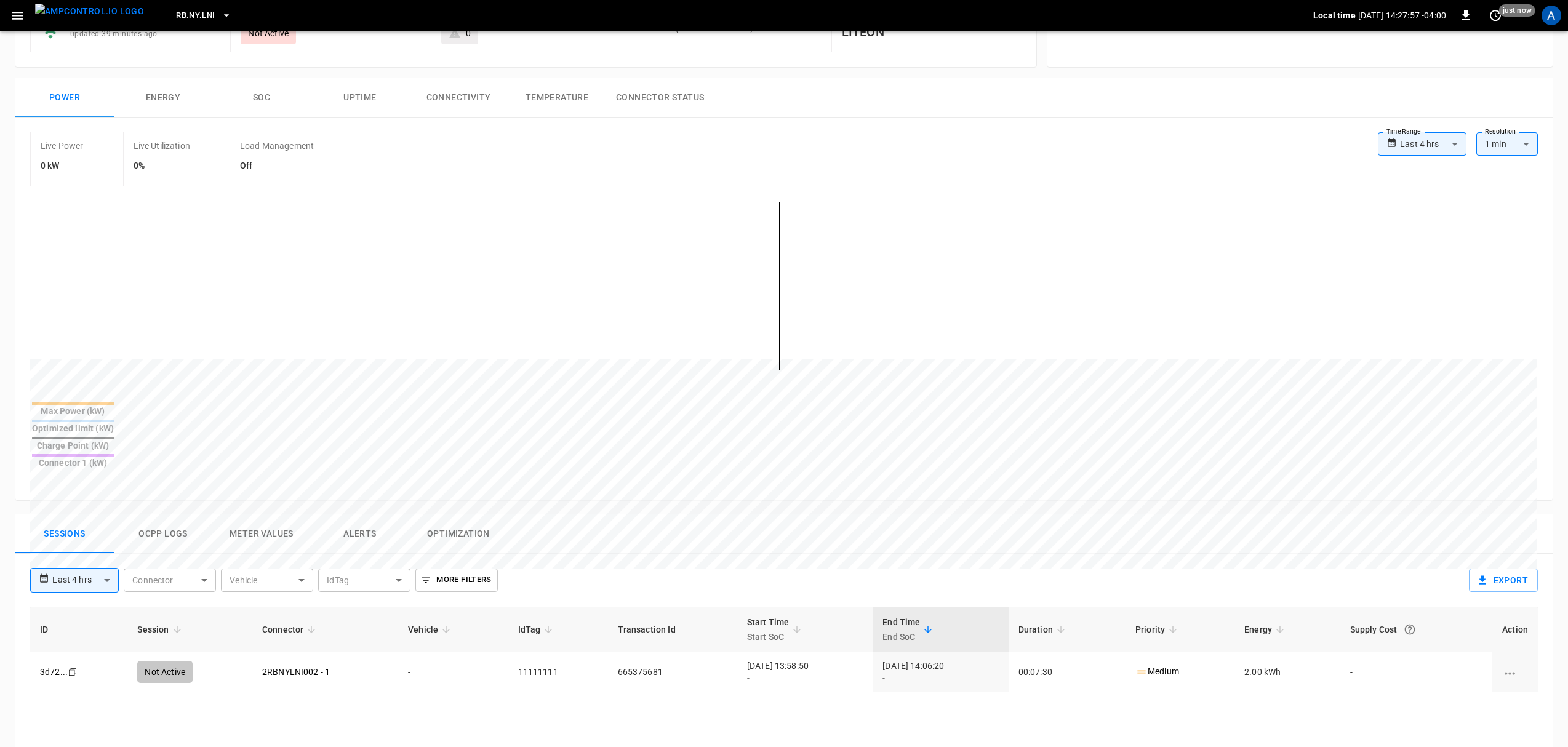
scroll to position [163, 0]
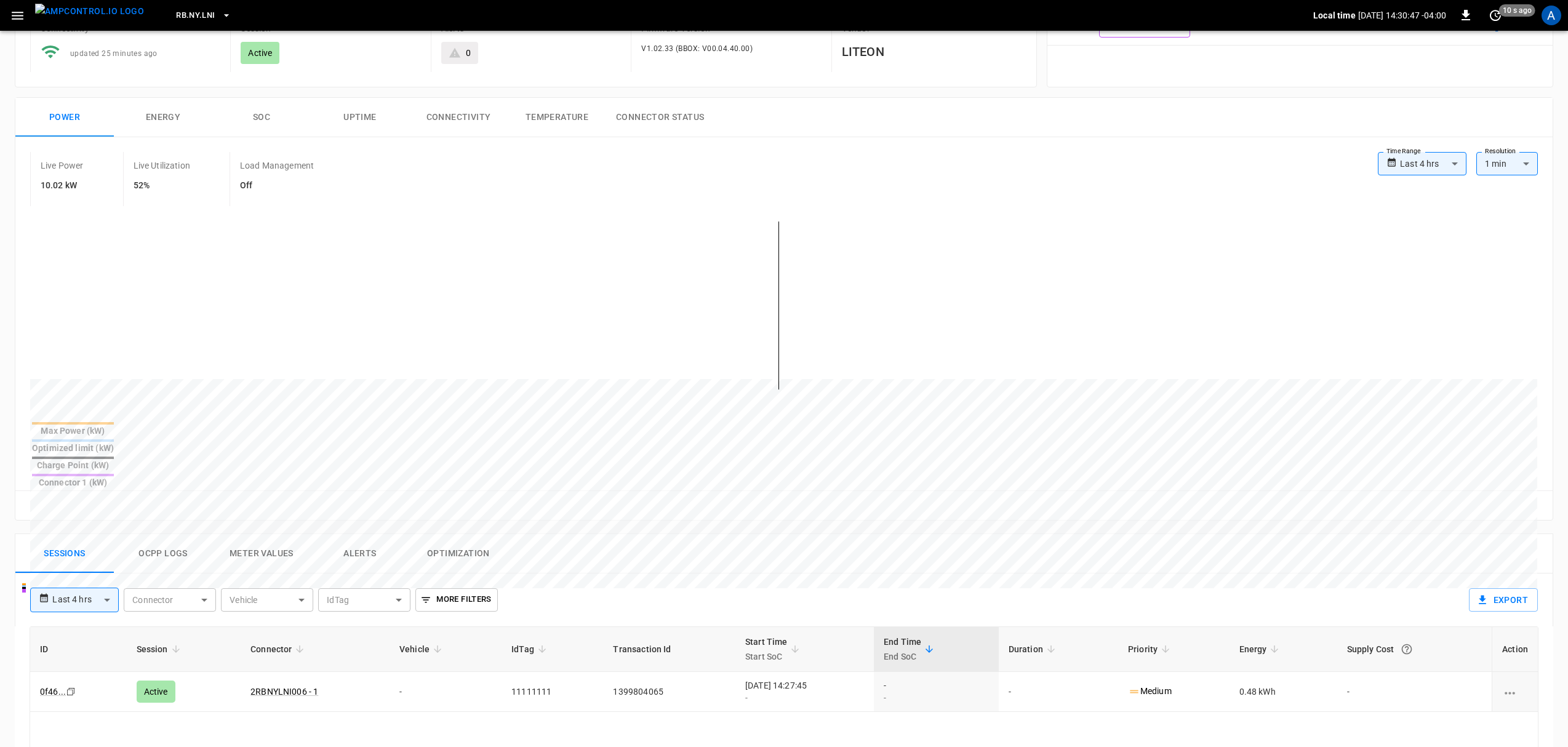
scroll to position [163, 0]
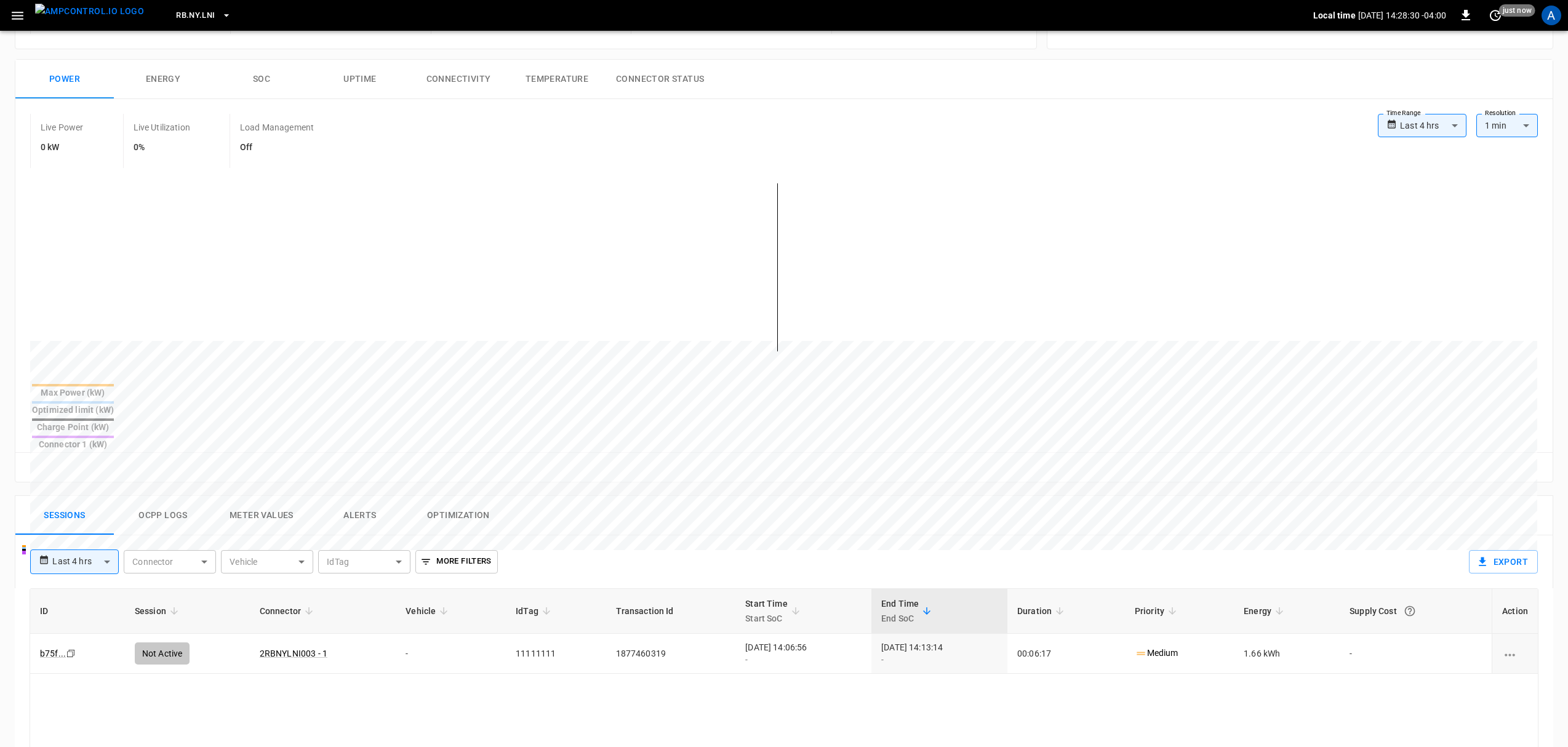
scroll to position [82, 0]
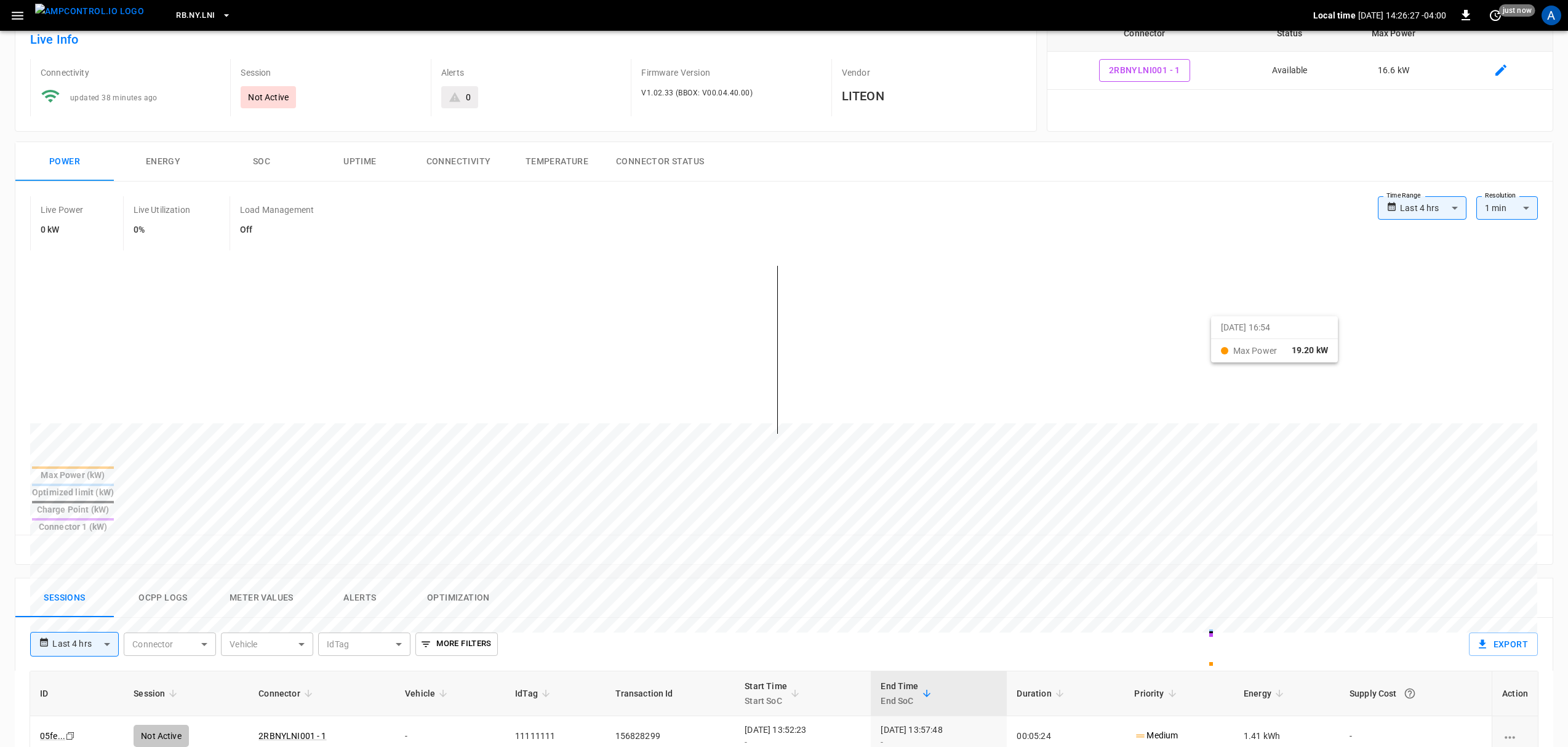
scroll to position [82, 0]
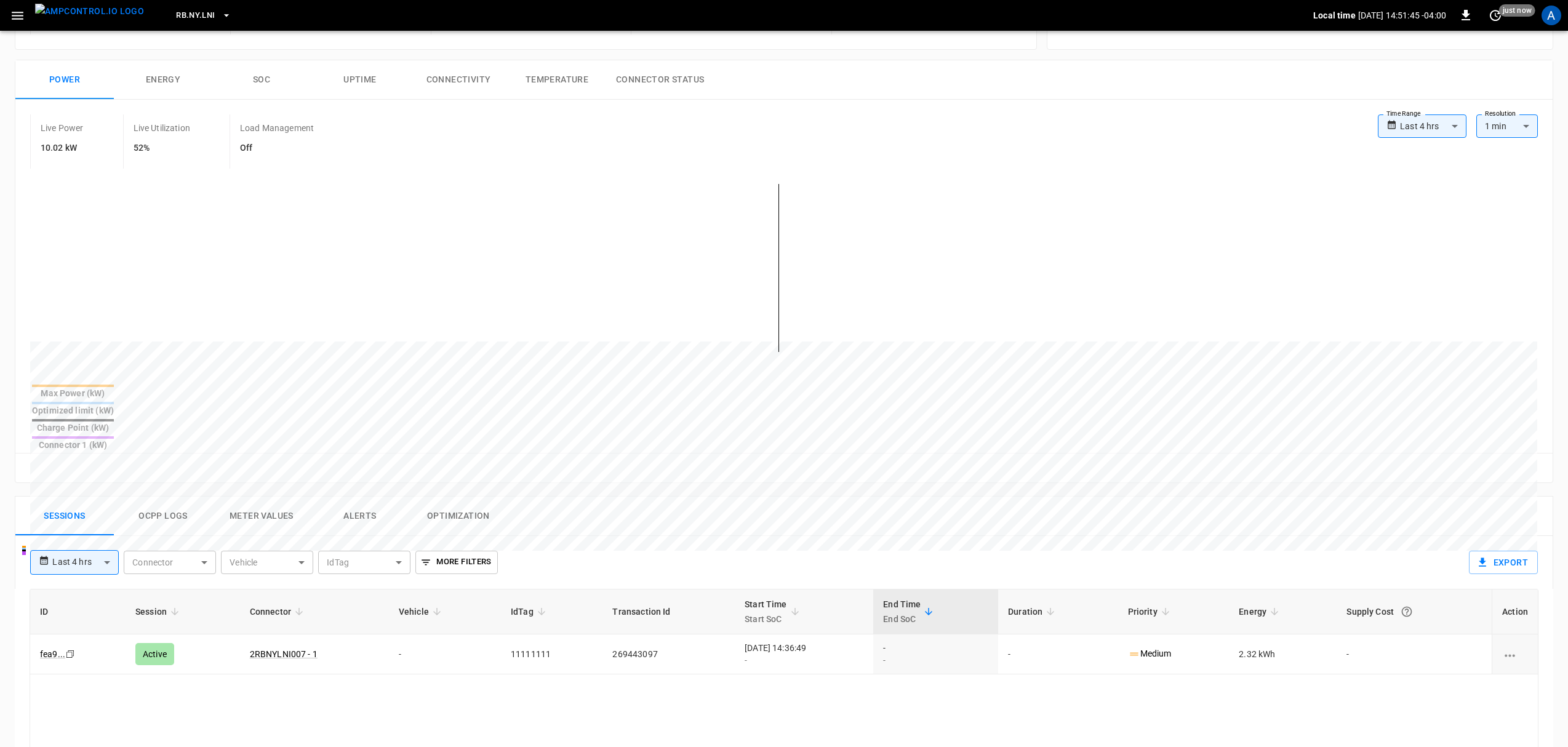
scroll to position [163, 0]
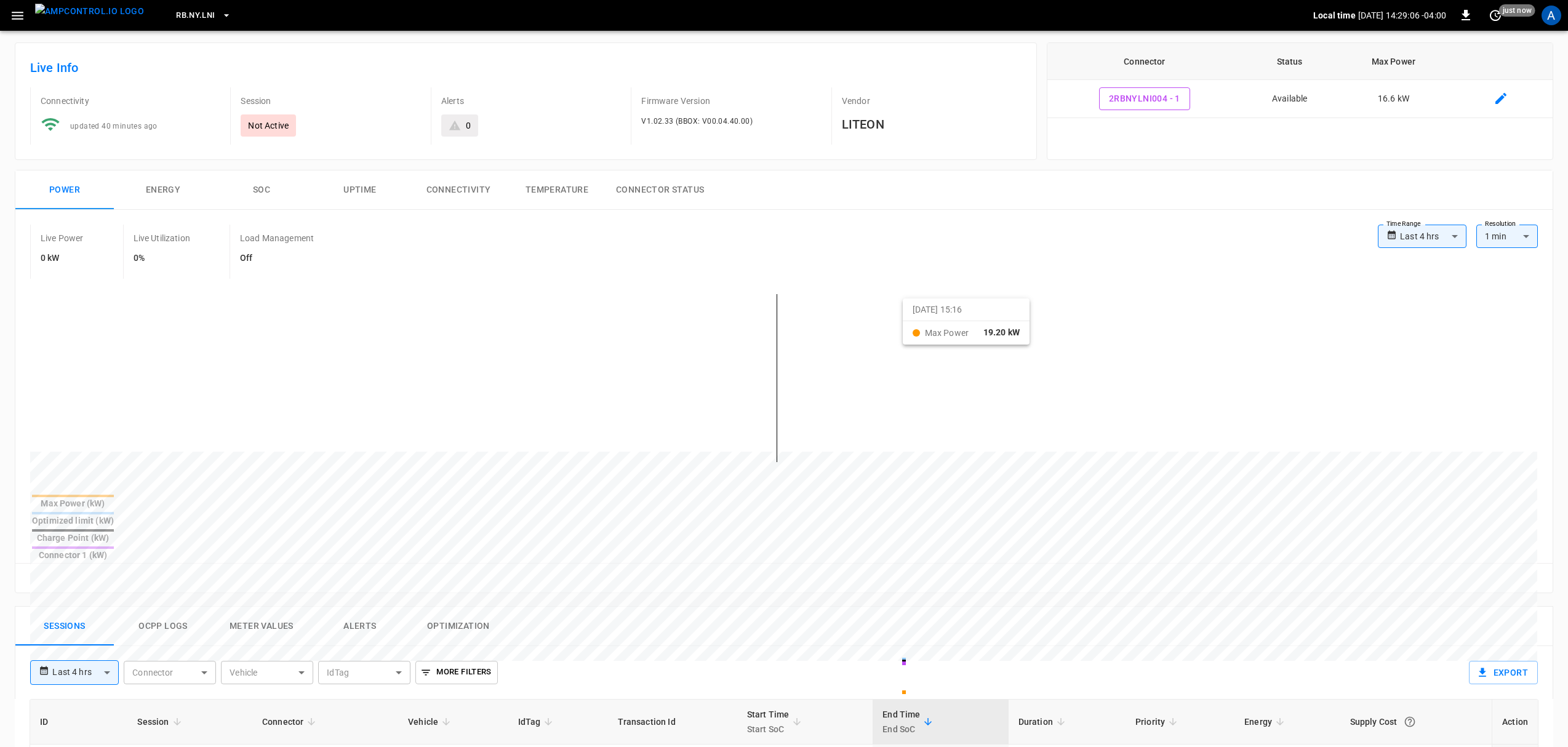
scroll to position [82, 0]
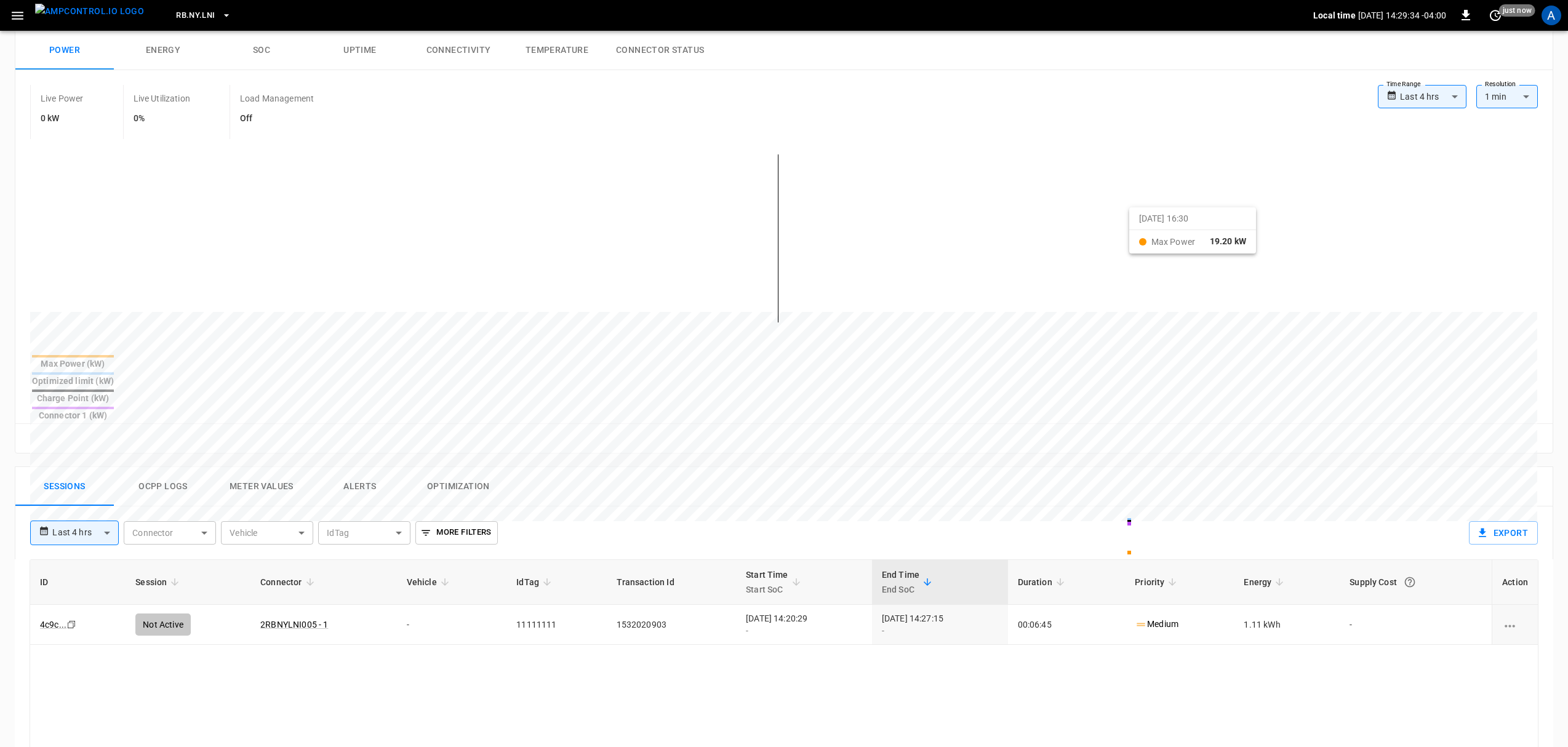
scroll to position [163, 0]
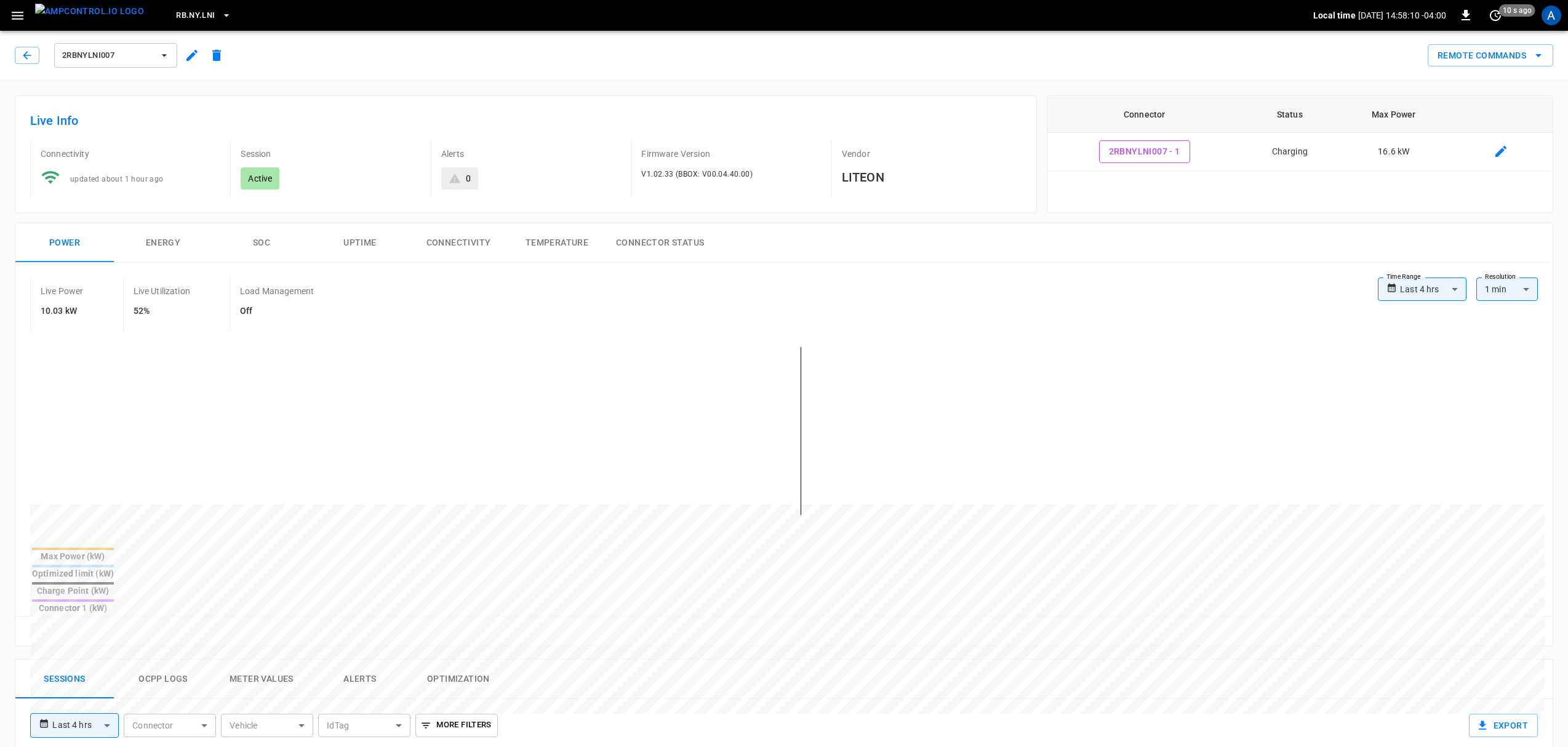
click at [15, 47] on button "button" at bounding box center [27, 55] width 25 height 17
click at [22, 50] on icon "button" at bounding box center [27, 55] width 12 height 12
click at [31, 11] on button "menu" at bounding box center [89, 15] width 119 height 31
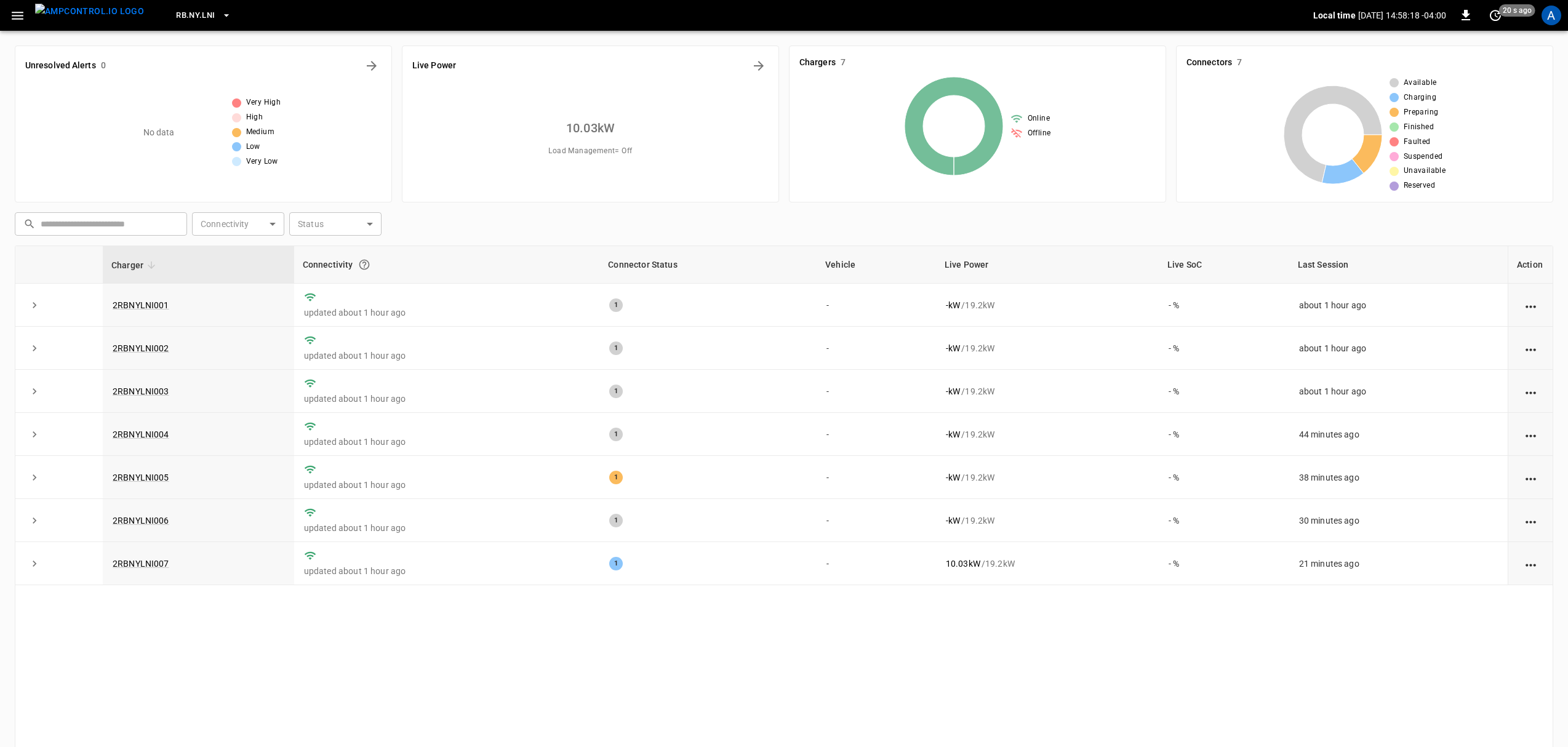
click at [688, 603] on div "Charger Connectivity Connector Status Vehicle Live Power Live SoC Last Session …" at bounding box center [784, 507] width 1538 height 523
click at [681, 692] on div "Charger Connectivity Connector Status Vehicle Live Power Live SoC Last Session …" at bounding box center [784, 507] width 1538 height 523
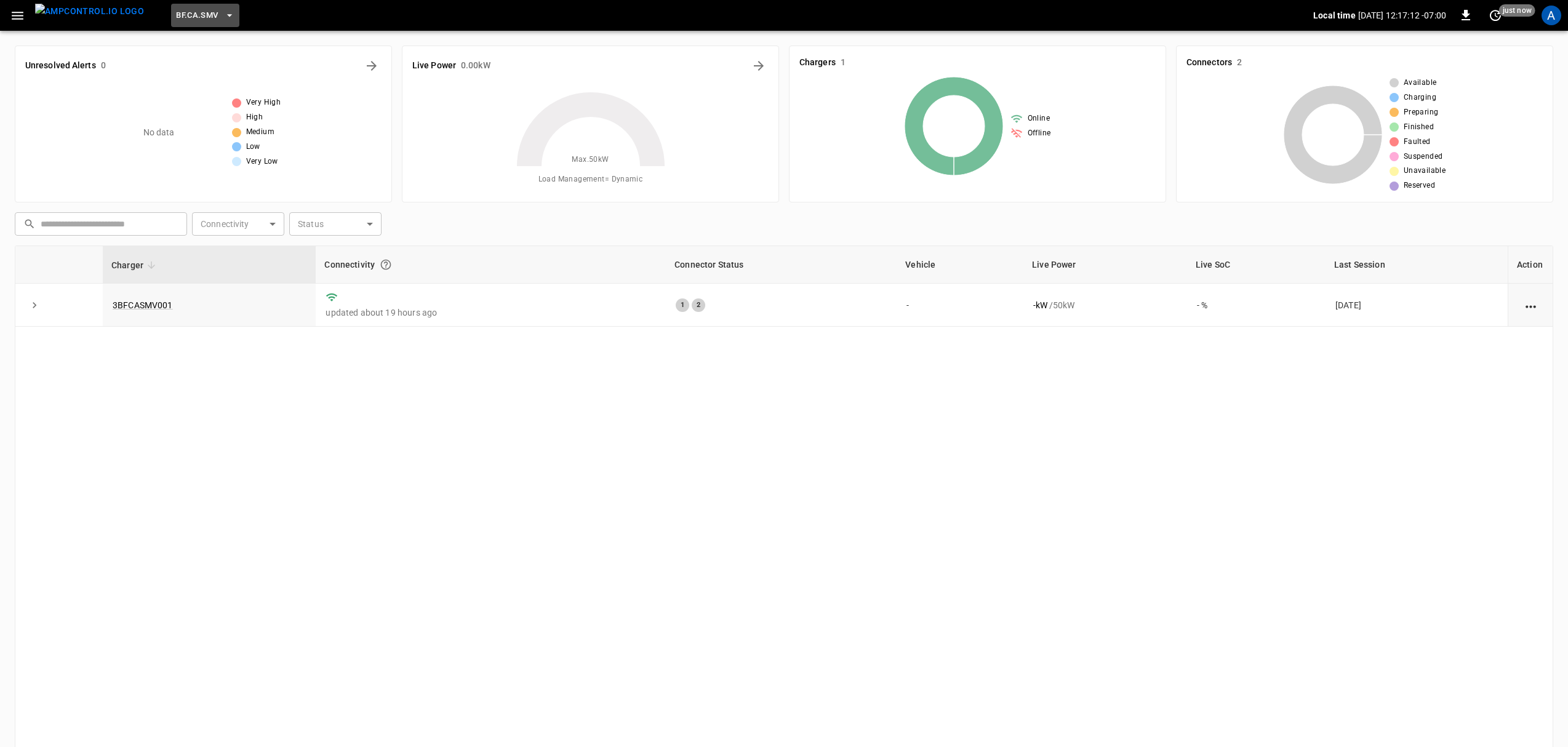
click at [191, 20] on span "BF.CA.SMV" at bounding box center [197, 15] width 42 height 14
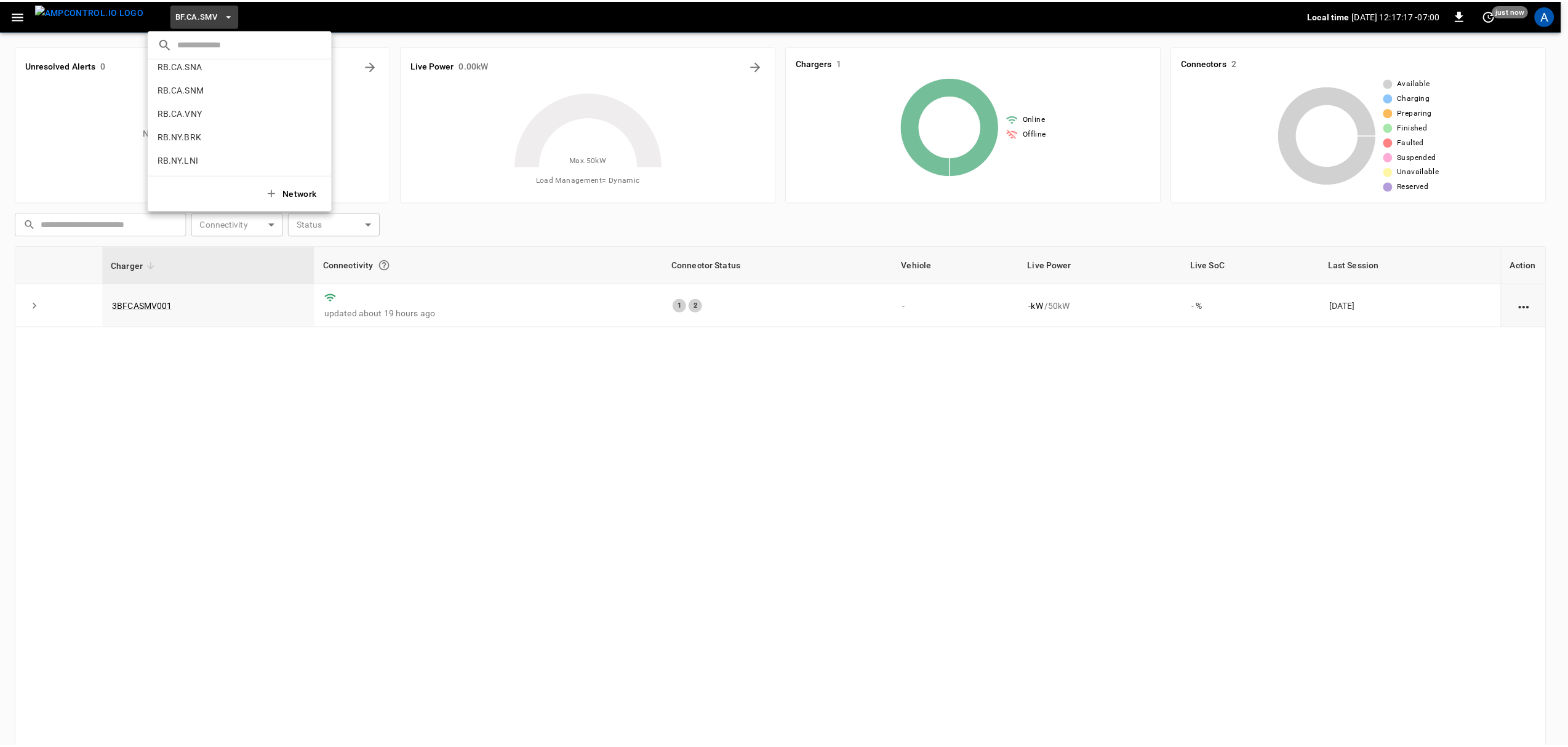
scroll to position [804, 0]
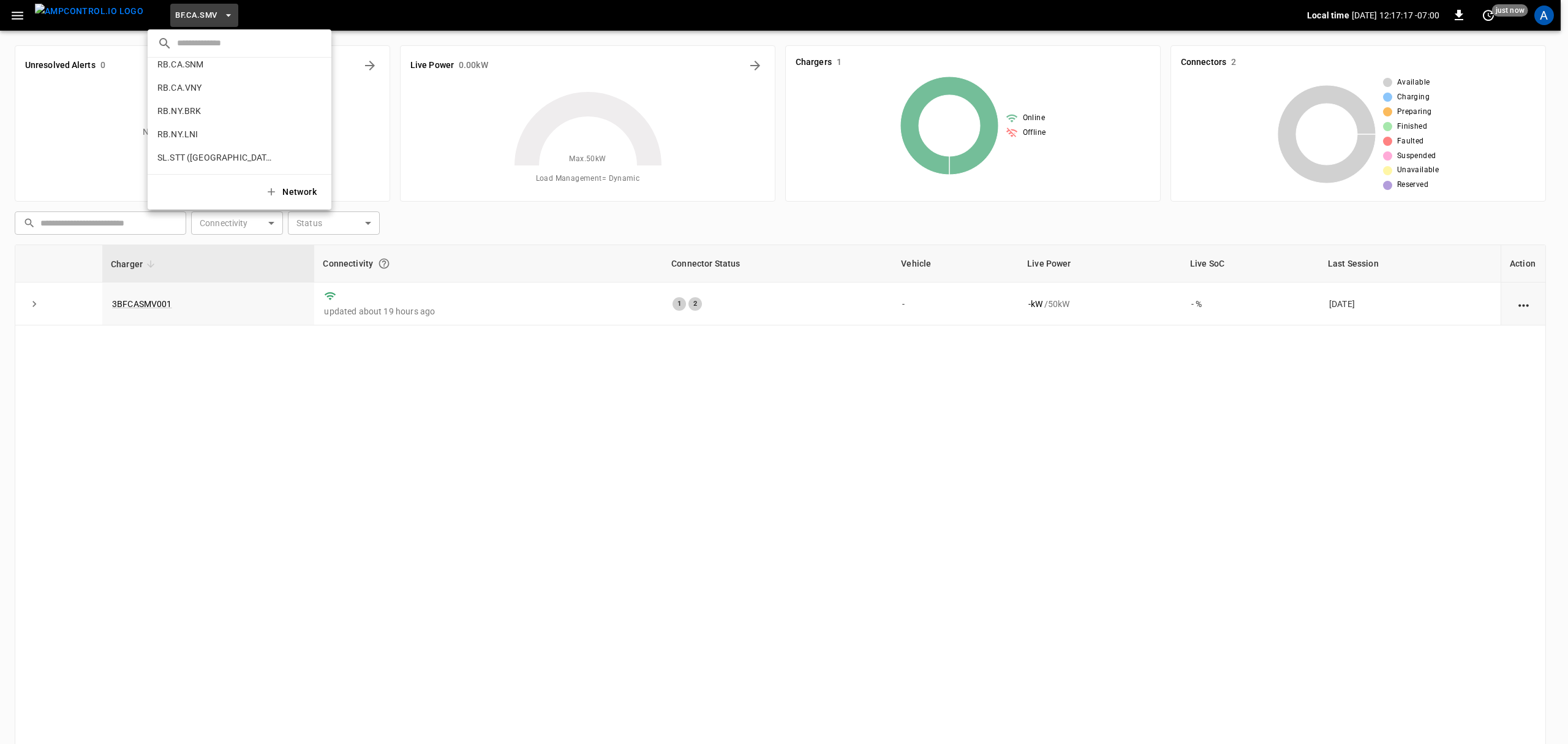
click at [201, 131] on p "RB.NY.LNI" at bounding box center [217, 134] width 120 height 12
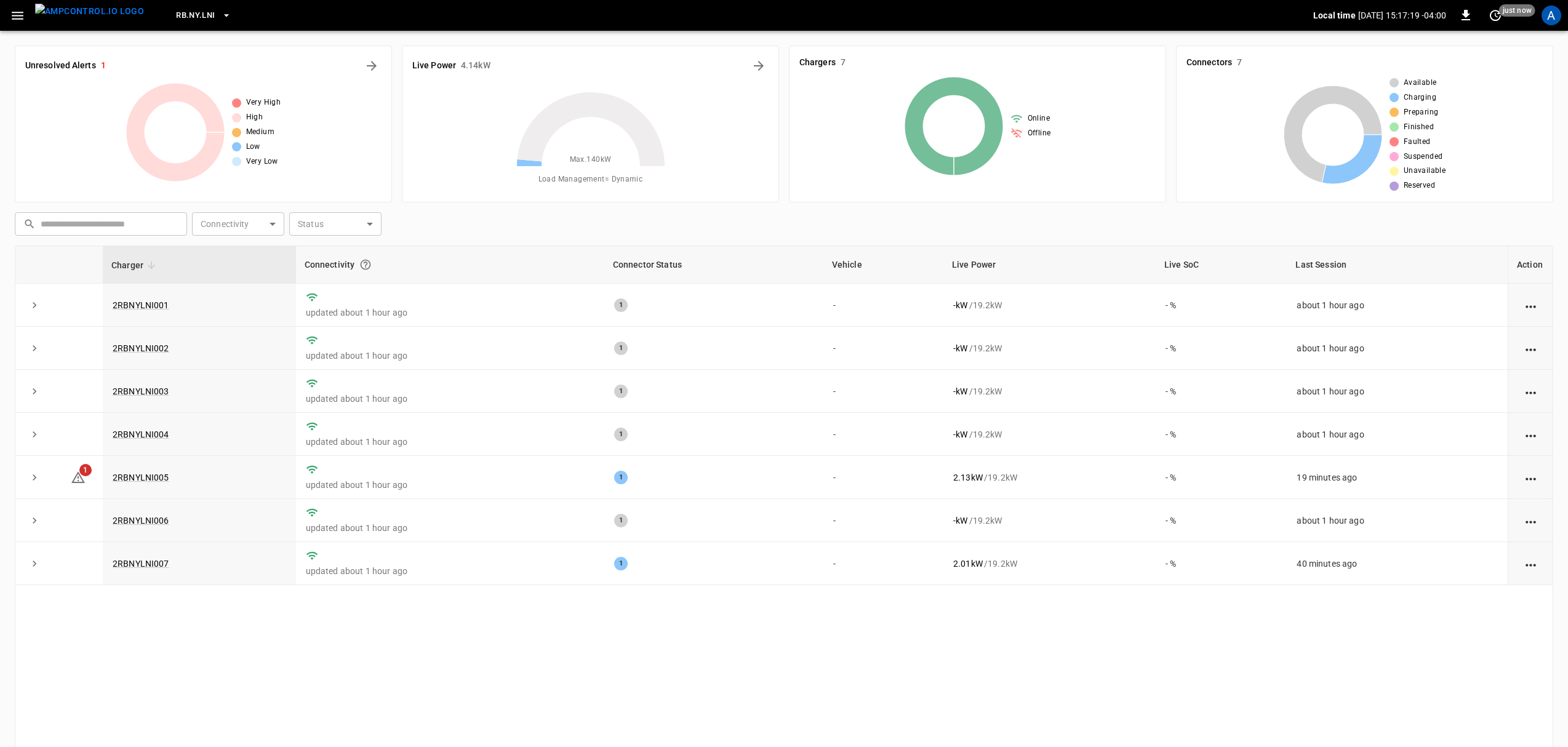
click at [530, 664] on div "Charger Connectivity Connector Status Vehicle Live Power Live SoC Last Session …" at bounding box center [784, 507] width 1538 height 523
drag, startPoint x: 210, startPoint y: 574, endPoint x: 150, endPoint y: 573, distance: 60.0
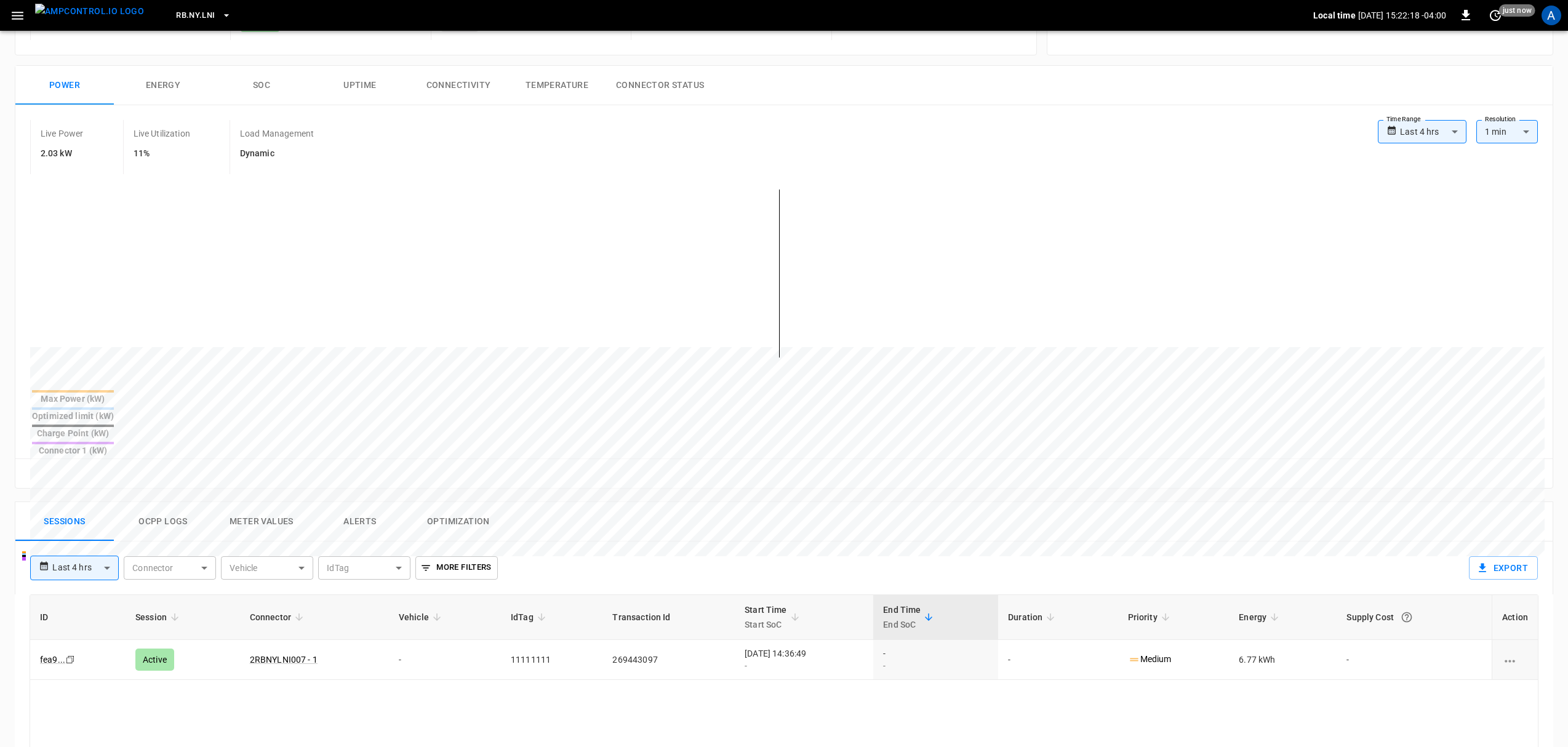
scroll to position [163, 0]
